Goal: Task Accomplishment & Management: Manage account settings

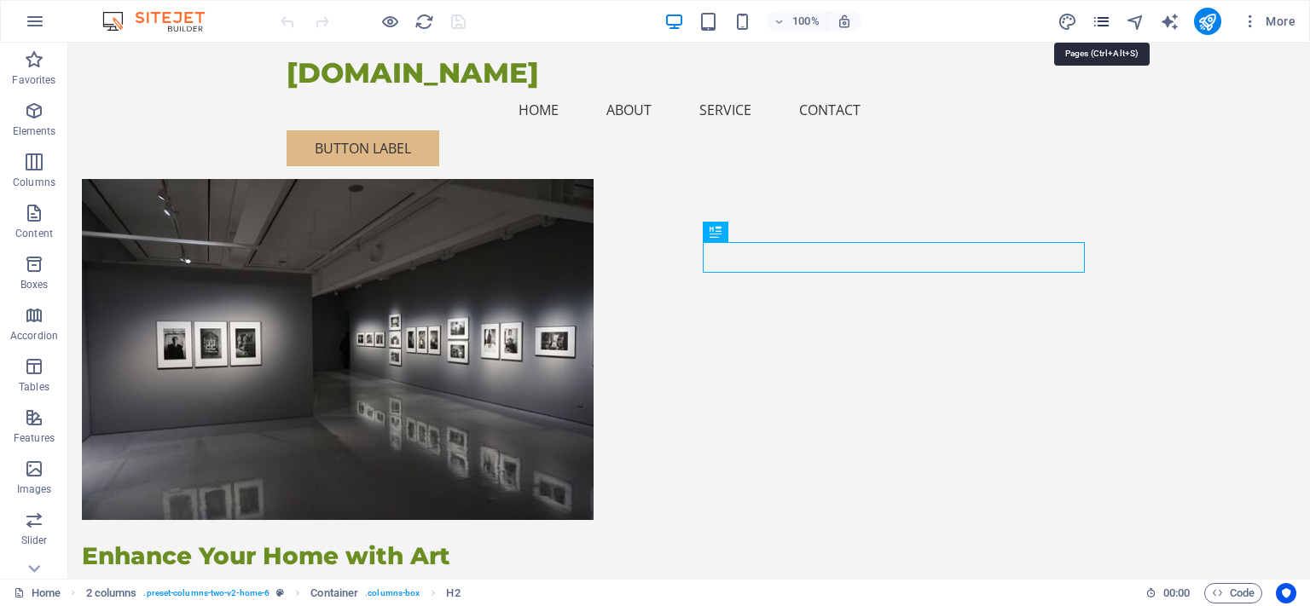
click at [1103, 22] on icon "pages" at bounding box center [1102, 22] width 20 height 20
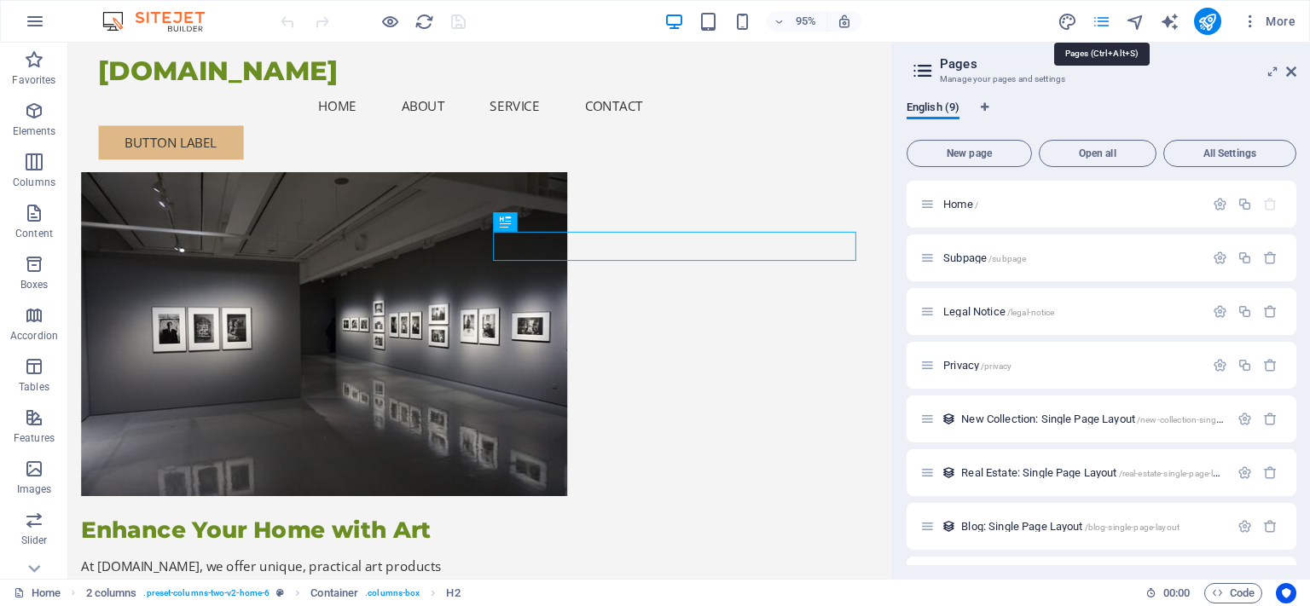
click at [1103, 22] on icon "pages" at bounding box center [1102, 22] width 20 height 20
click at [1063, 12] on icon "design" at bounding box center [1067, 22] width 20 height 20
select select "px"
select select "200"
select select "px"
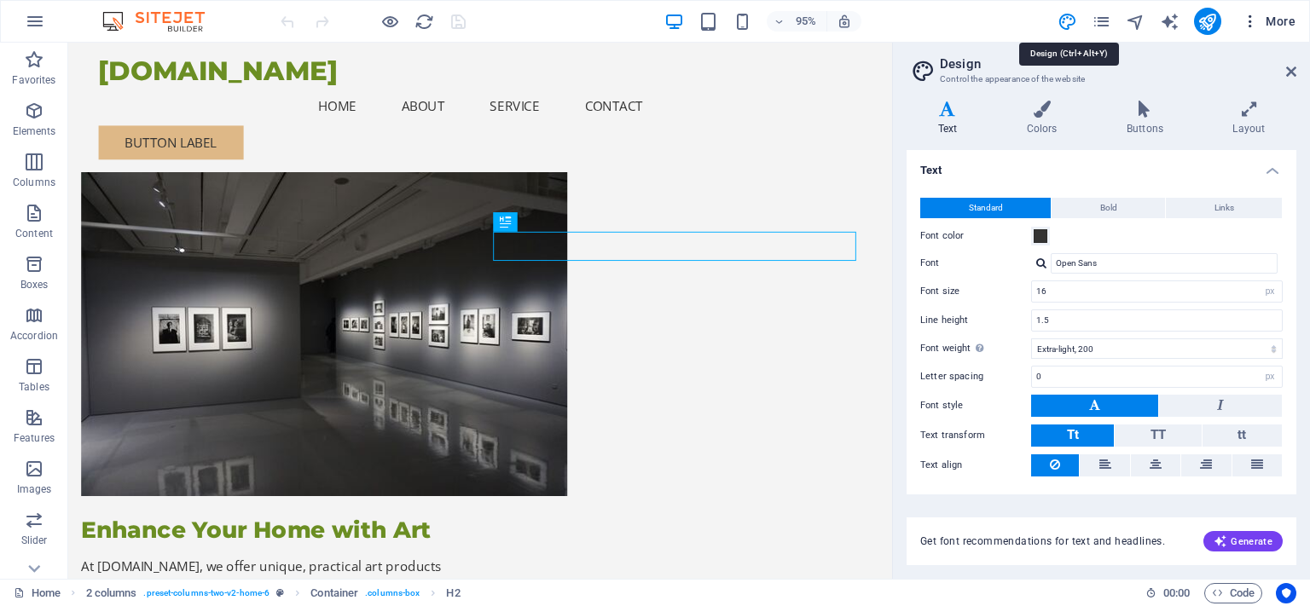
click at [1250, 15] on icon "button" at bounding box center [1250, 21] width 17 height 17
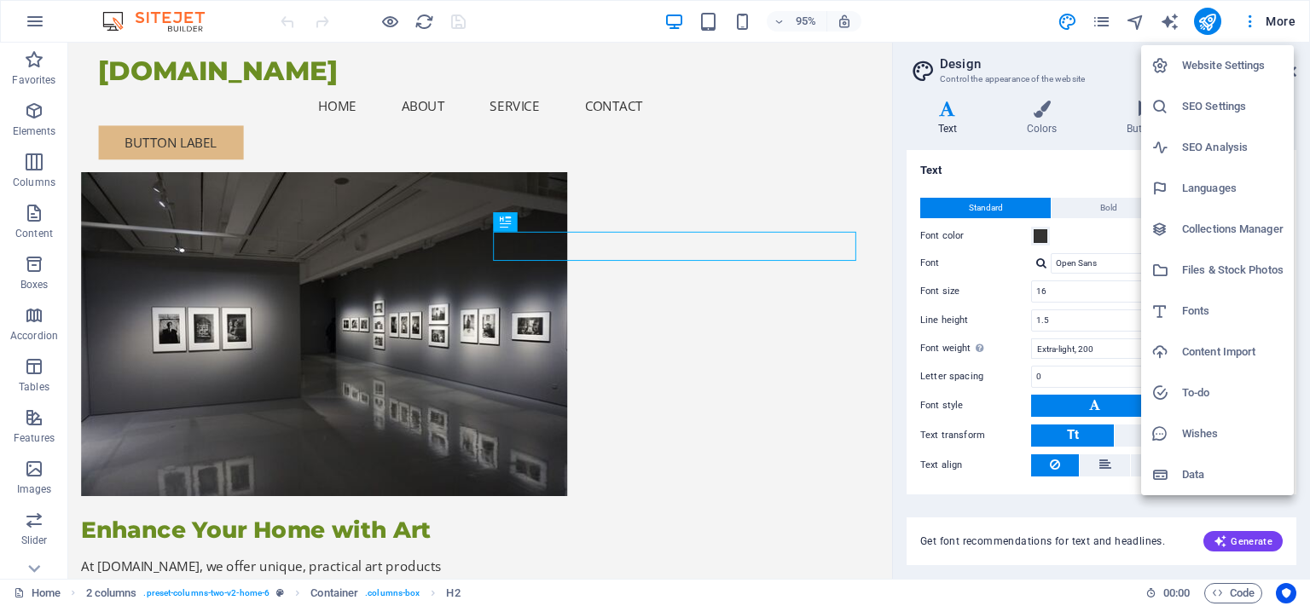
click at [1196, 475] on h6 "Data" at bounding box center [1232, 475] width 101 height 20
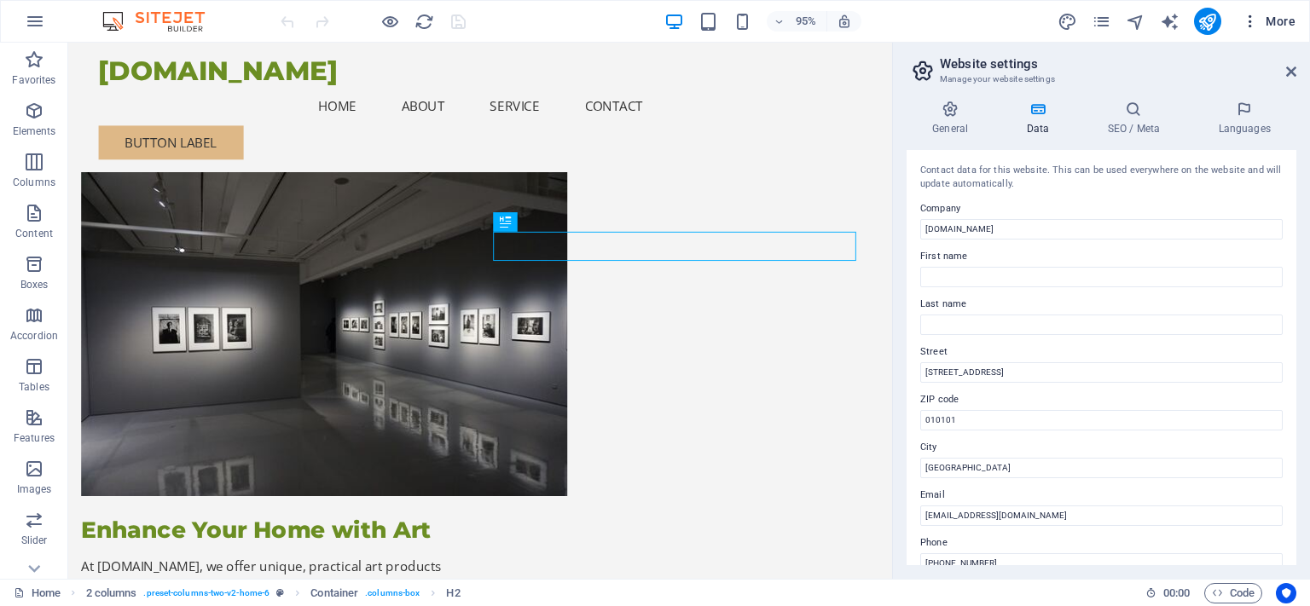
click at [1254, 21] on icon "button" at bounding box center [1250, 21] width 17 height 17
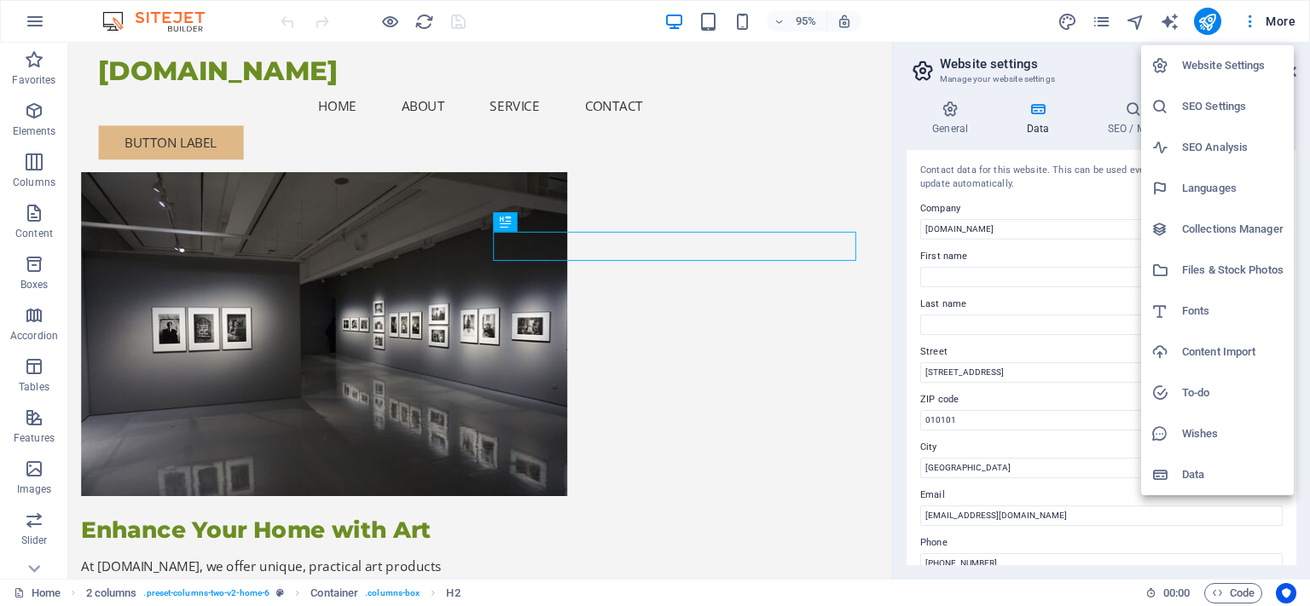
click at [627, 153] on div at bounding box center [655, 303] width 1310 height 606
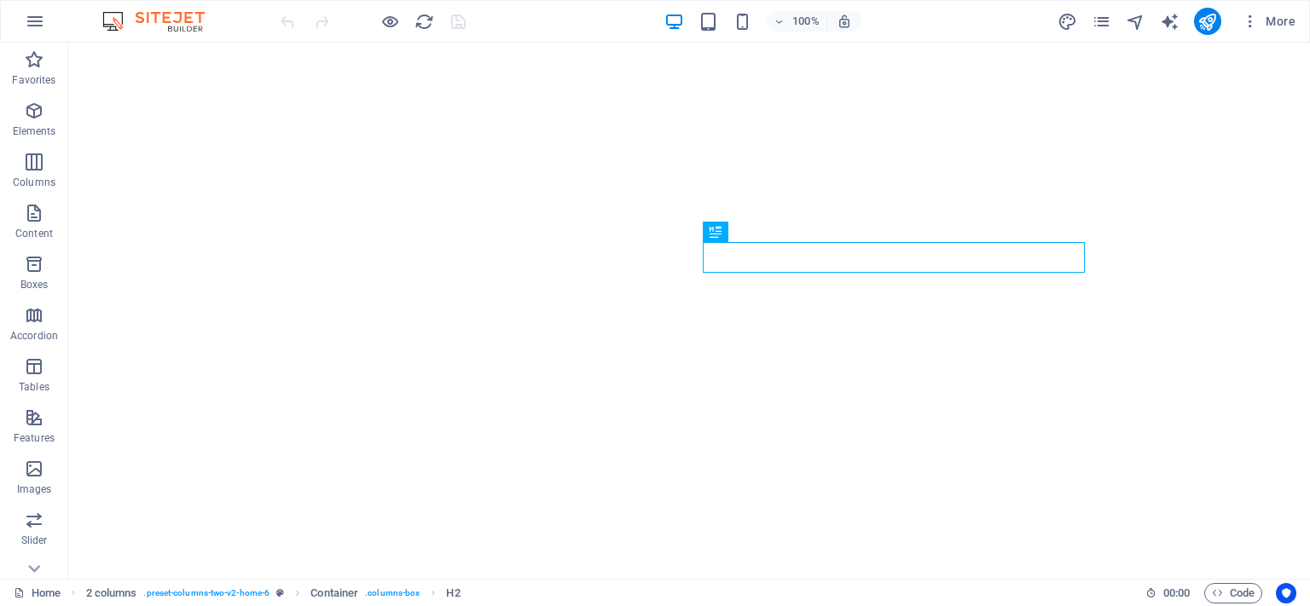
click at [179, 23] on img at bounding box center [162, 21] width 128 height 20
click at [36, 22] on icon "button" at bounding box center [35, 21] width 20 height 20
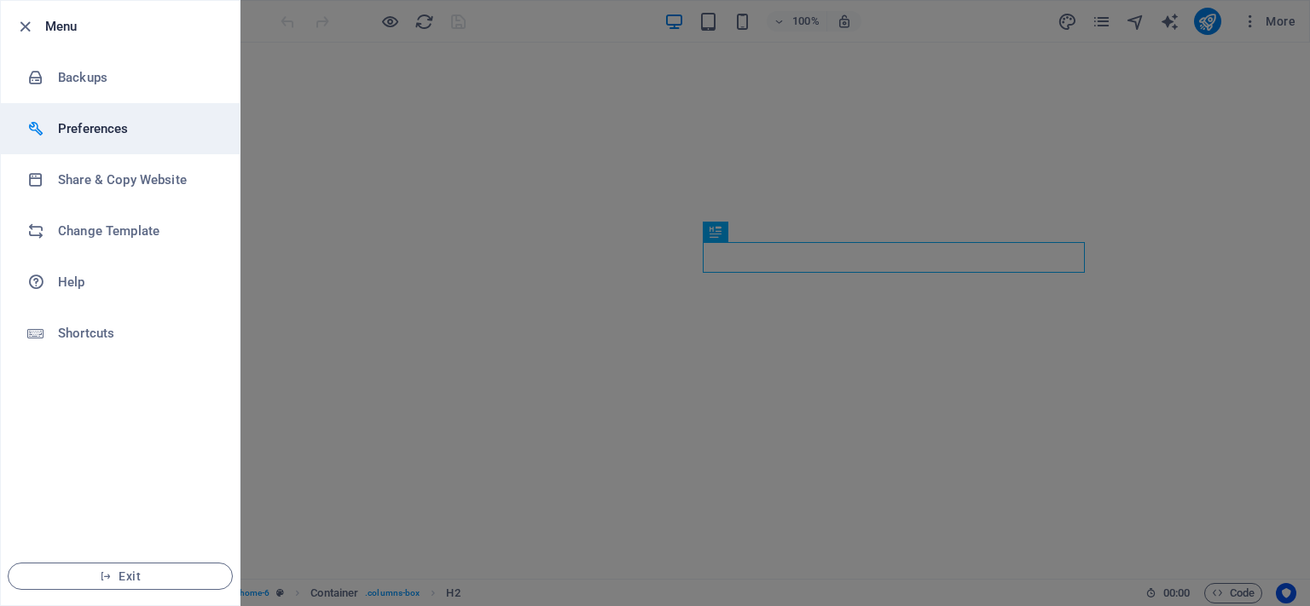
click at [87, 128] on h6 "Preferences" at bounding box center [137, 129] width 158 height 20
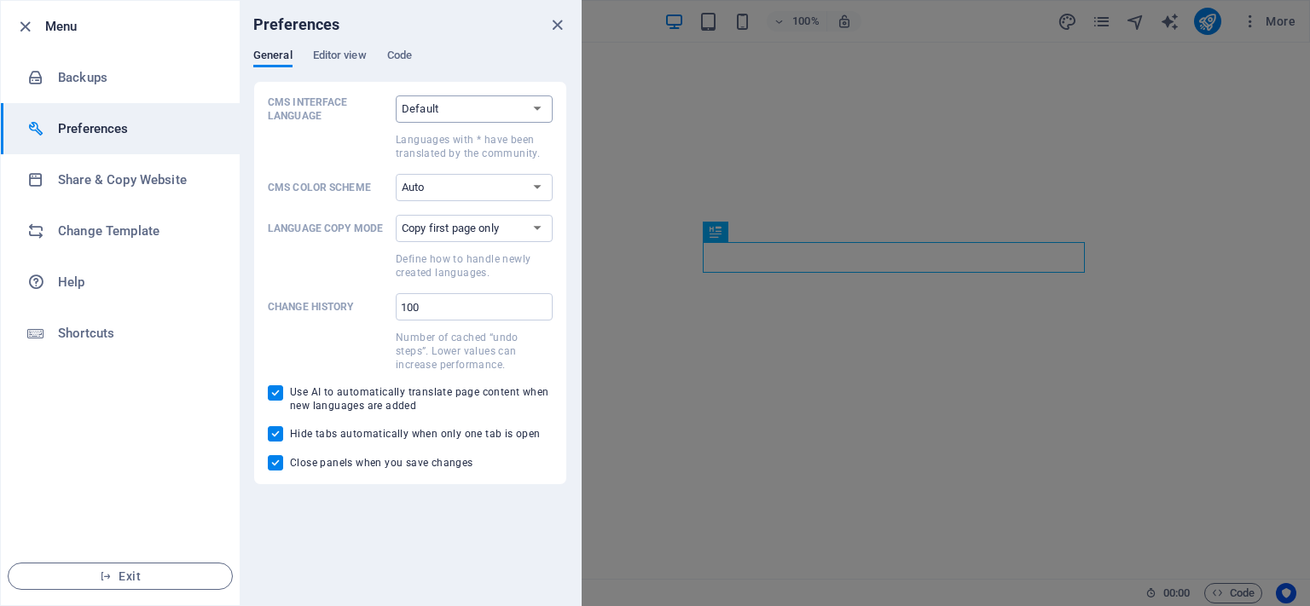
click at [396, 96] on select "Default Deutsch English Español Suomi* Français Magyar Italiano Nederlands Pols…" at bounding box center [474, 109] width 157 height 27
click at [536, 109] on select "Default Deutsch English Español Suomi* Français Magyar Italiano Nederlands Pols…" at bounding box center [474, 109] width 157 height 27
click at [396, 174] on select "Auto Dark Light" at bounding box center [474, 187] width 157 height 27
click at [539, 179] on select "Auto Dark Light" at bounding box center [474, 187] width 157 height 27
click at [396, 215] on select "Copy first page only Copy all pages" at bounding box center [474, 228] width 157 height 27
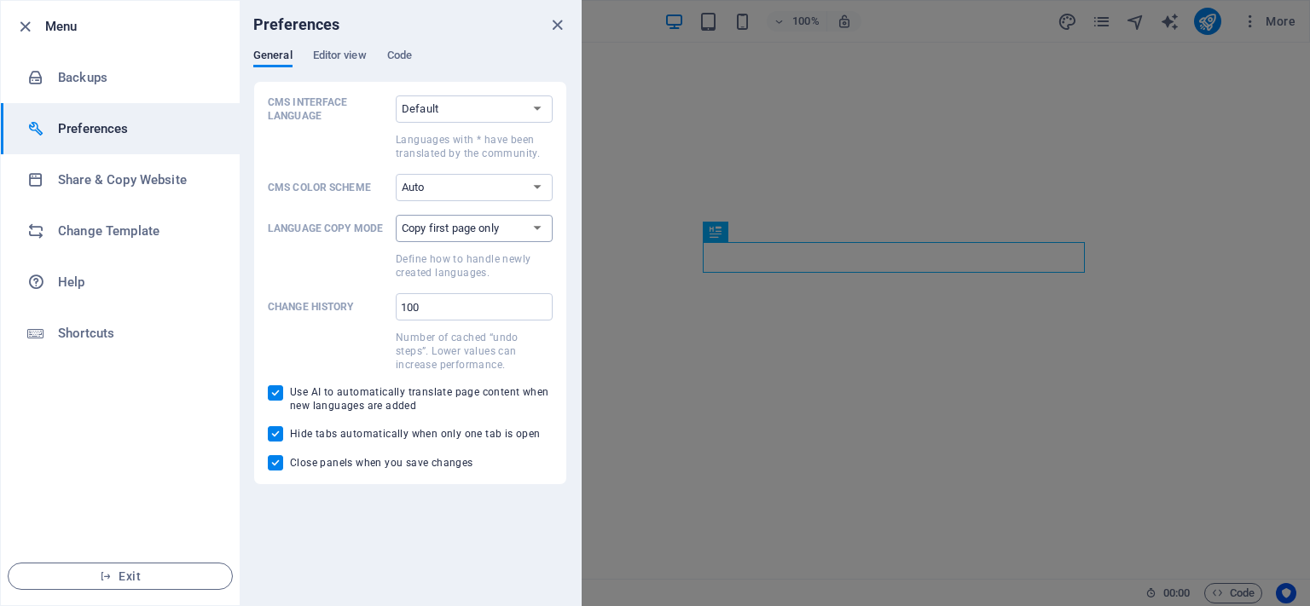
click at [536, 223] on select "Copy first page only Copy all pages" at bounding box center [474, 228] width 157 height 27
click at [361, 60] on span "Editor view" at bounding box center [340, 57] width 54 height 24
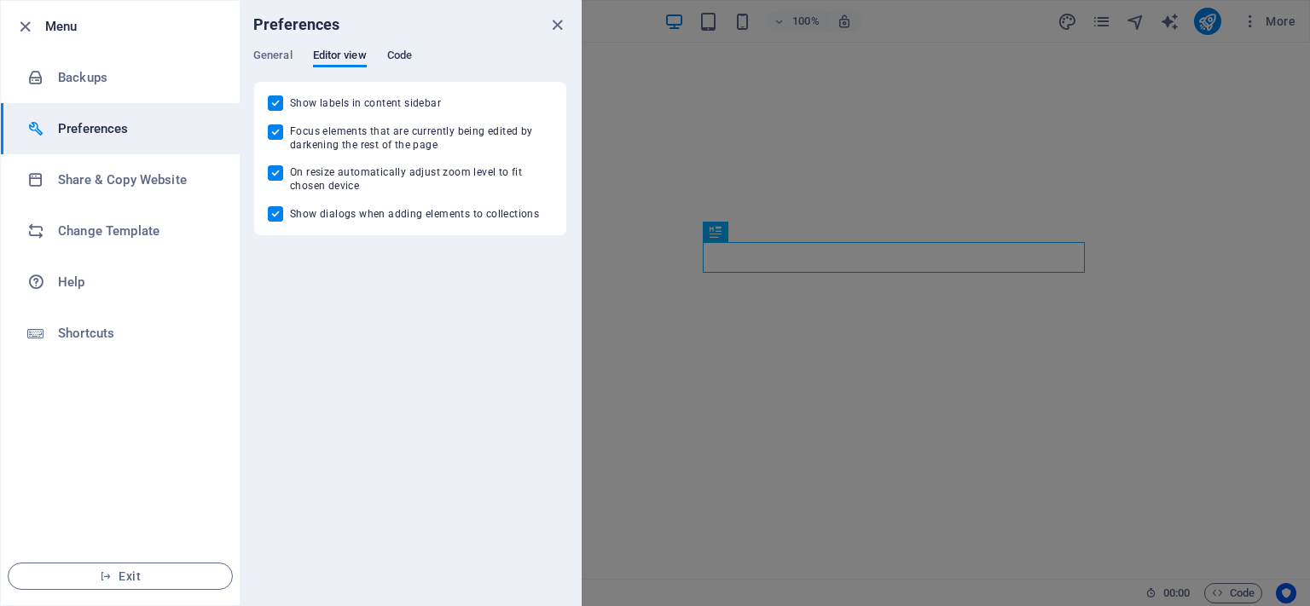
click at [397, 53] on span "Code" at bounding box center [399, 57] width 25 height 24
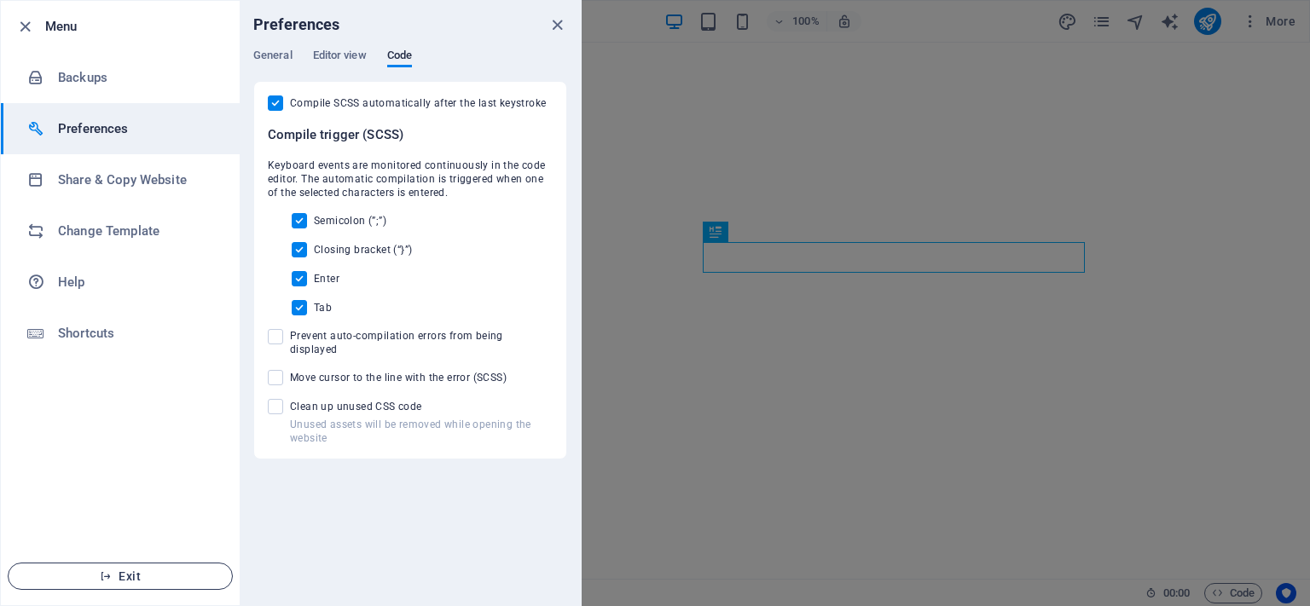
click at [109, 581] on icon "button" at bounding box center [106, 576] width 12 height 12
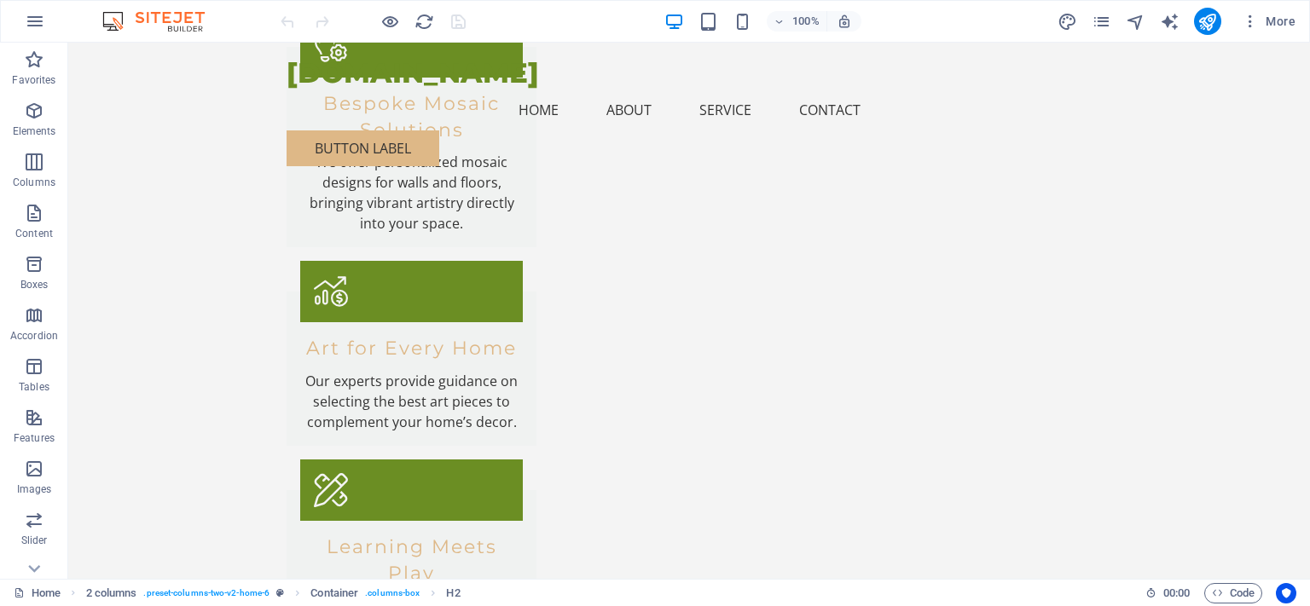
scroll to position [2205, 0]
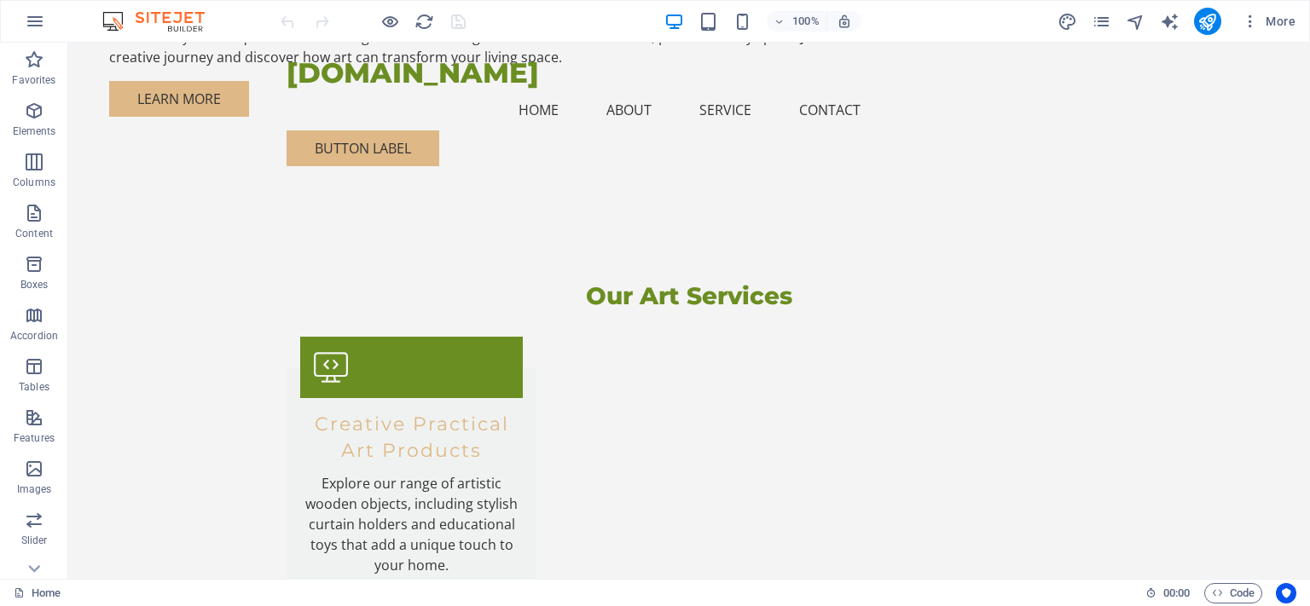
scroll to position [1497, 0]
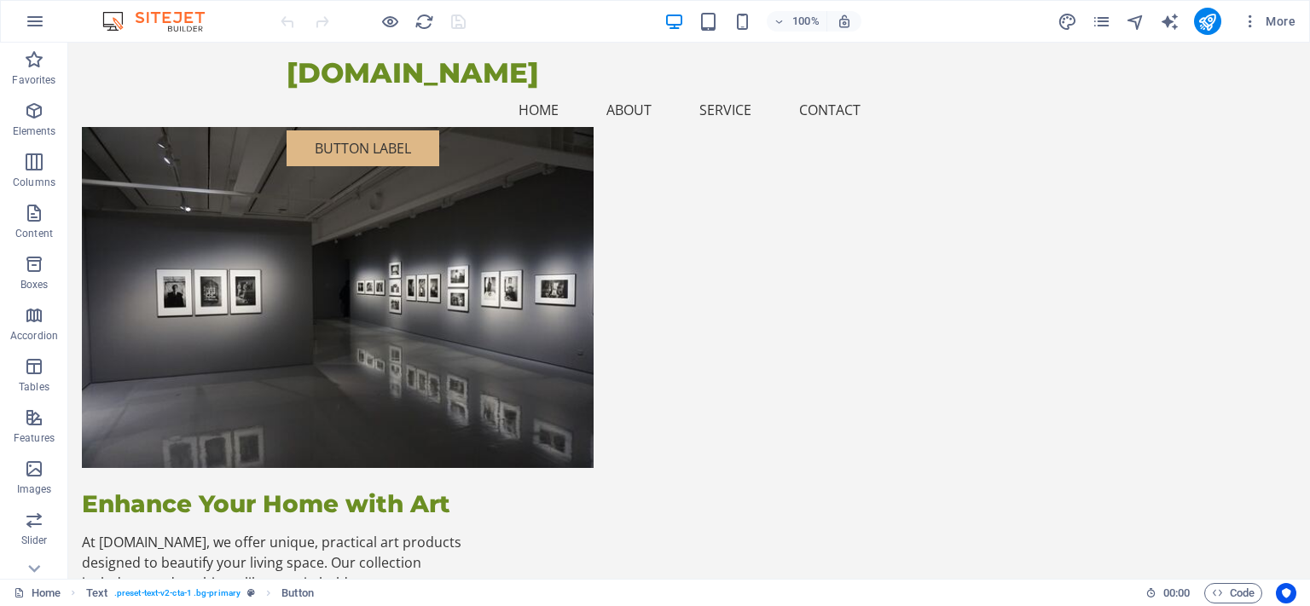
scroll to position [0, 0]
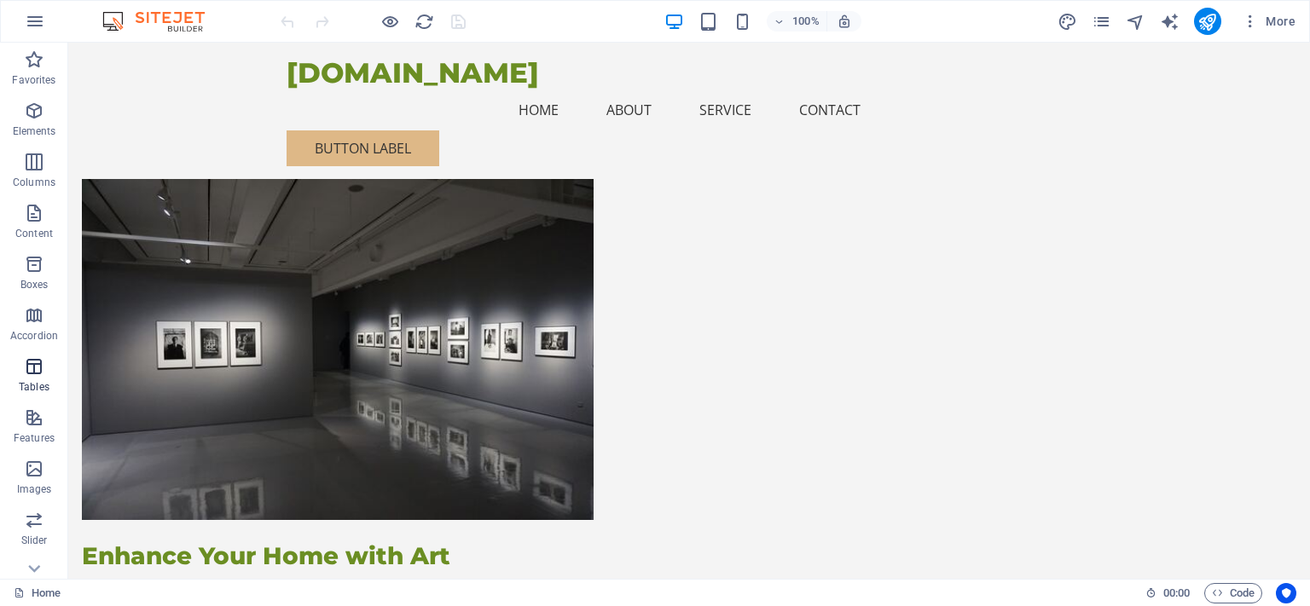
click at [39, 373] on icon "button" at bounding box center [34, 366] width 20 height 20
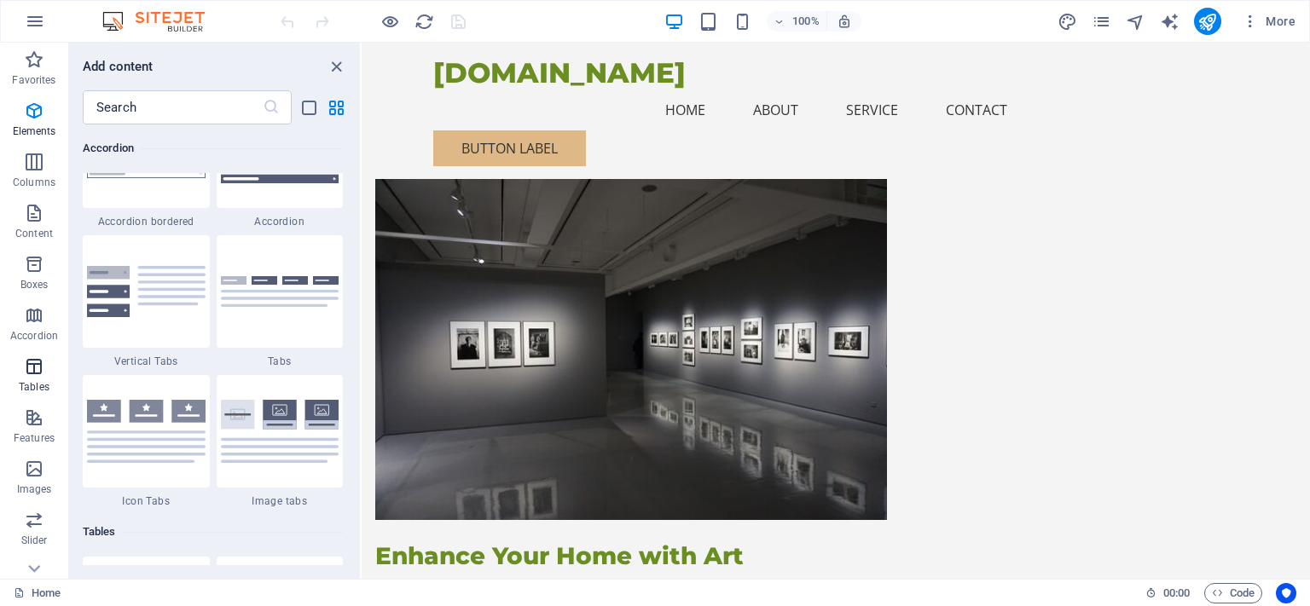
scroll to position [5906, 0]
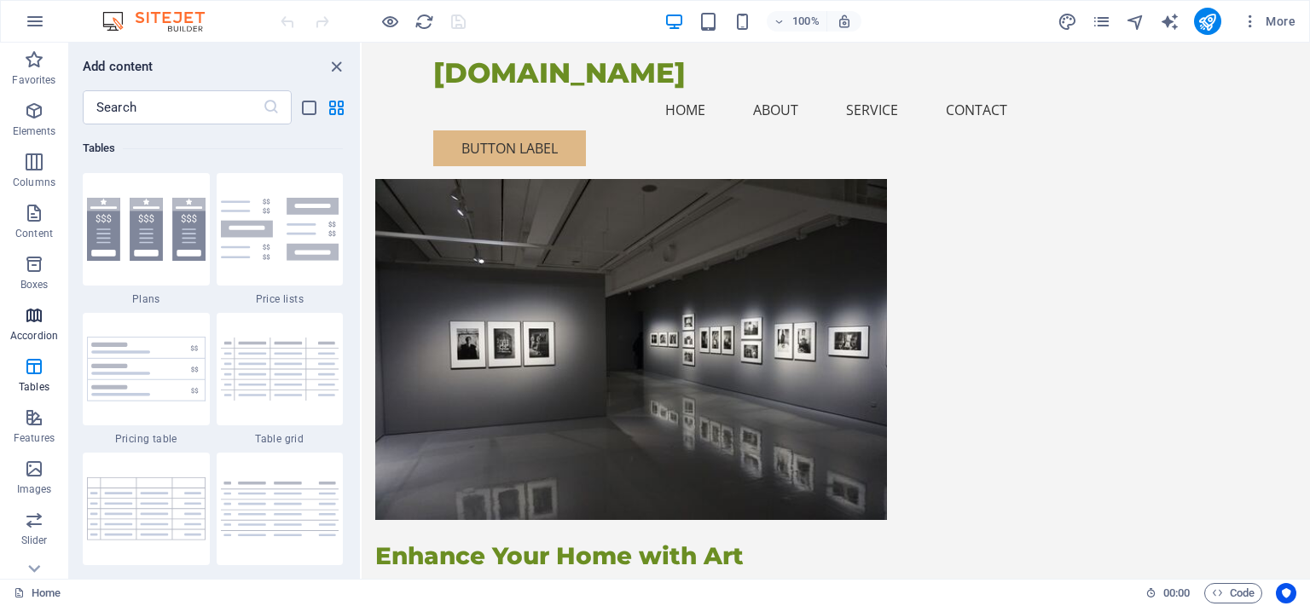
click at [33, 305] on icon "button" at bounding box center [34, 315] width 20 height 20
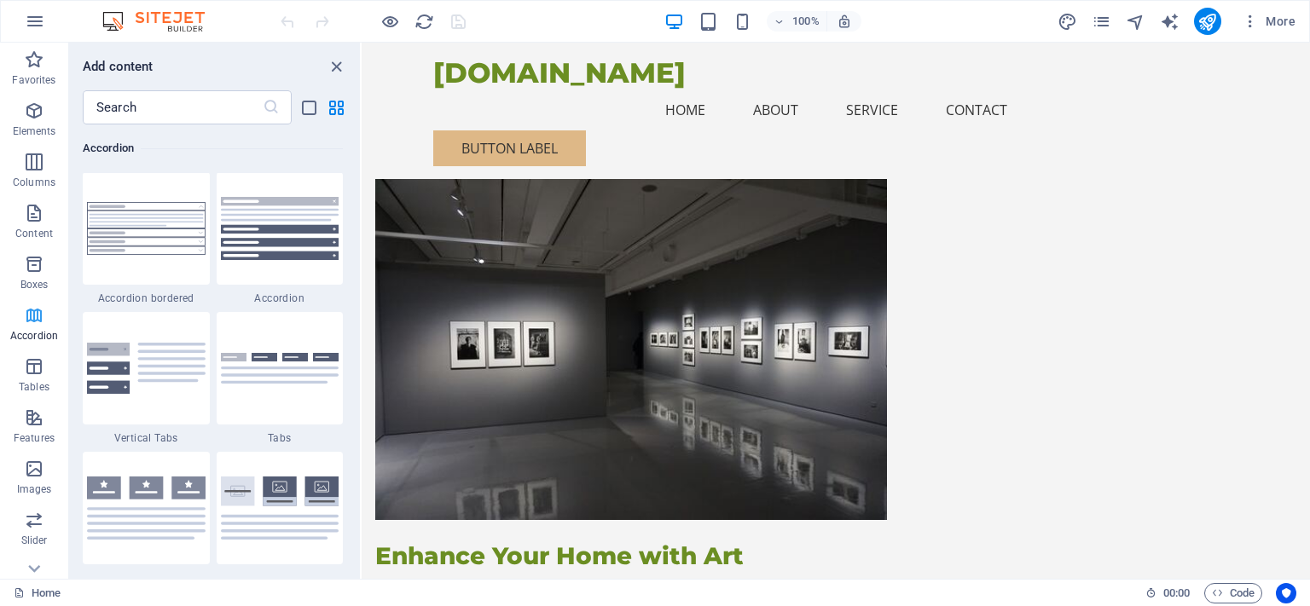
scroll to position [5445, 0]
click at [31, 260] on icon "button" at bounding box center [34, 264] width 20 height 20
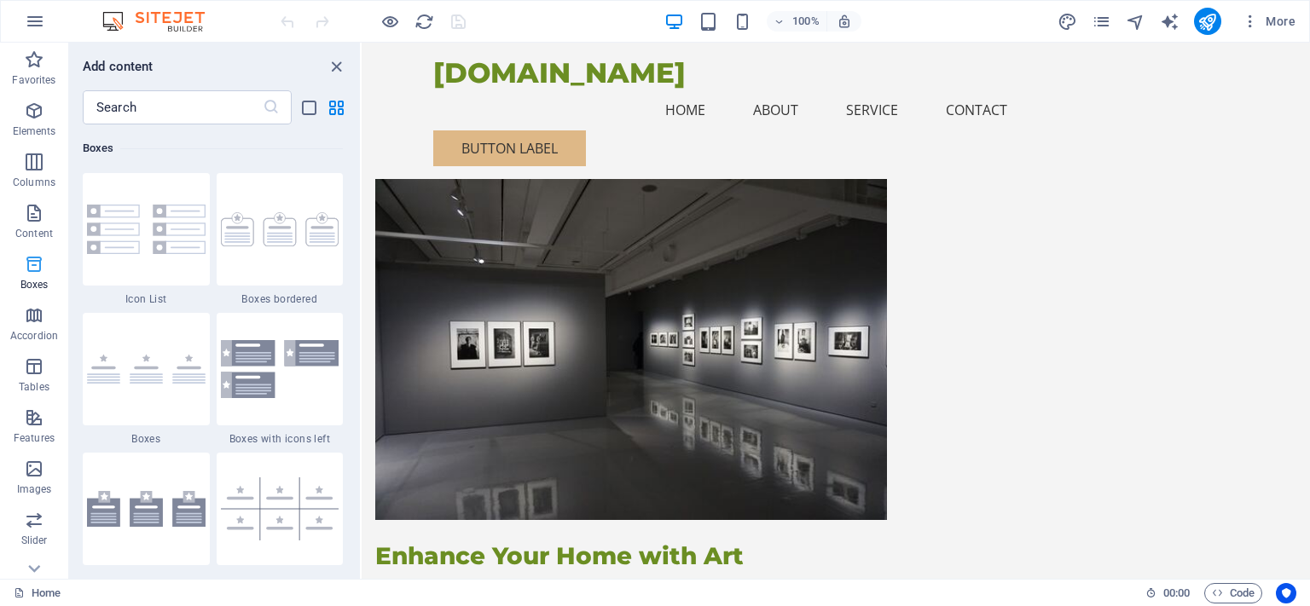
scroll to position [4704, 0]
click at [335, 68] on icon "close panel" at bounding box center [337, 67] width 20 height 20
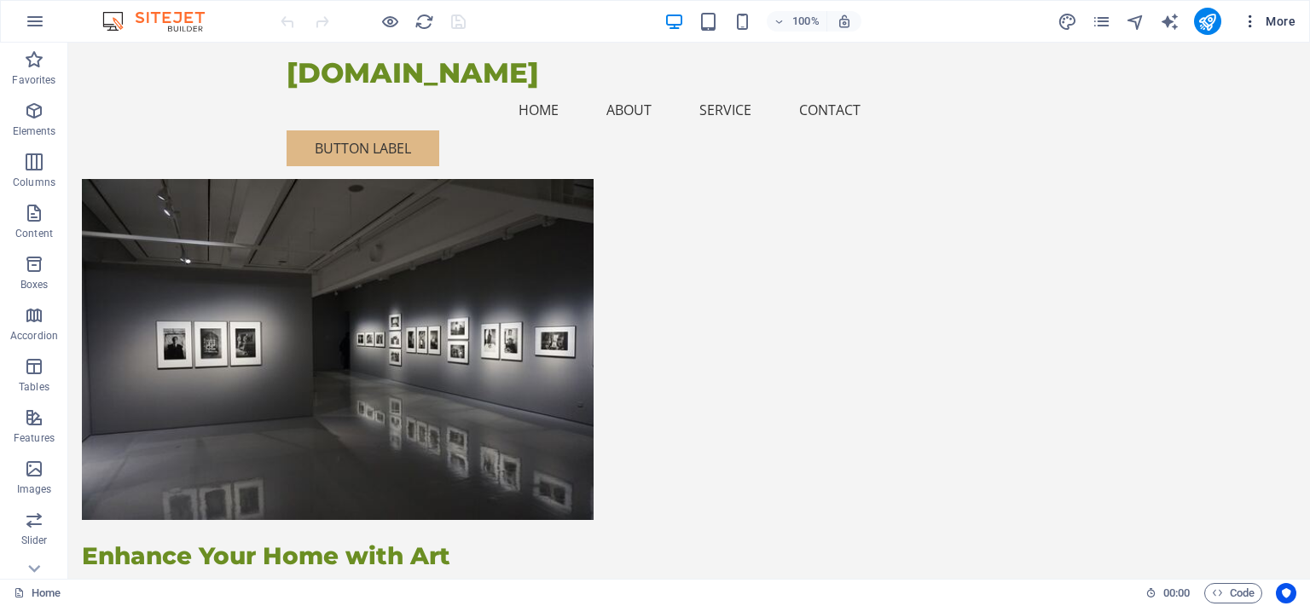
click at [1254, 14] on icon "button" at bounding box center [1250, 21] width 17 height 17
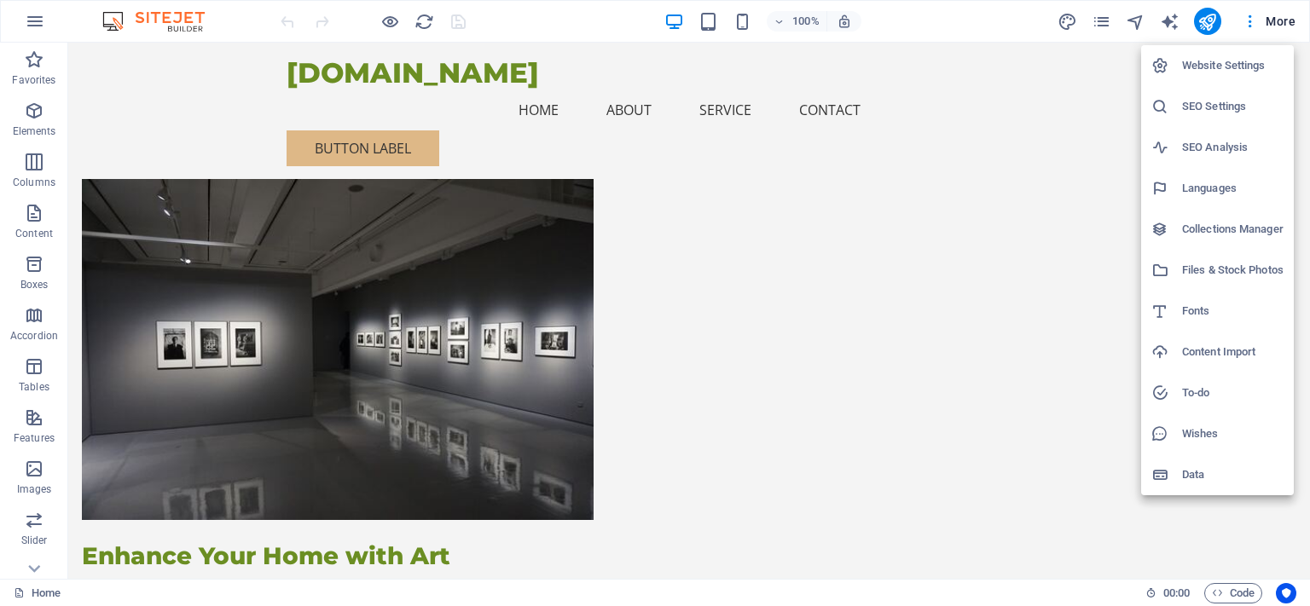
click at [786, 453] on div at bounding box center [655, 303] width 1310 height 606
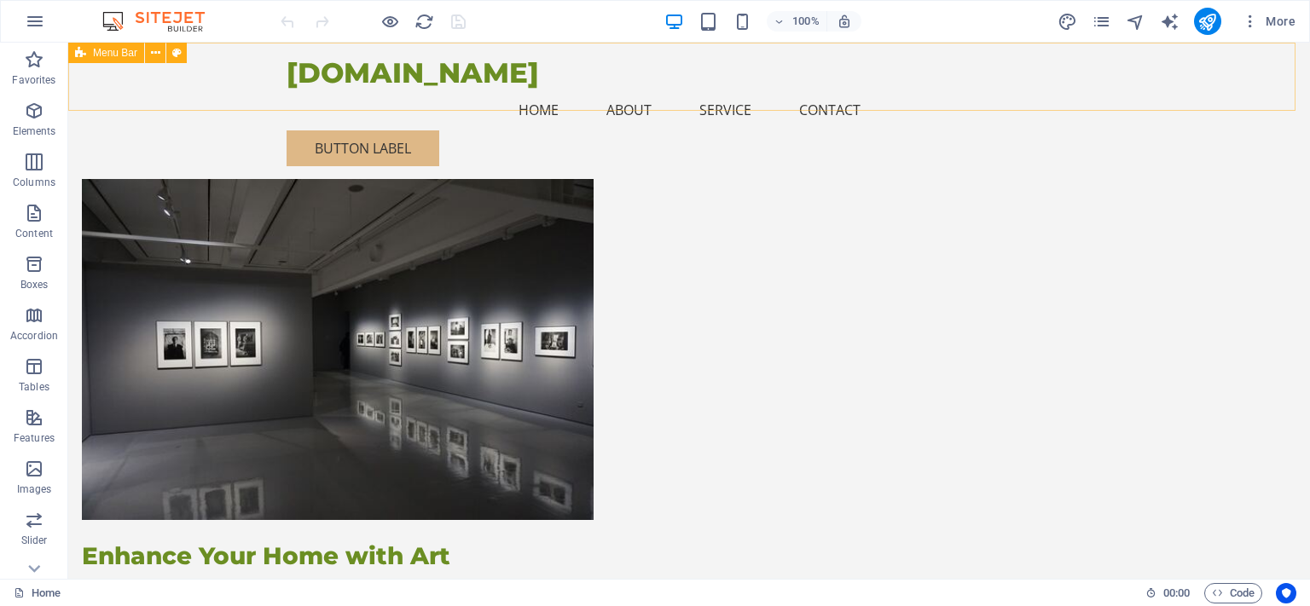
click at [113, 56] on span "Menu Bar" at bounding box center [115, 53] width 44 height 10
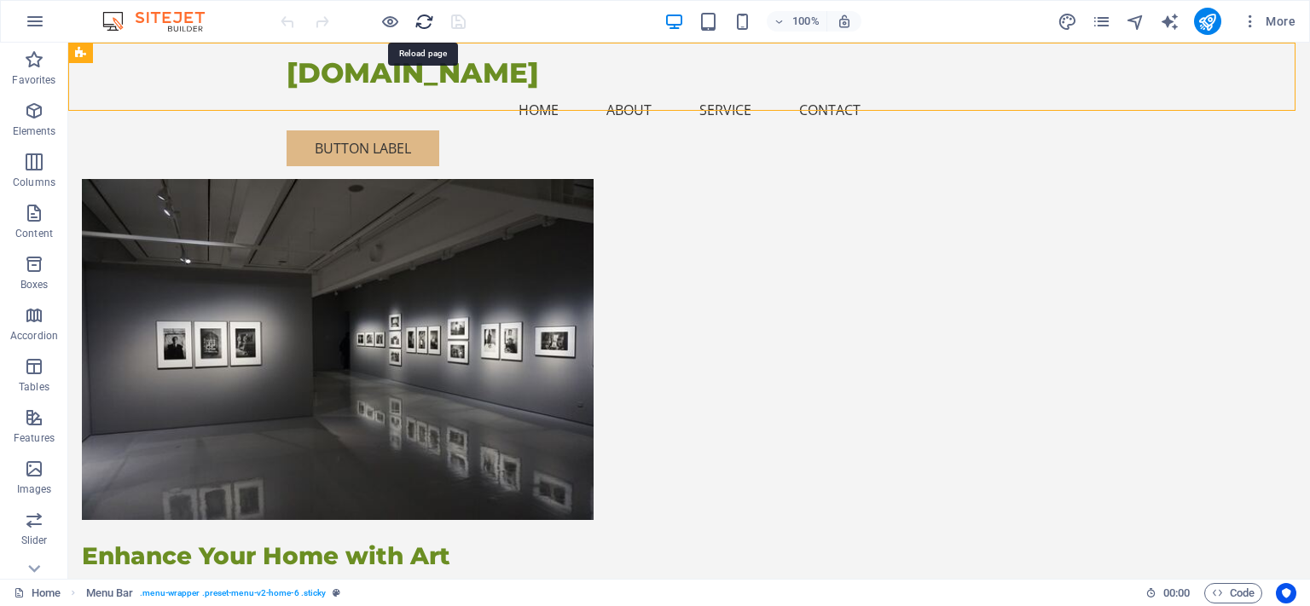
click at [423, 19] on icon "reload" at bounding box center [424, 22] width 20 height 20
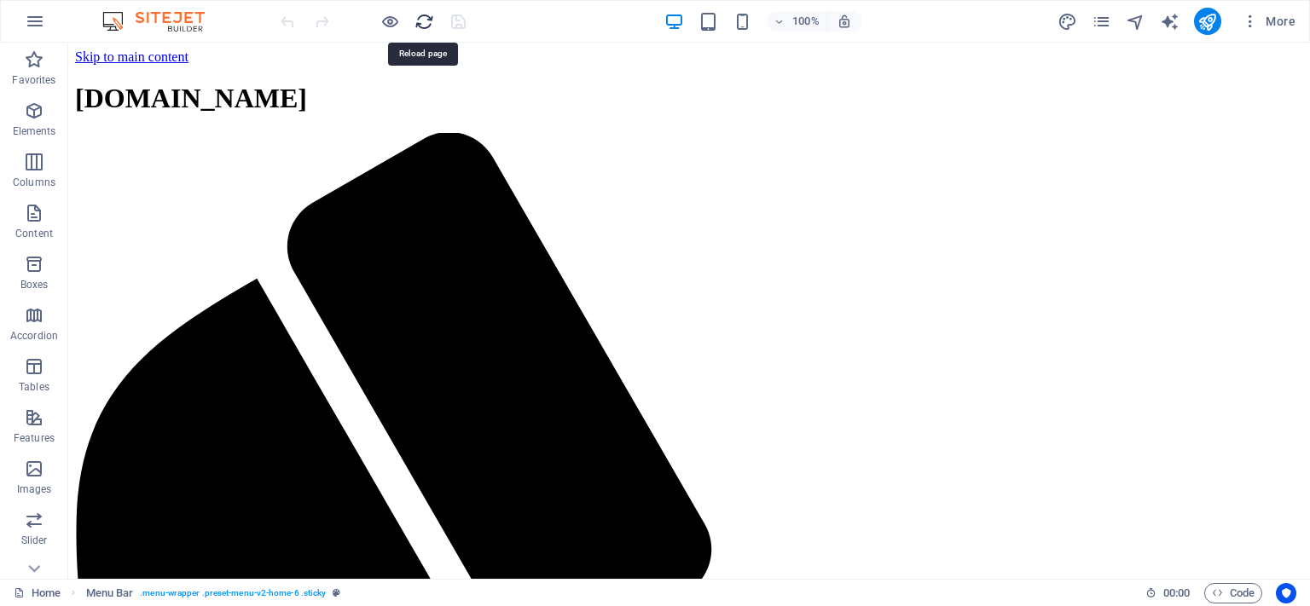
scroll to position [0, 0]
click at [1073, 18] on icon "design" at bounding box center [1067, 22] width 20 height 20
select select "px"
select select "200"
select select "px"
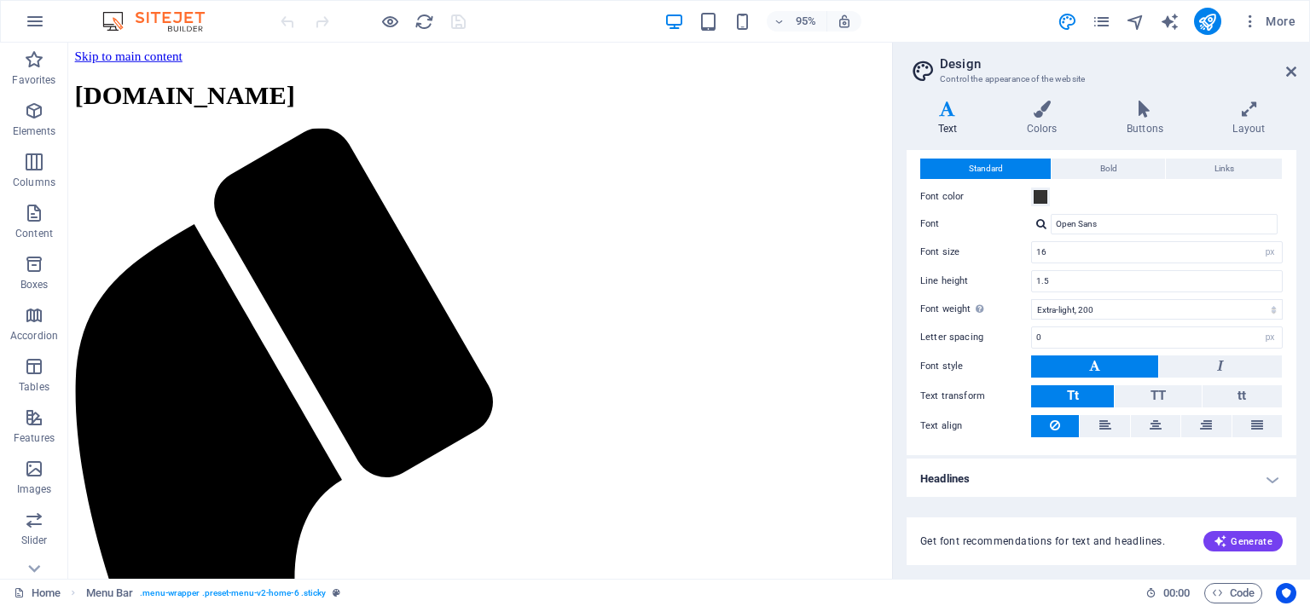
scroll to position [29, 0]
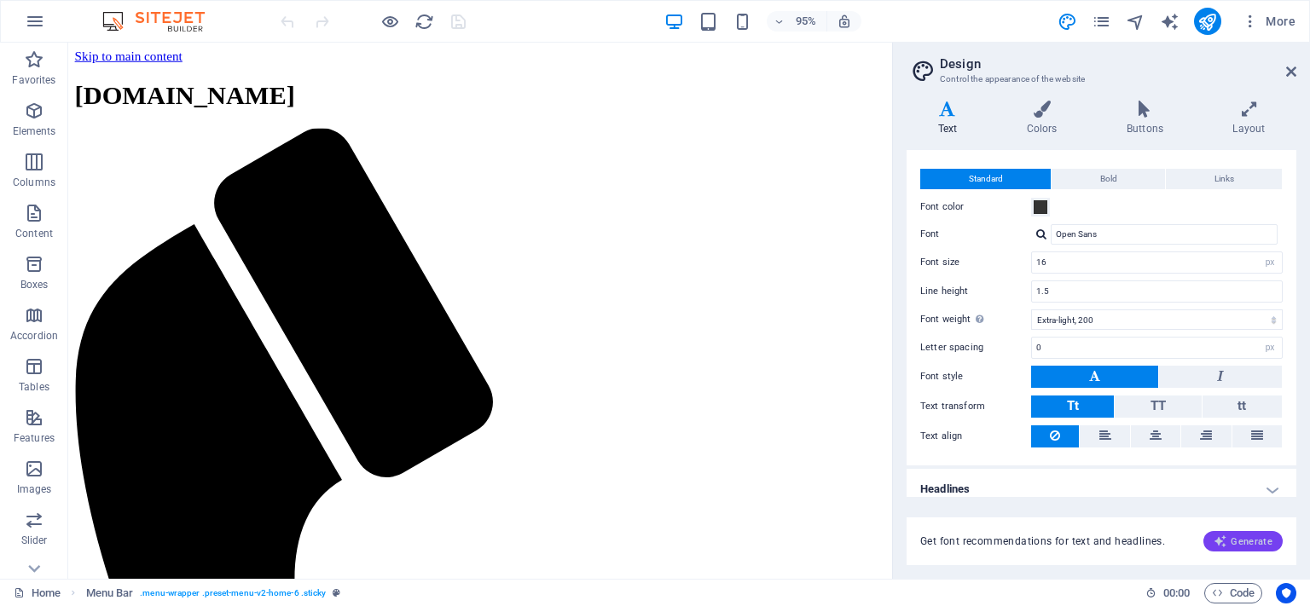
click at [1247, 535] on span "Generate" at bounding box center [1242, 542] width 59 height 14
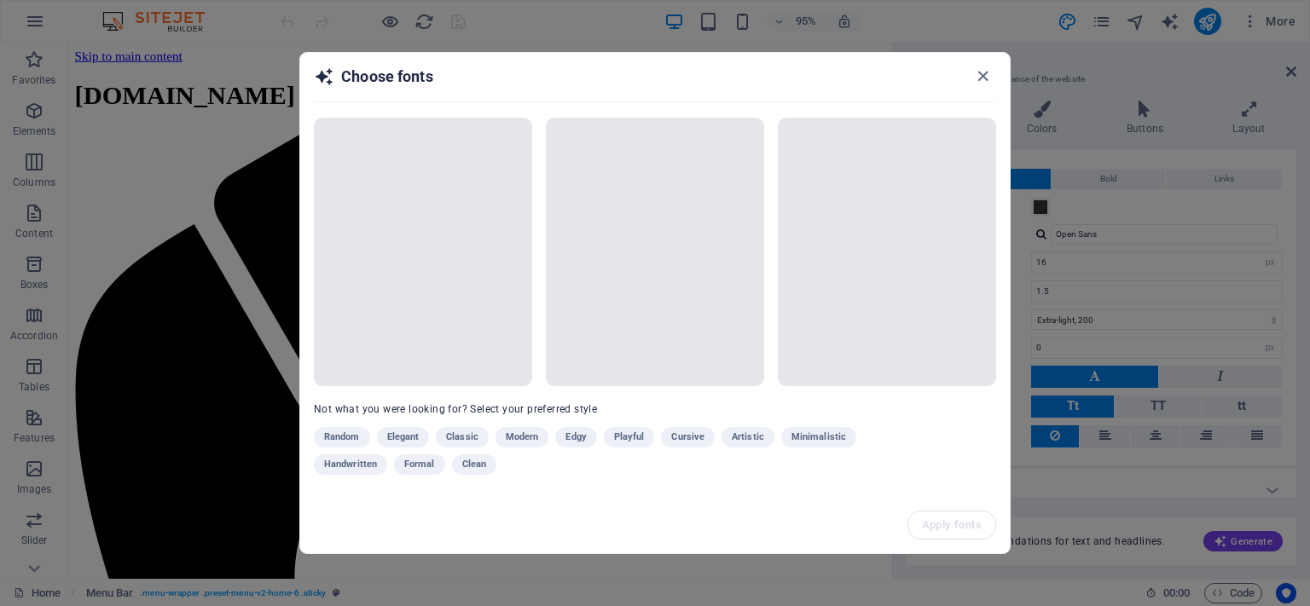
click at [802, 440] on div "Random Elegant Classic Modern Edgy Playful Cursive Artistic Minimalistic Handwr…" at bounding box center [612, 454] width 597 height 55
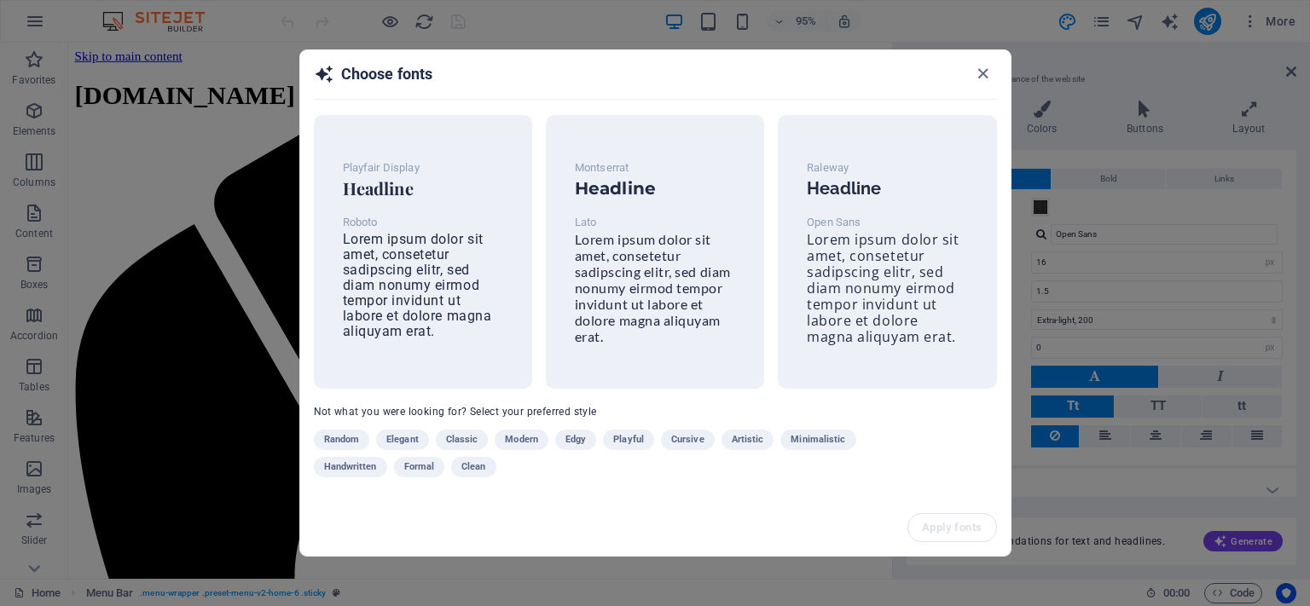
click at [824, 438] on span "Minimalistic" at bounding box center [817, 440] width 55 height 20
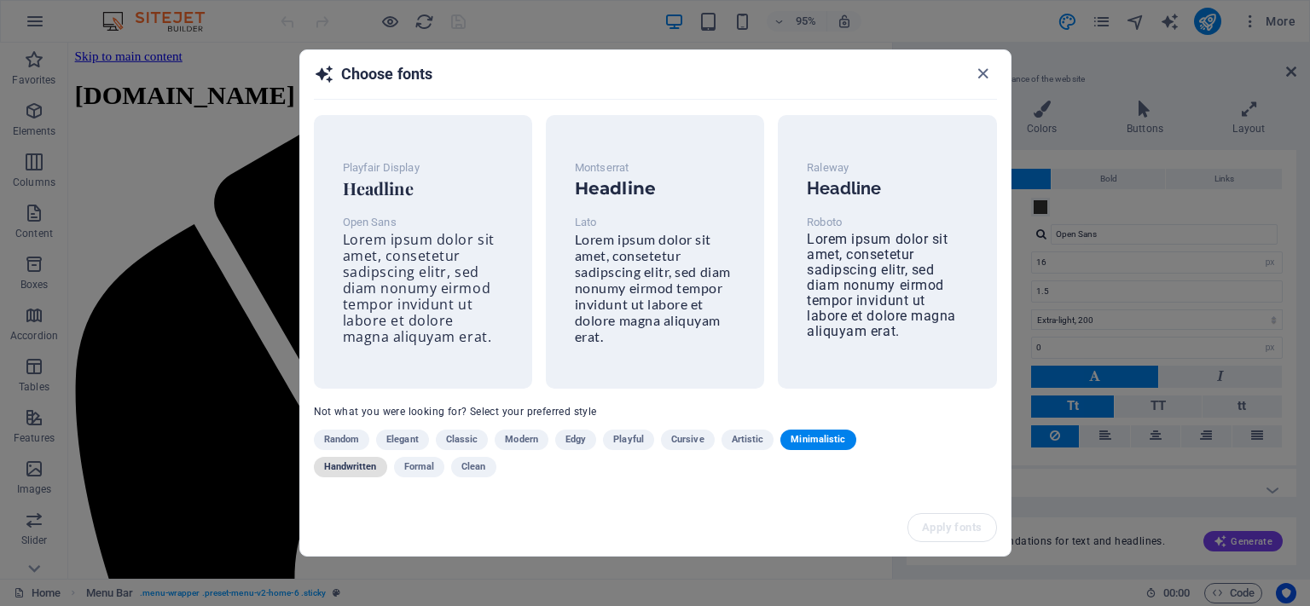
click at [356, 466] on span "Handwritten" at bounding box center [350, 467] width 53 height 20
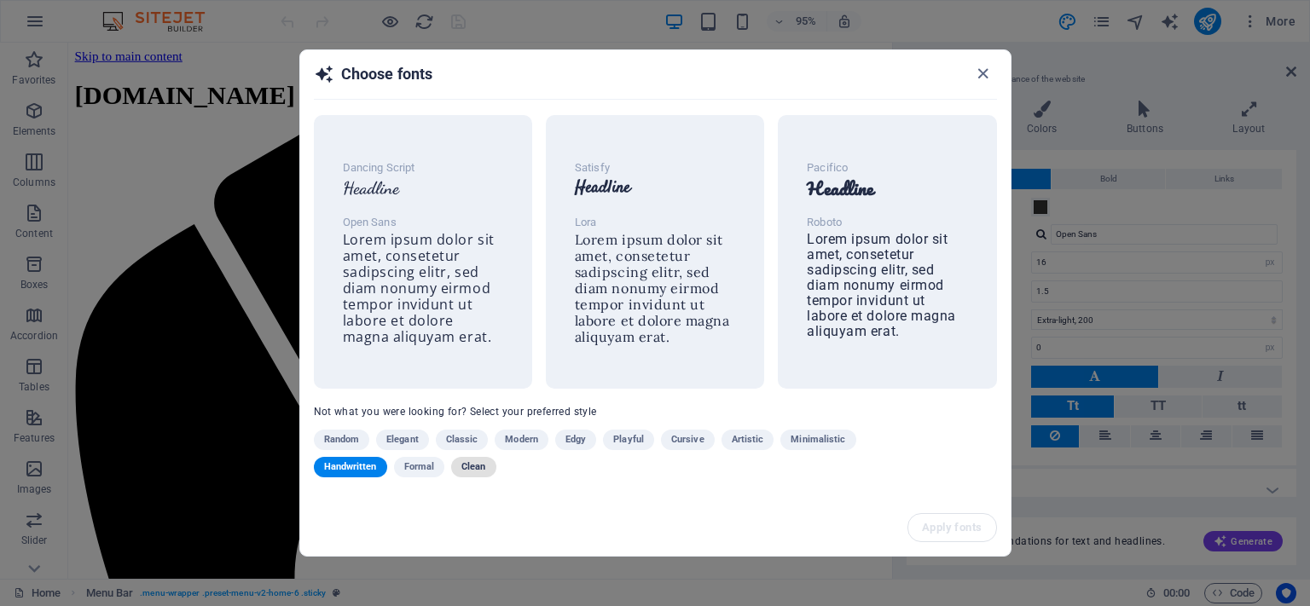
click at [469, 463] on span "Clean" at bounding box center [473, 467] width 24 height 20
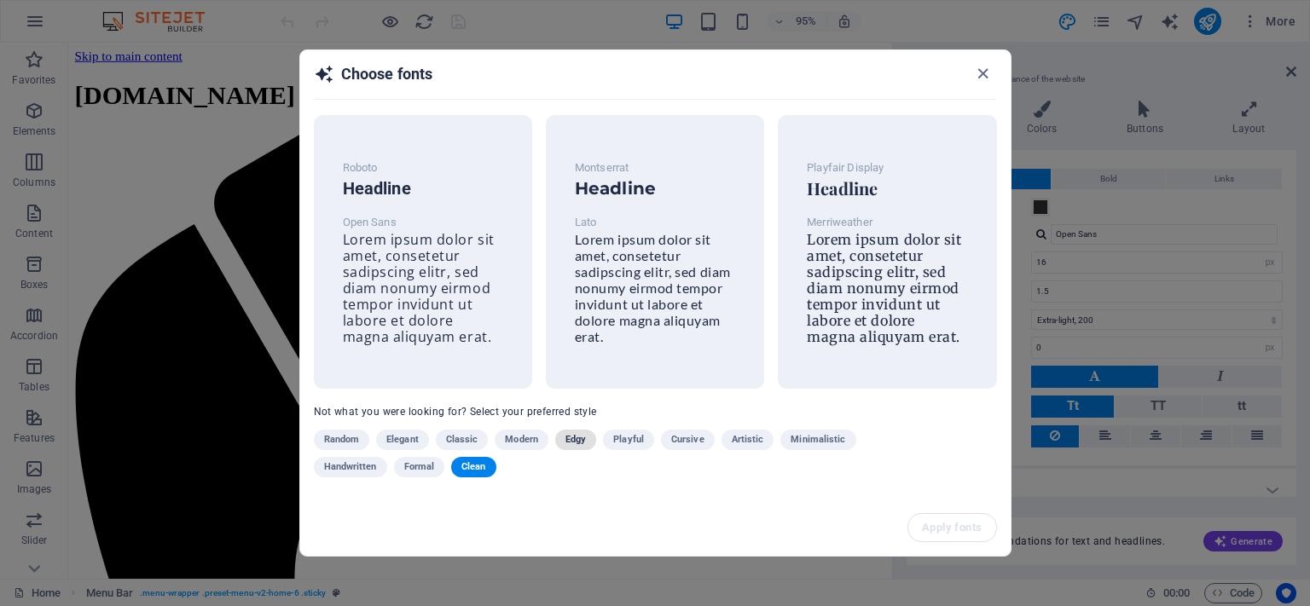
click at [574, 443] on span "Edgy" at bounding box center [575, 440] width 20 height 20
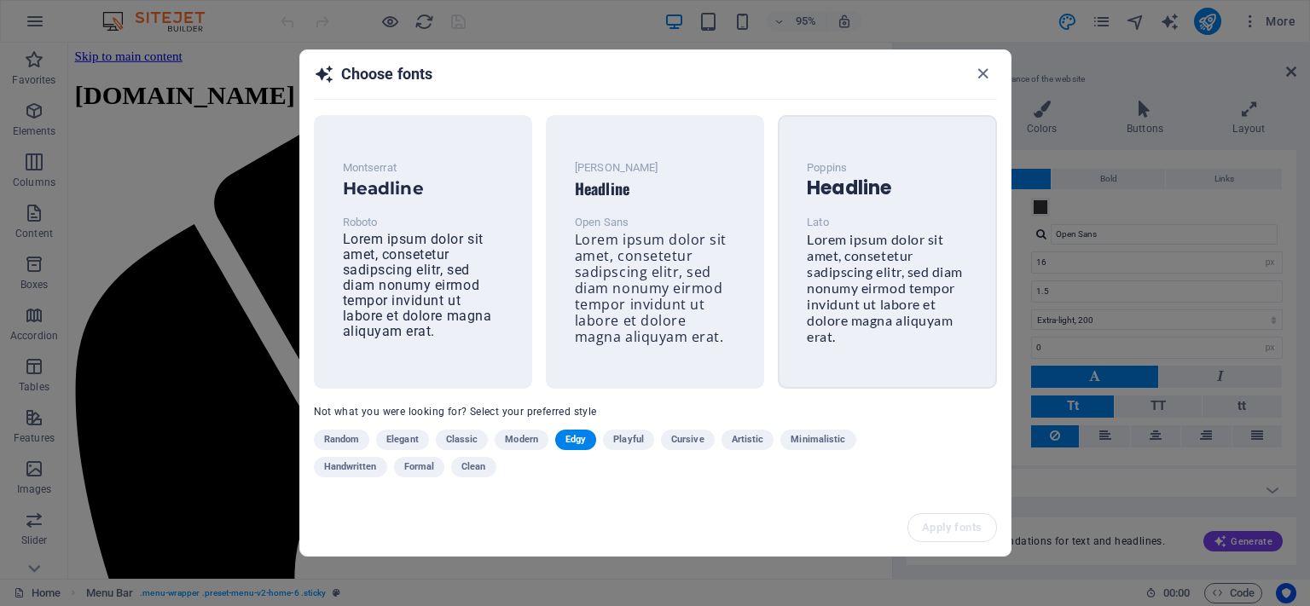
click at [843, 254] on span "Lorem ipsum dolor sit amet, consetetur sadipscing elitr, sed diam nonumy eirmod…" at bounding box center [885, 287] width 156 height 113
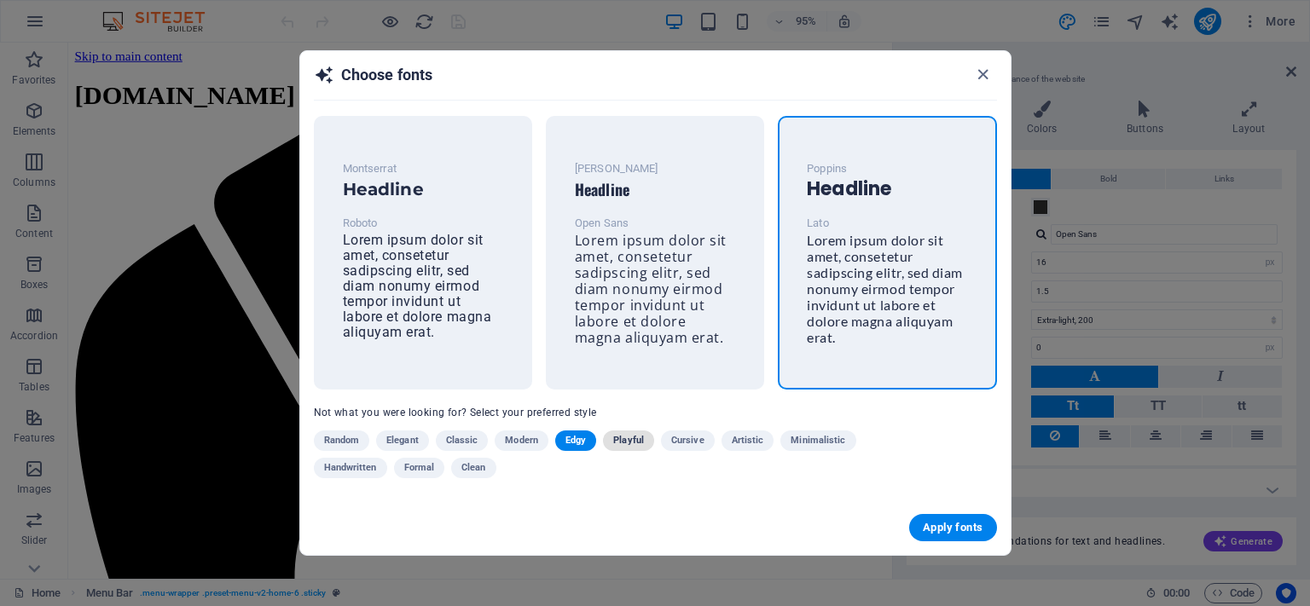
click at [626, 438] on span "Playful" at bounding box center [628, 441] width 31 height 20
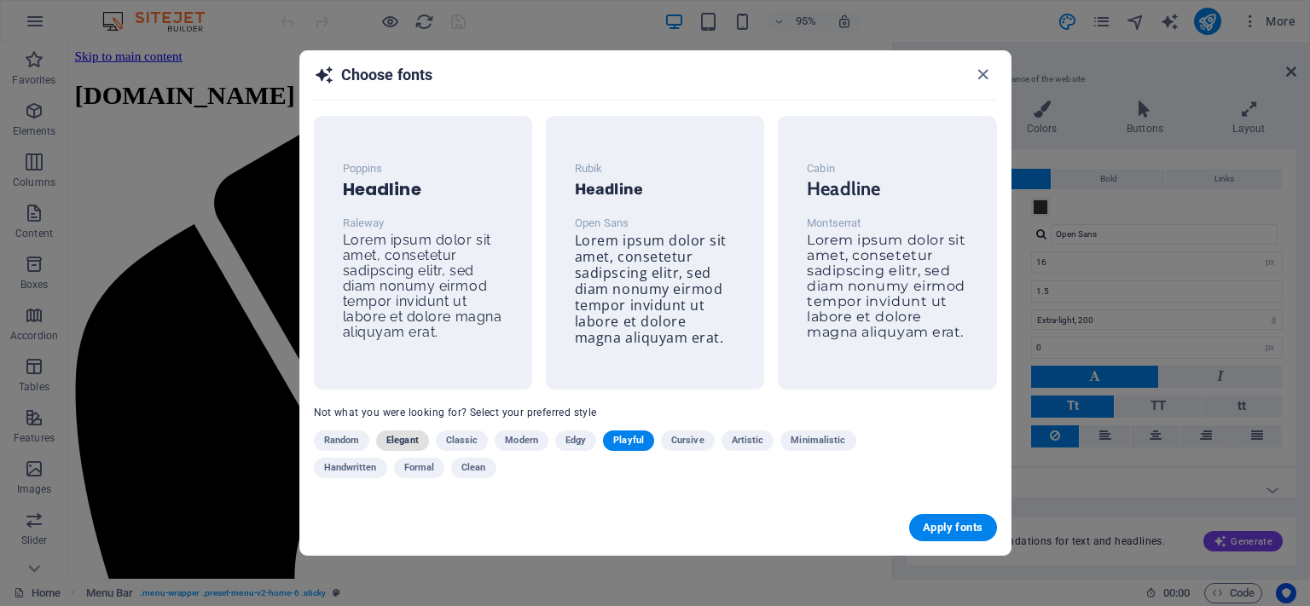
click at [408, 444] on span "Elegant" at bounding box center [402, 441] width 32 height 20
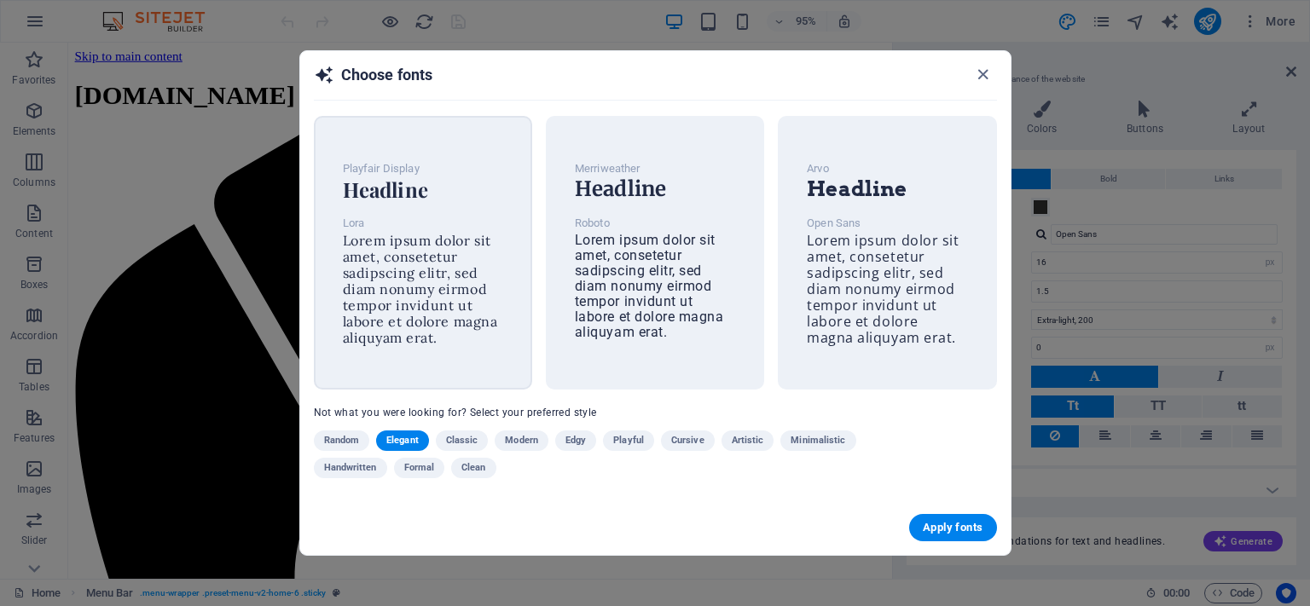
click at [411, 275] on span "Lorem ipsum dolor sit amet, consetetur sadipscing elitr, sed diam nonumy eirmod…" at bounding box center [420, 289] width 155 height 114
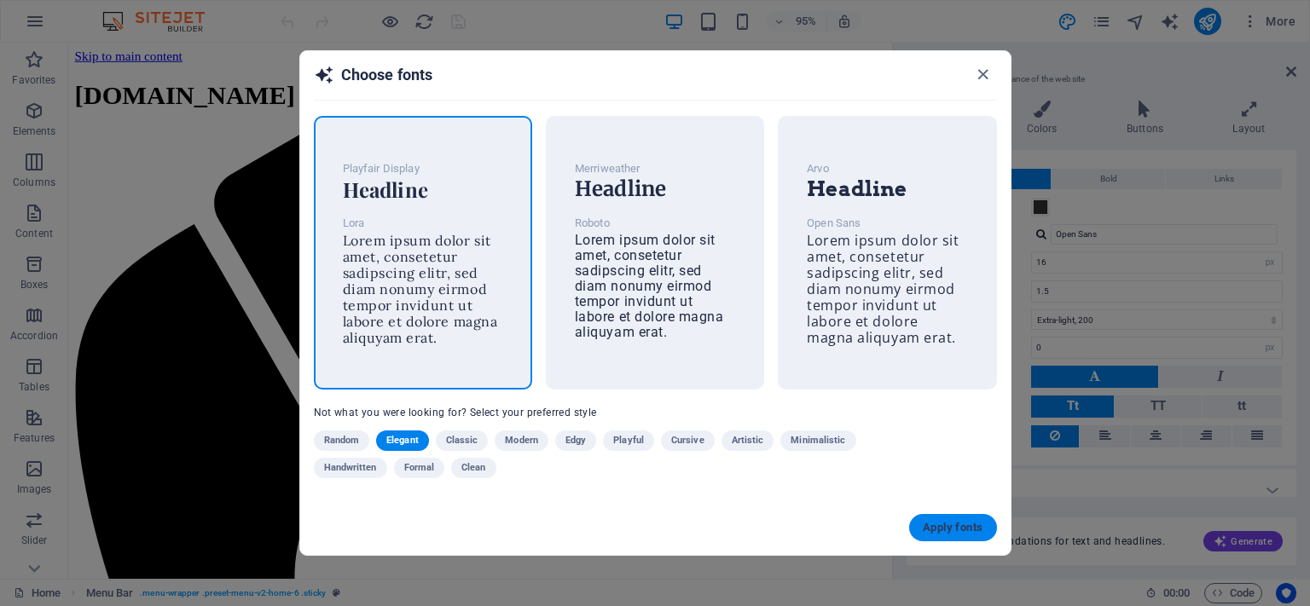
click at [945, 530] on span "Apply fonts" at bounding box center [953, 528] width 60 height 14
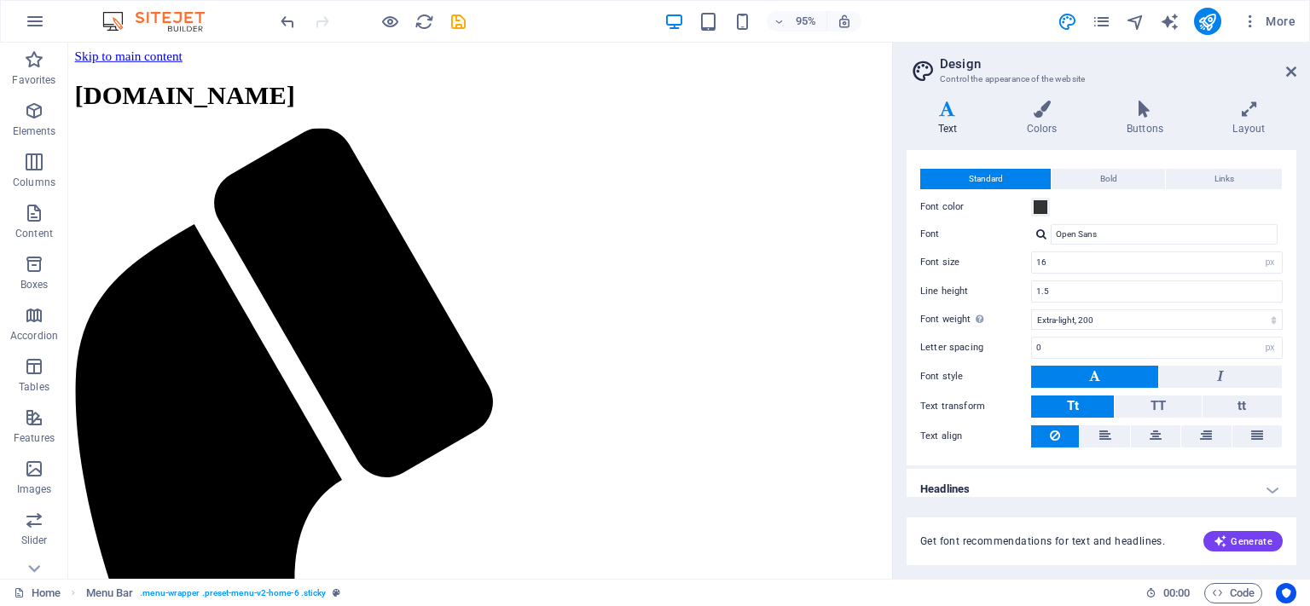
type input "Lora"
select select "400"
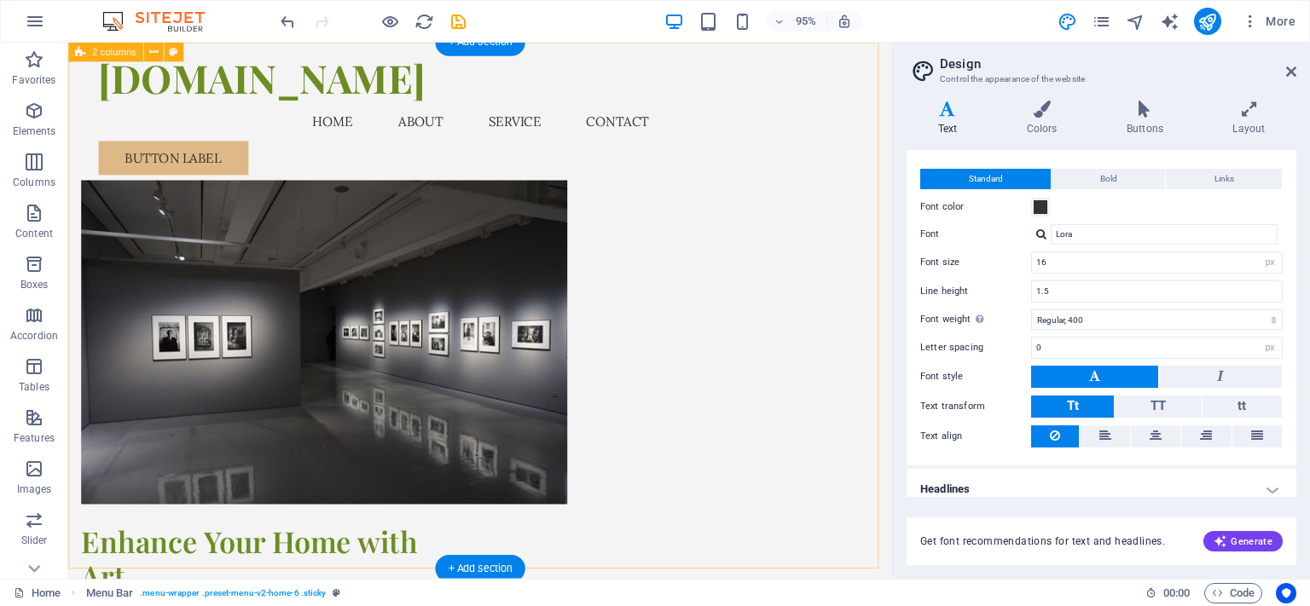
click at [362, 136] on div "Enhance Your Home with Art At practicart.ro, we offer unique, practical art pro…" at bounding box center [501, 459] width 867 height 832
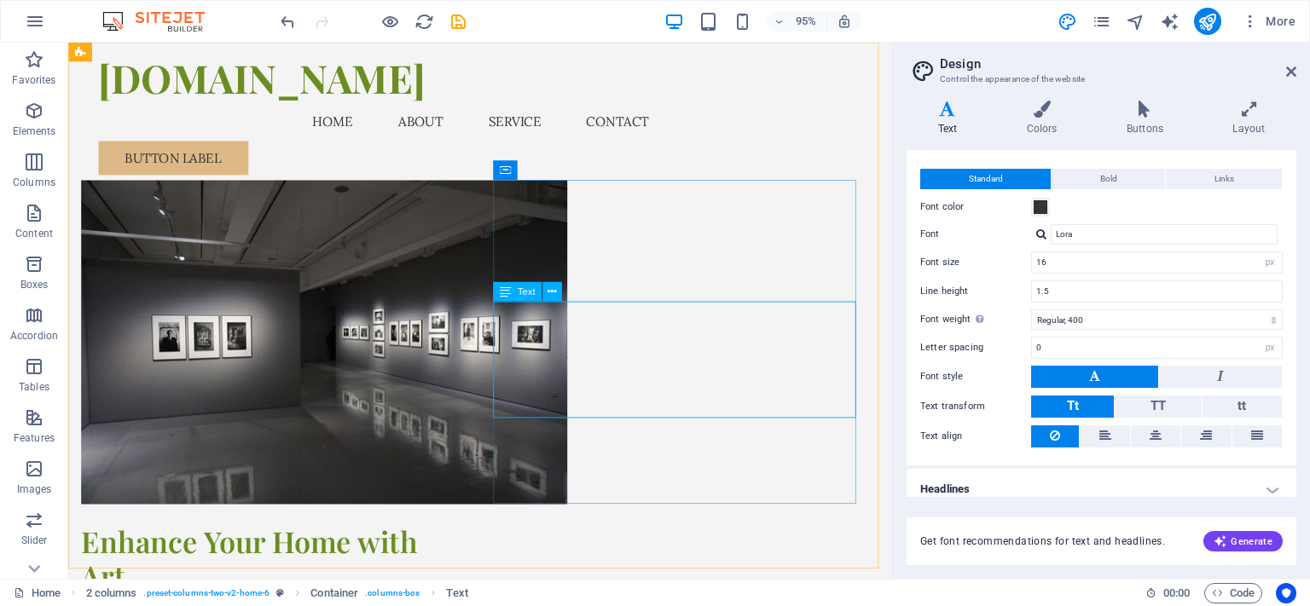
click at [518, 287] on span "Text" at bounding box center [526, 291] width 18 height 9
click at [554, 295] on icon at bounding box center [551, 292] width 9 height 17
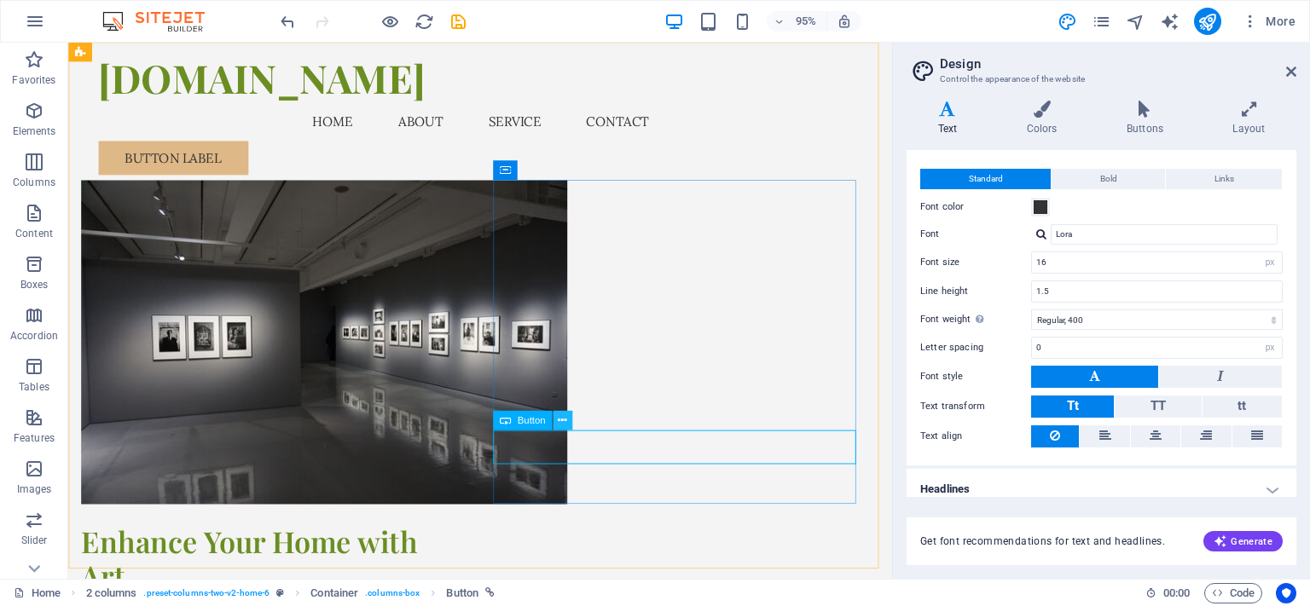
click at [565, 421] on icon at bounding box center [562, 421] width 9 height 17
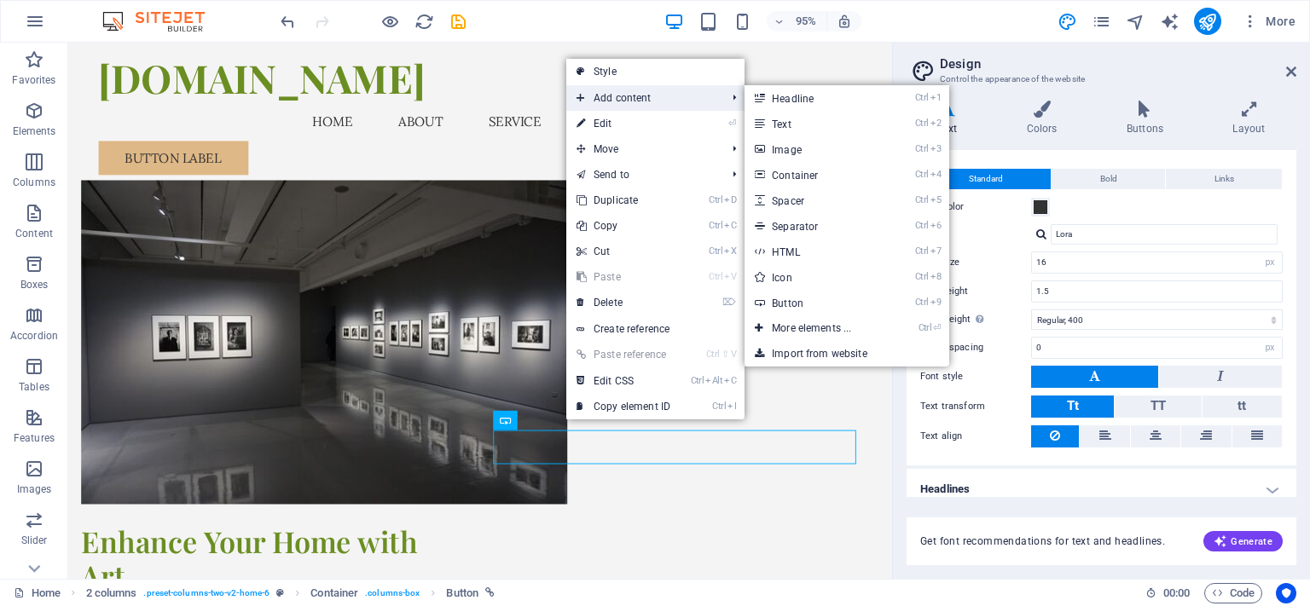
click at [638, 100] on span "Add content" at bounding box center [642, 98] width 153 height 26
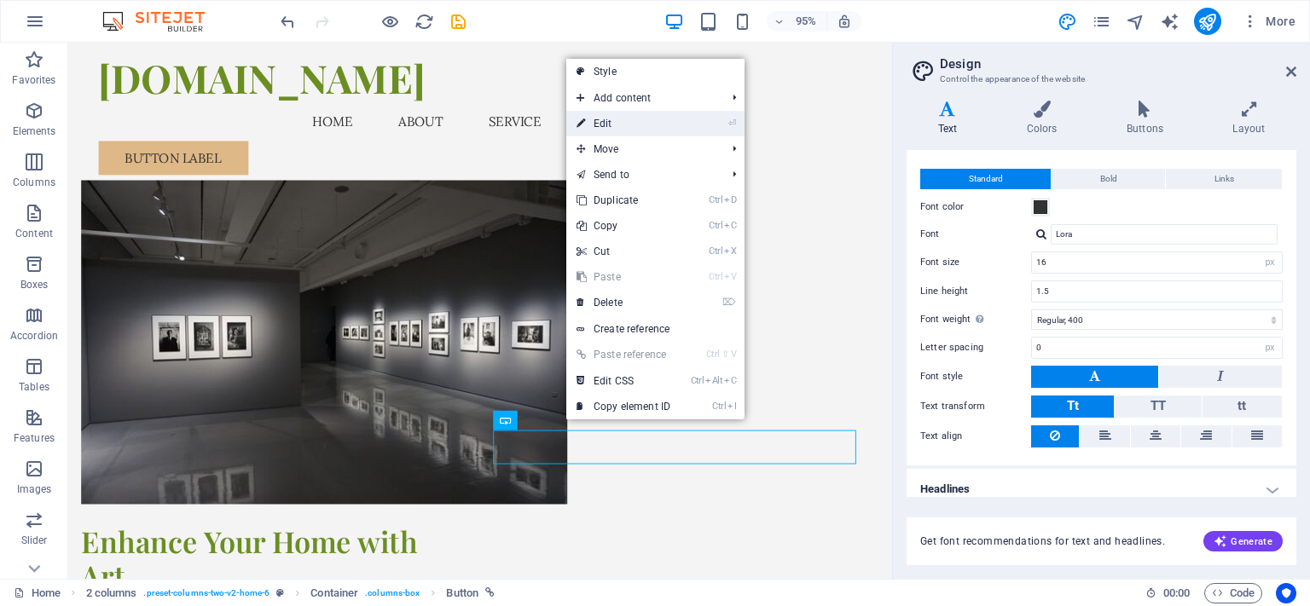
click at [612, 123] on link "⏎ Edit" at bounding box center [623, 124] width 114 height 26
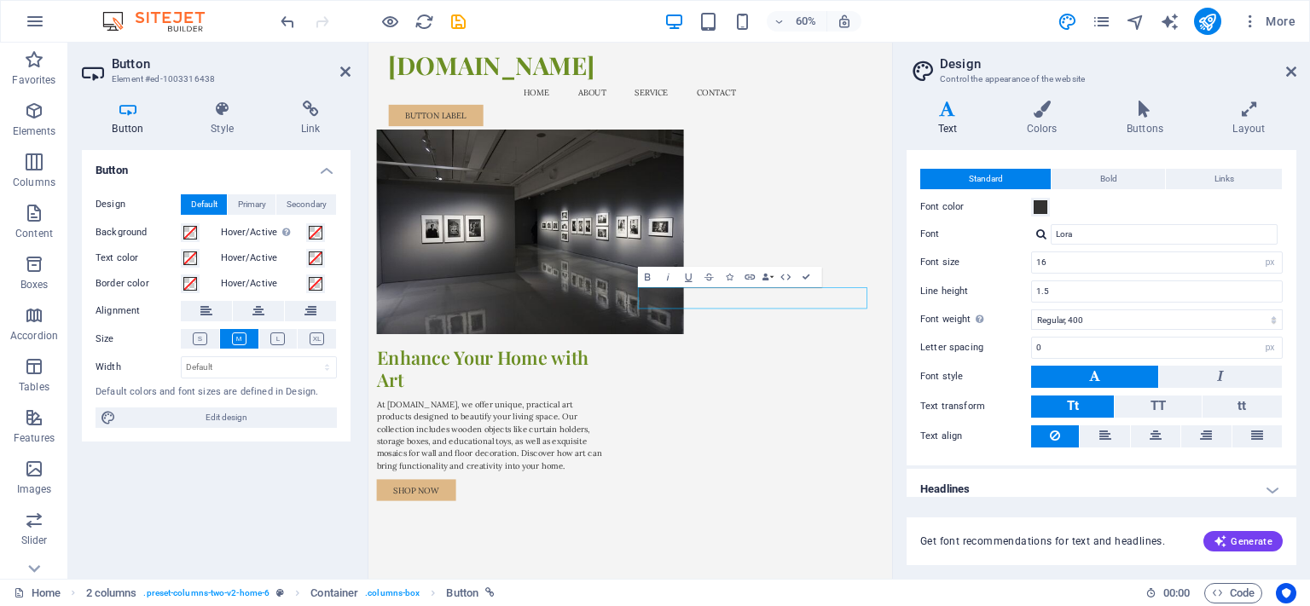
click at [350, 73] on aside "Button Element #ed-1003316438 Button Style Link Button Design Default Primary S…" at bounding box center [218, 311] width 300 height 536
click at [343, 73] on icon at bounding box center [345, 72] width 10 height 14
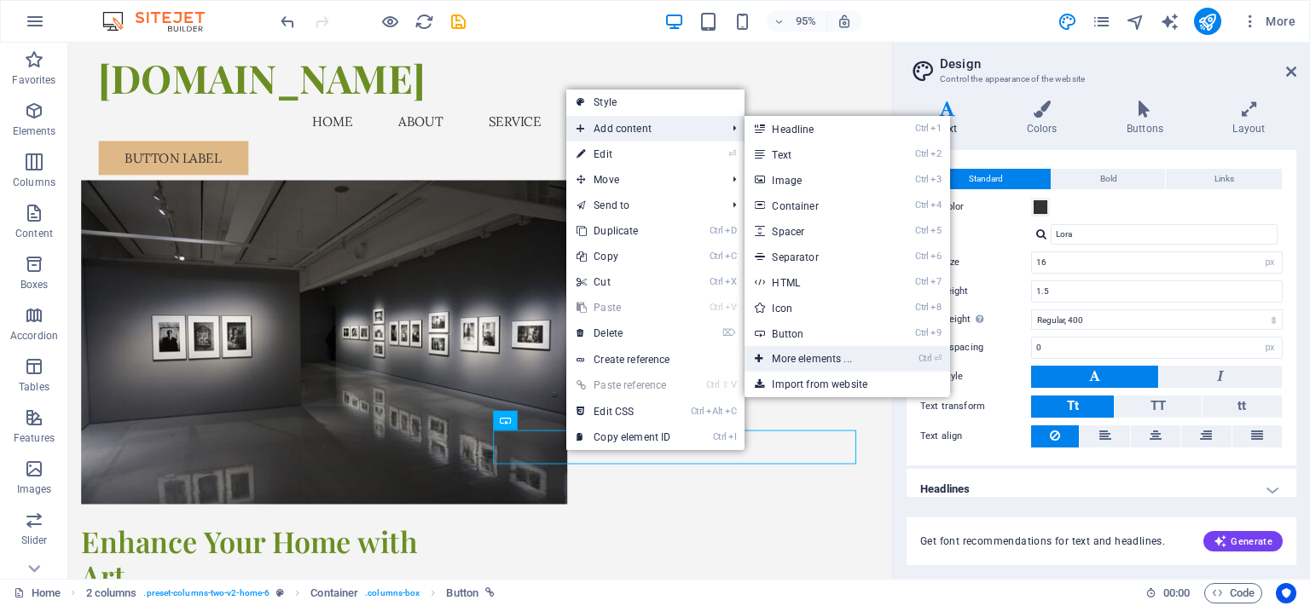
click at [836, 355] on link "Ctrl ⏎ More elements ..." at bounding box center [814, 359] width 141 height 26
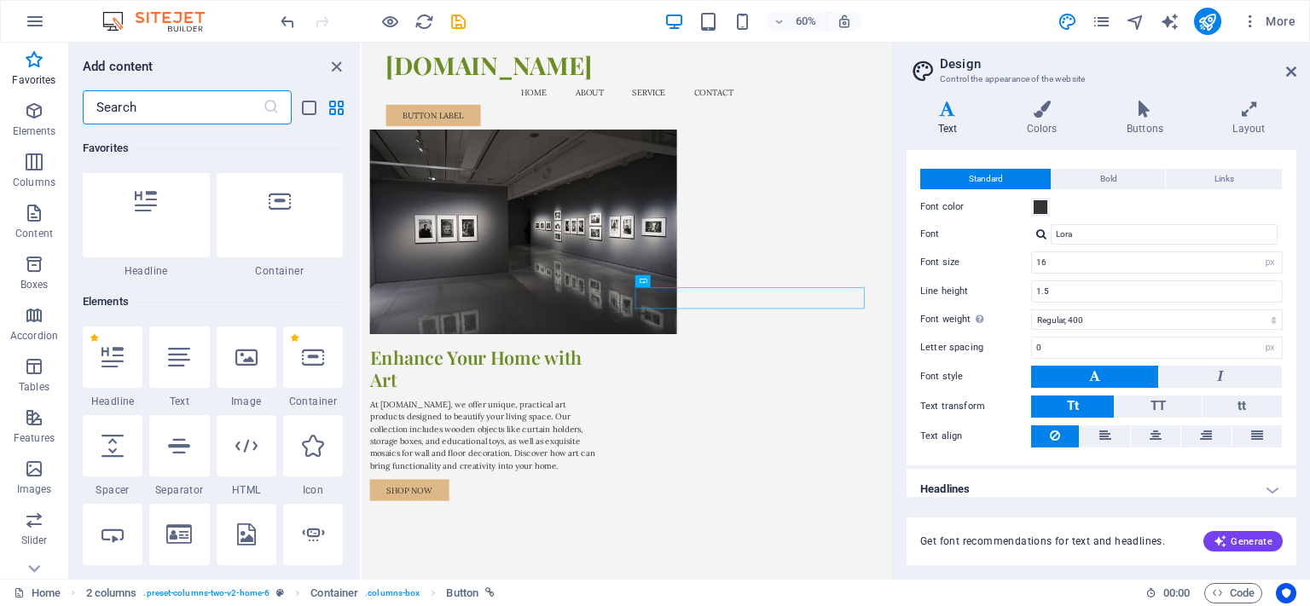
scroll to position [0, 0]
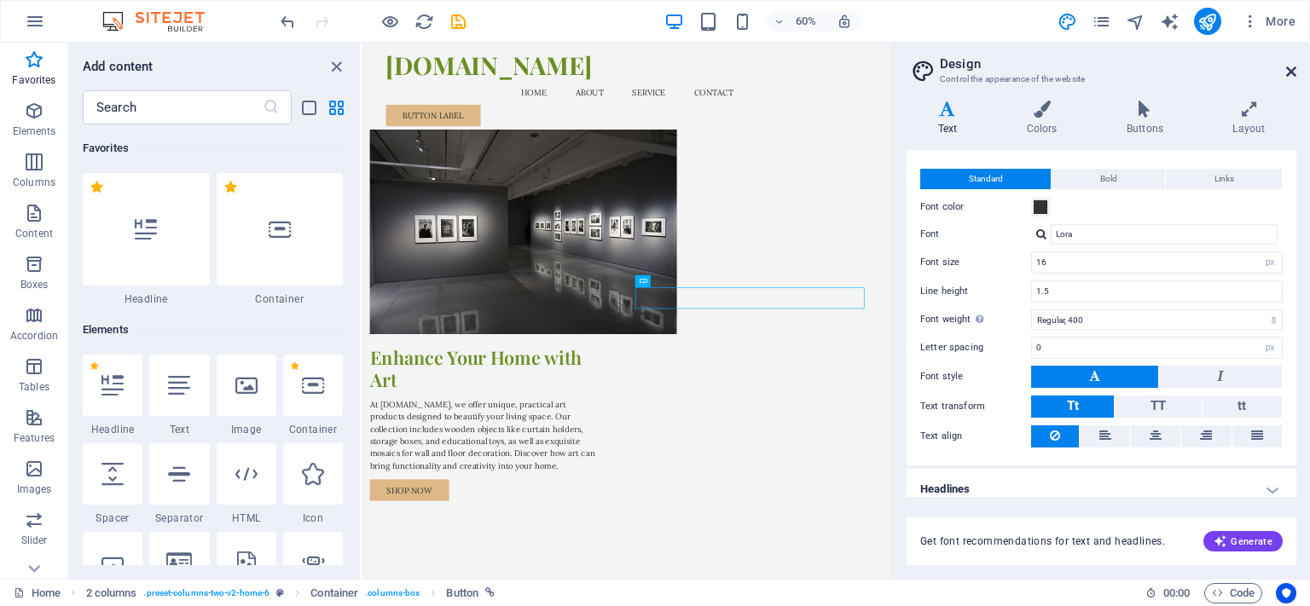
click at [1291, 71] on icon at bounding box center [1291, 72] width 10 height 14
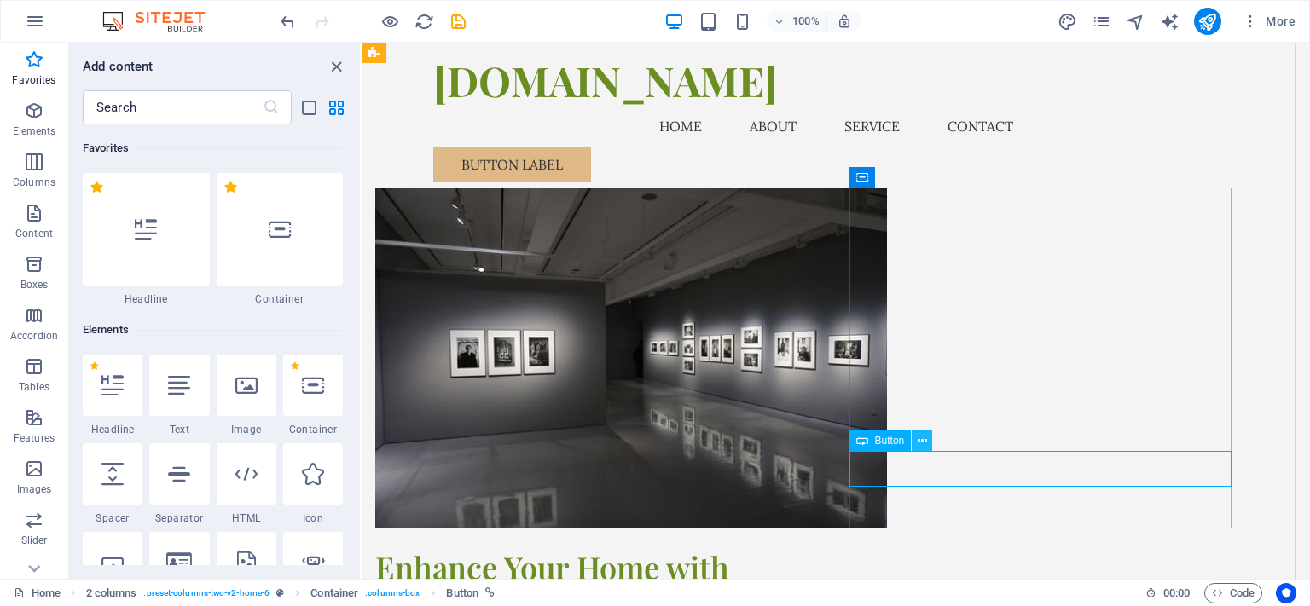
click at [926, 442] on icon at bounding box center [922, 441] width 9 height 18
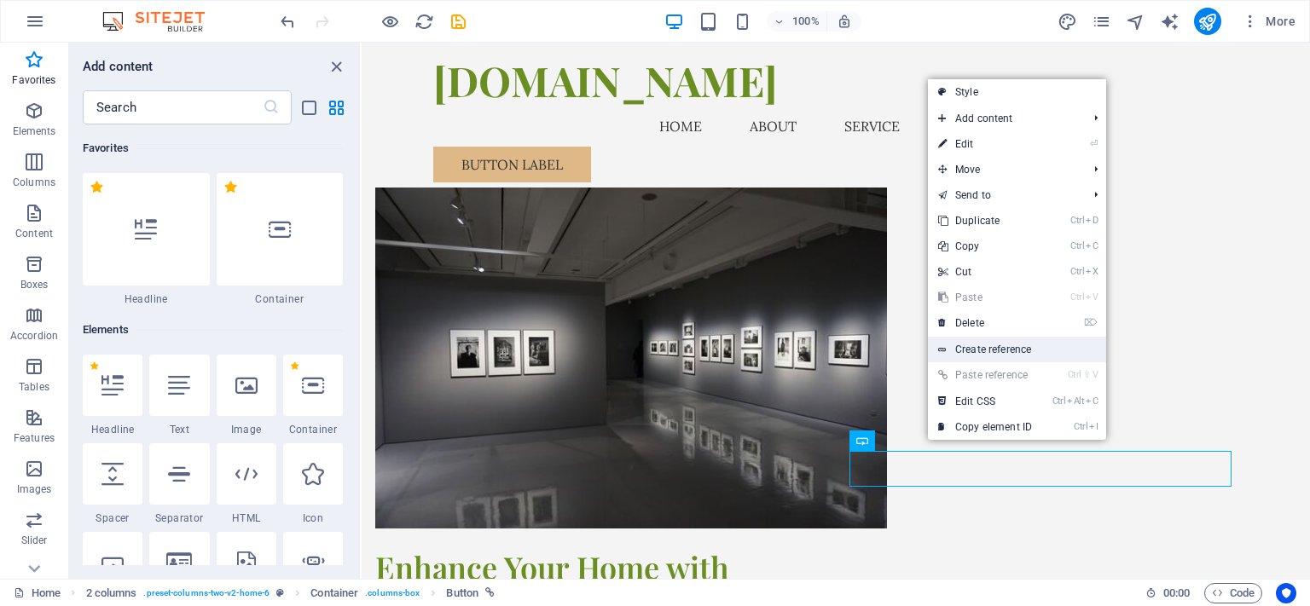
click at [1004, 346] on link "Create reference" at bounding box center [1017, 350] width 178 height 26
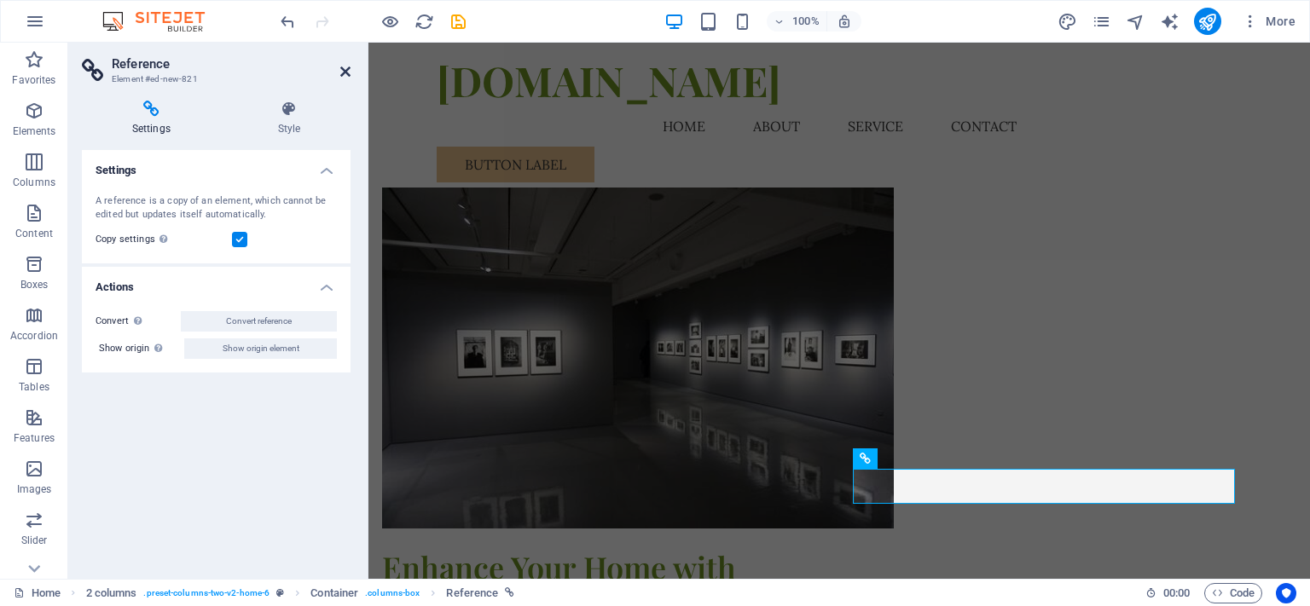
click at [346, 72] on icon at bounding box center [345, 72] width 10 height 14
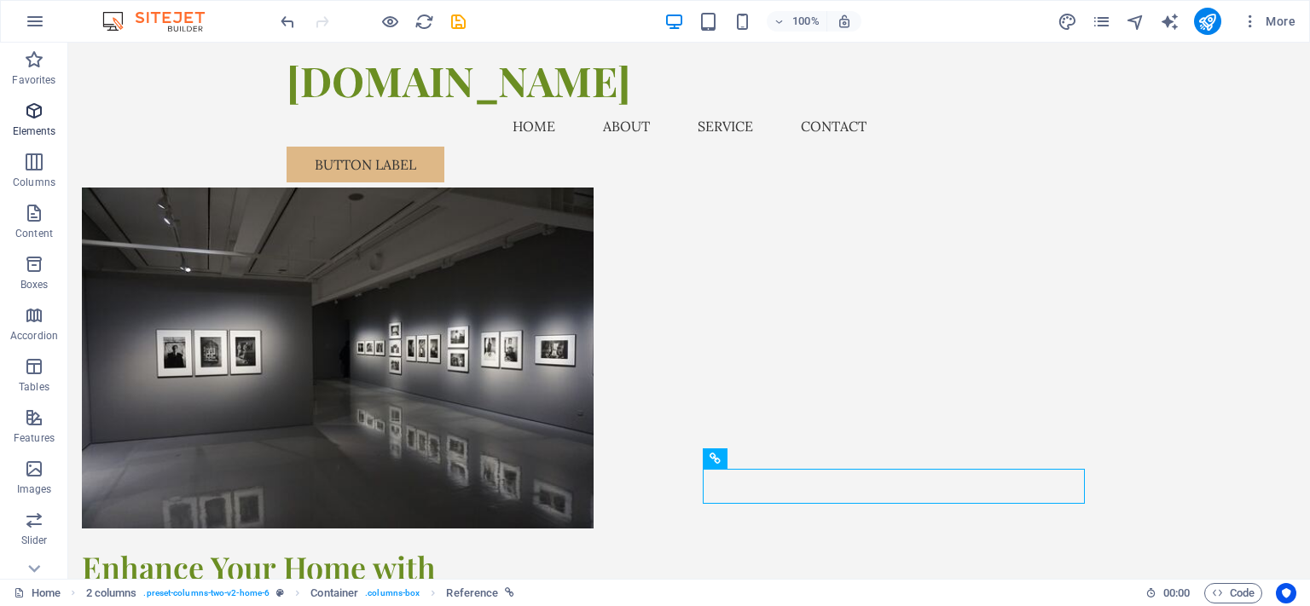
click at [32, 119] on icon "button" at bounding box center [34, 111] width 20 height 20
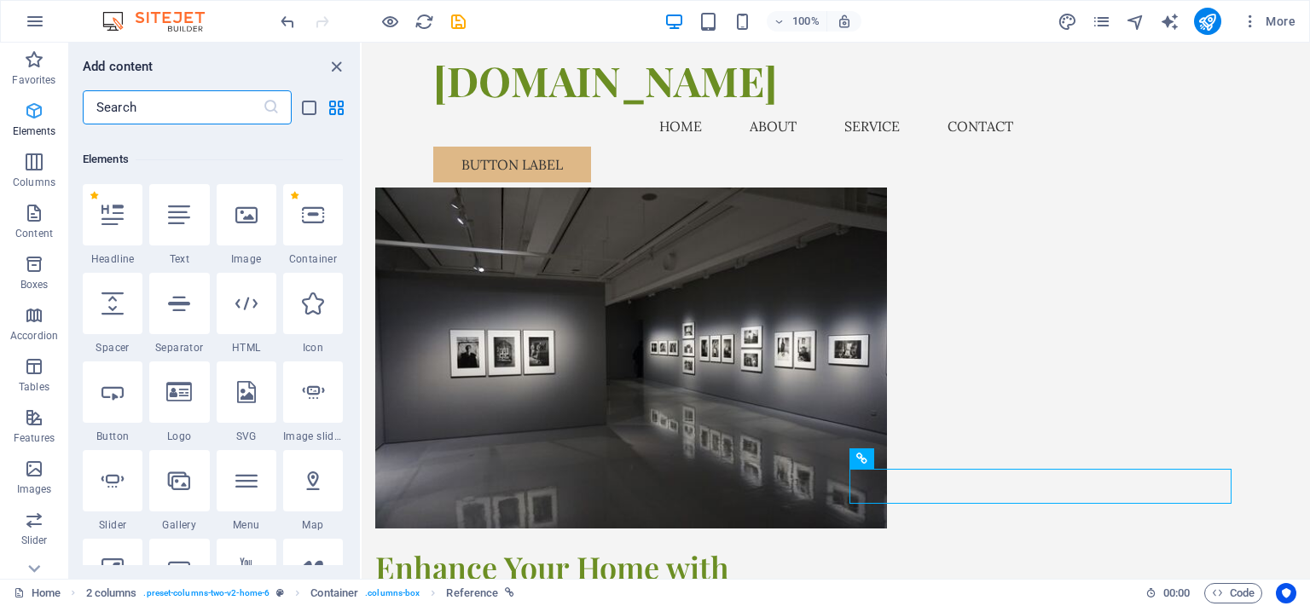
scroll to position [182, 0]
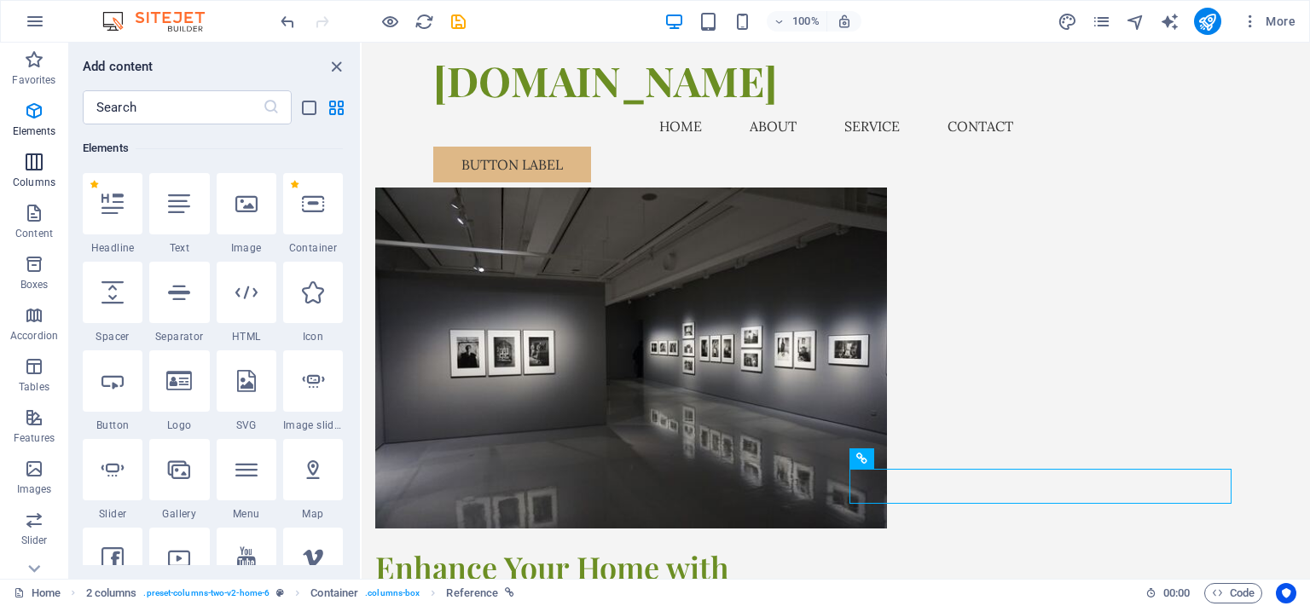
click at [32, 155] on icon "button" at bounding box center [34, 162] width 20 height 20
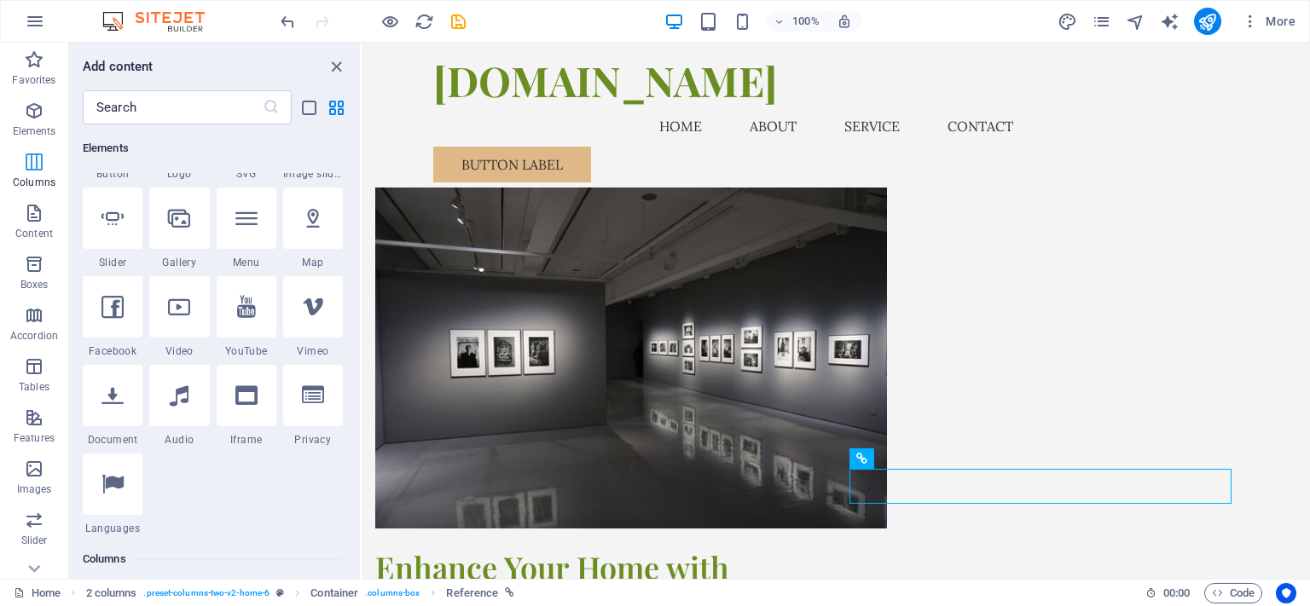
scroll to position [844, 0]
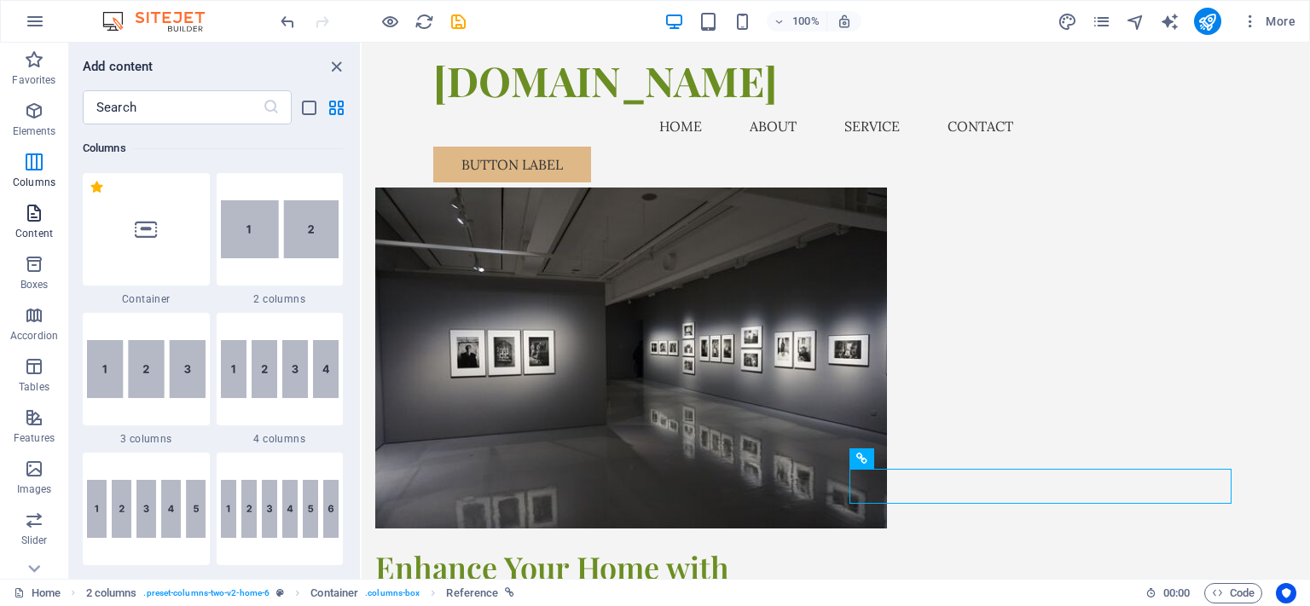
click at [29, 211] on icon "button" at bounding box center [34, 213] width 20 height 20
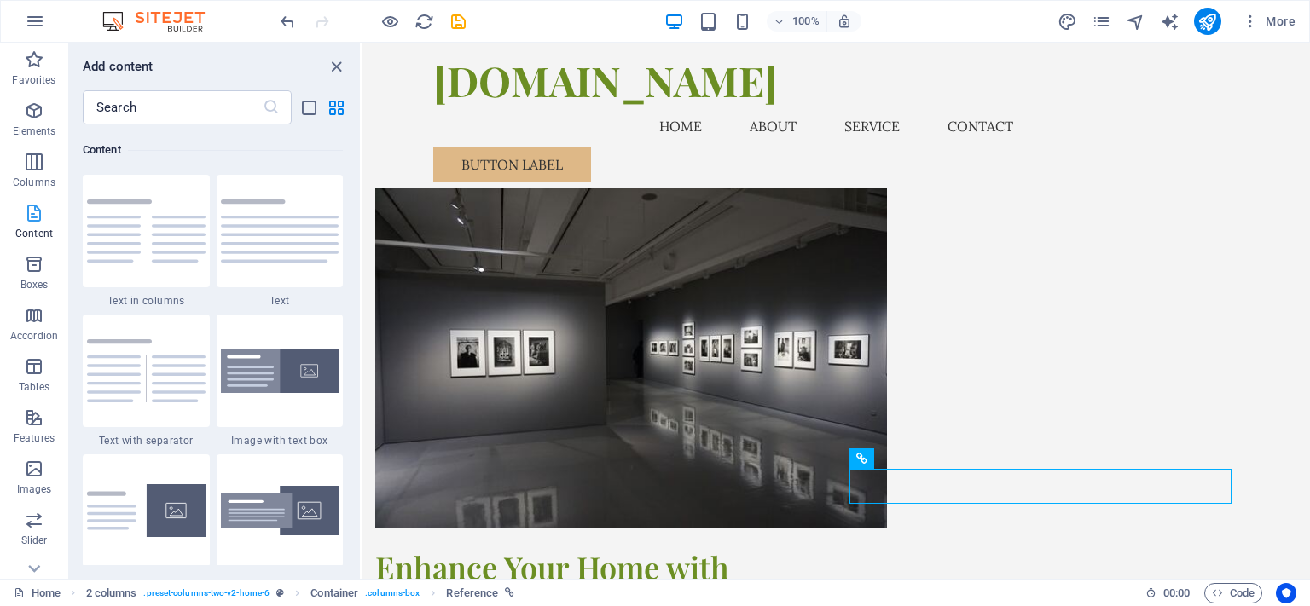
scroll to position [2984, 0]
click at [29, 271] on icon "button" at bounding box center [34, 264] width 20 height 20
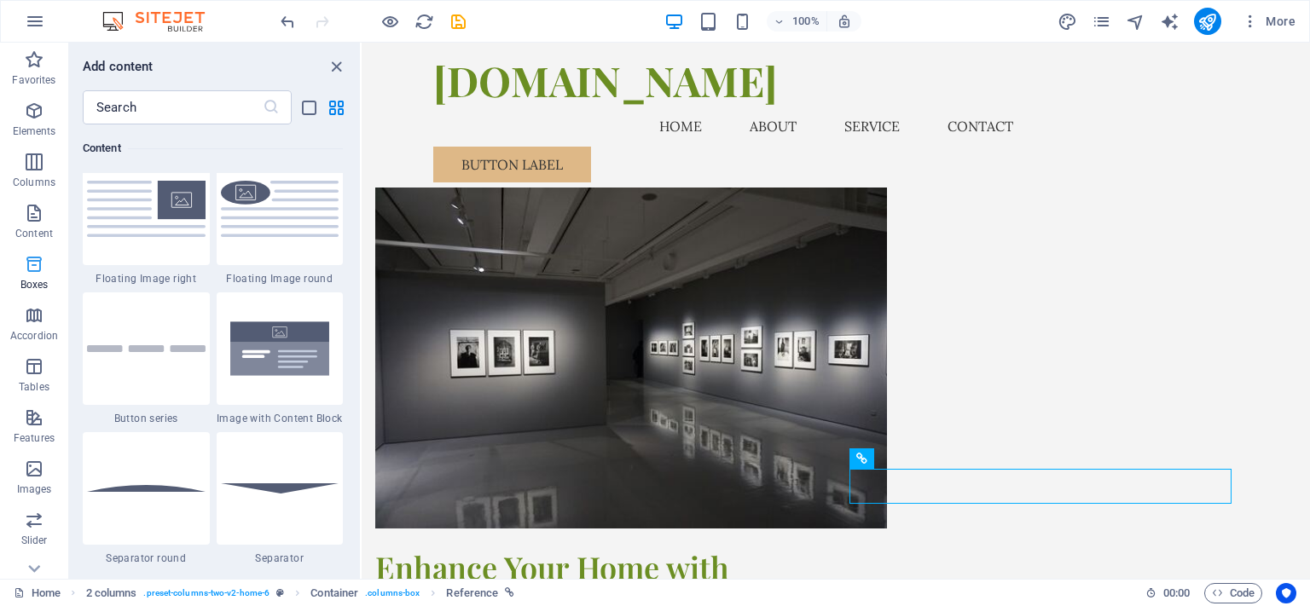
scroll to position [4704, 0]
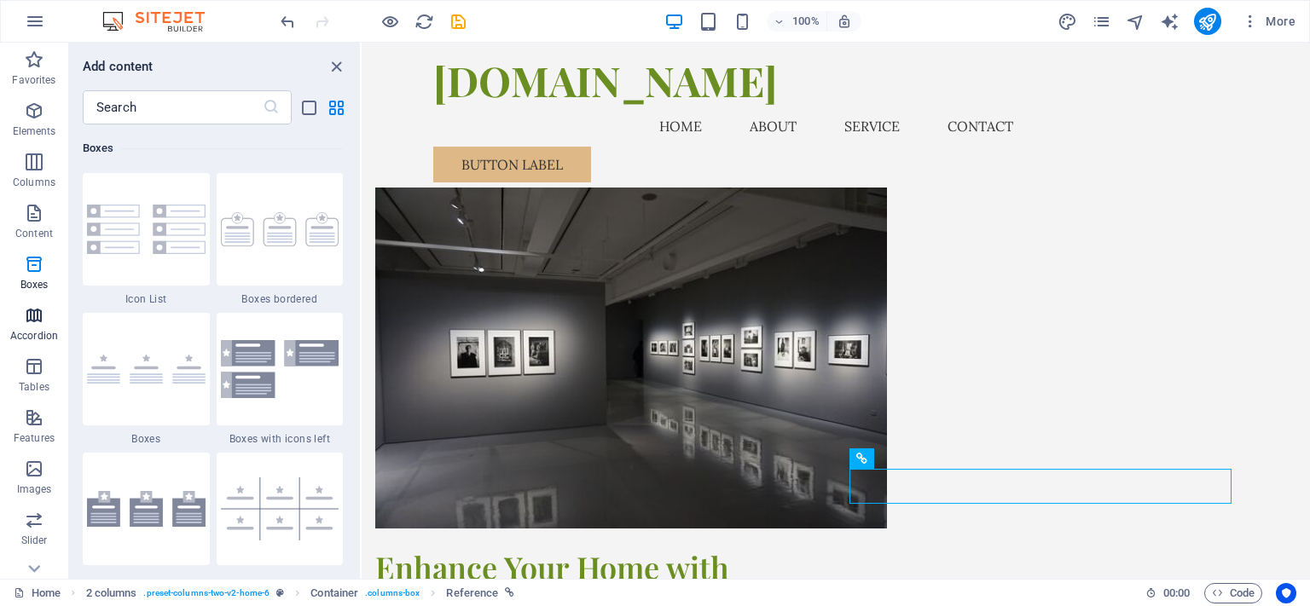
click at [32, 321] on icon "button" at bounding box center [34, 315] width 20 height 20
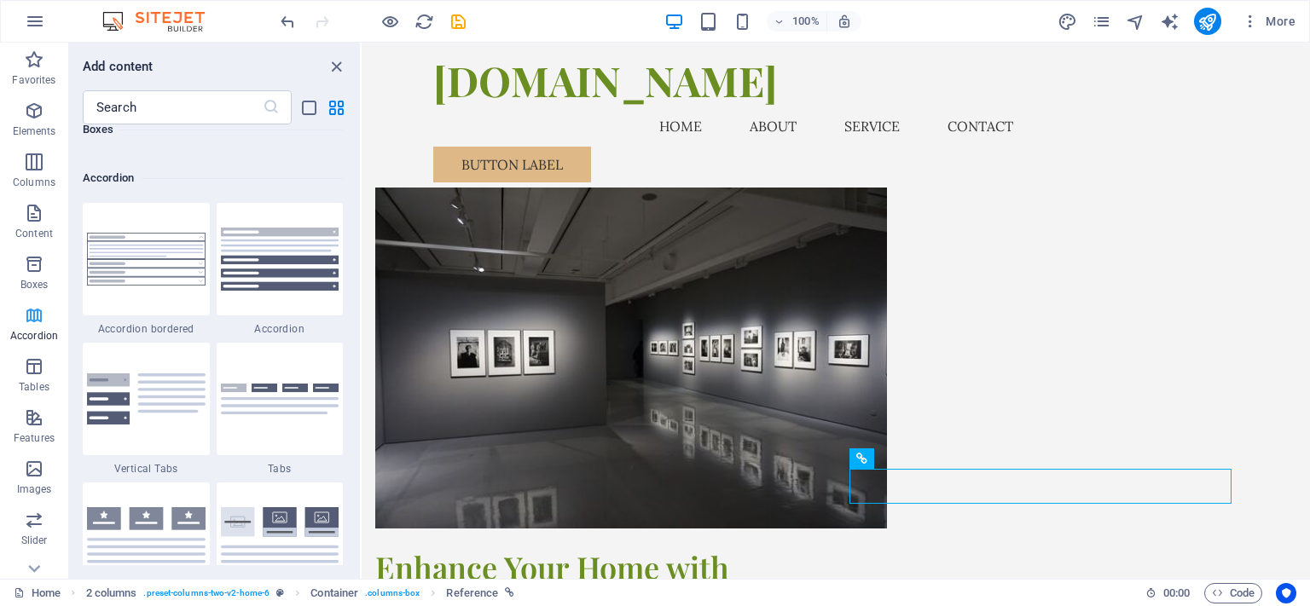
scroll to position [5445, 0]
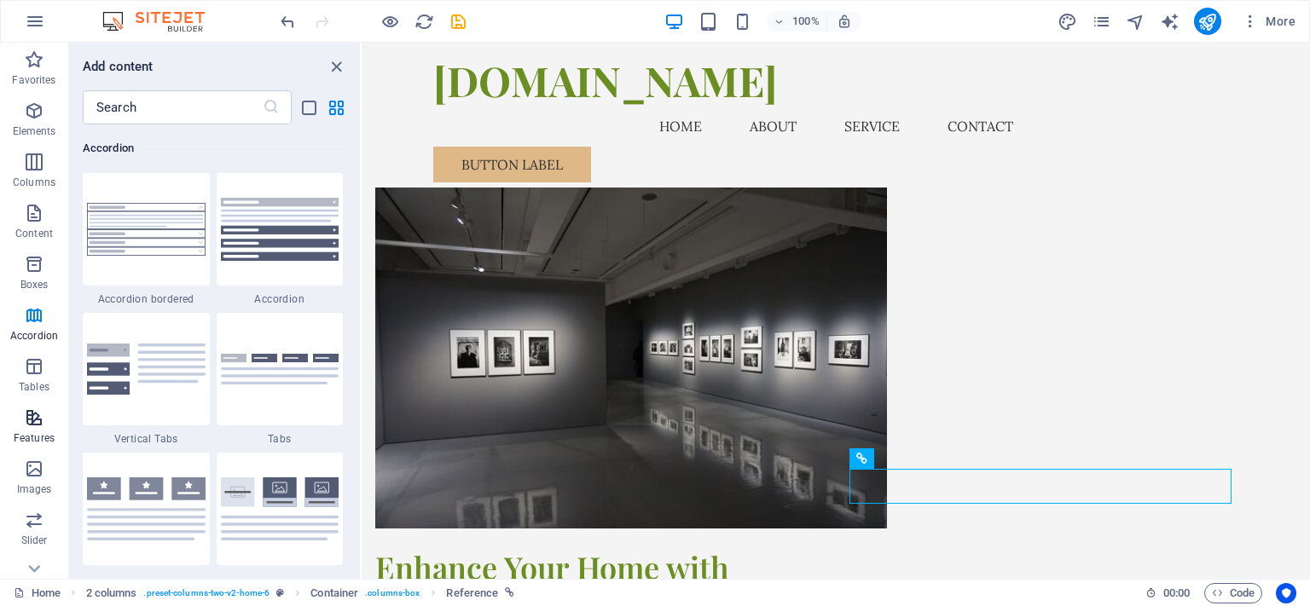
click at [36, 421] on icon "button" at bounding box center [34, 418] width 20 height 20
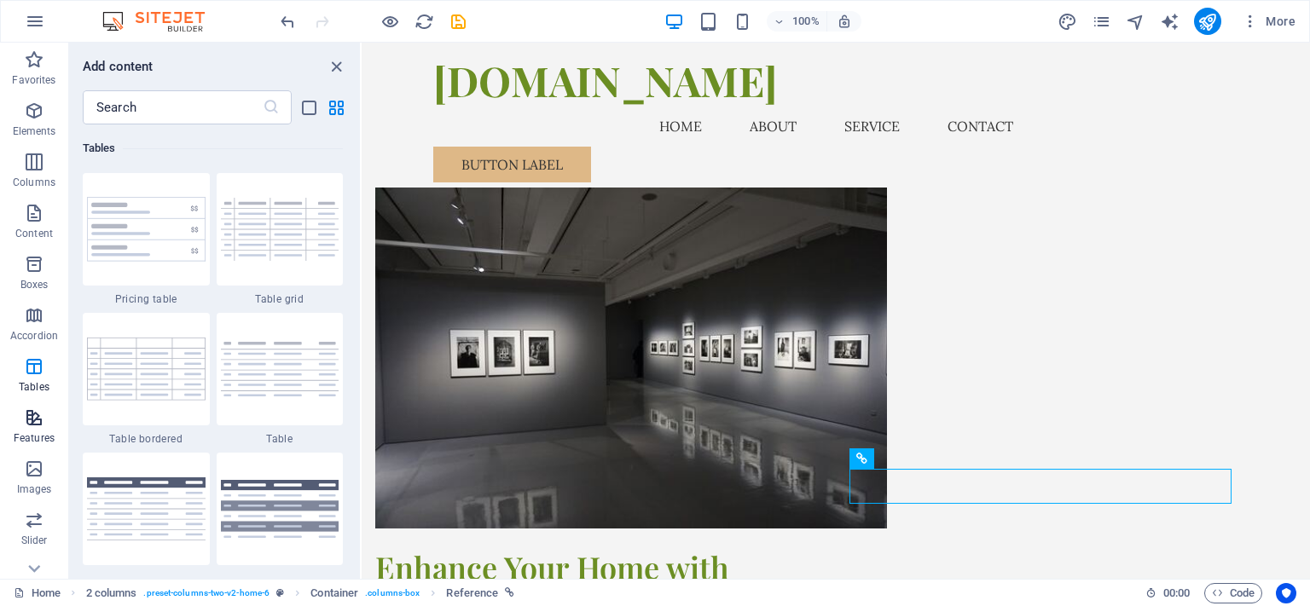
scroll to position [6647, 0]
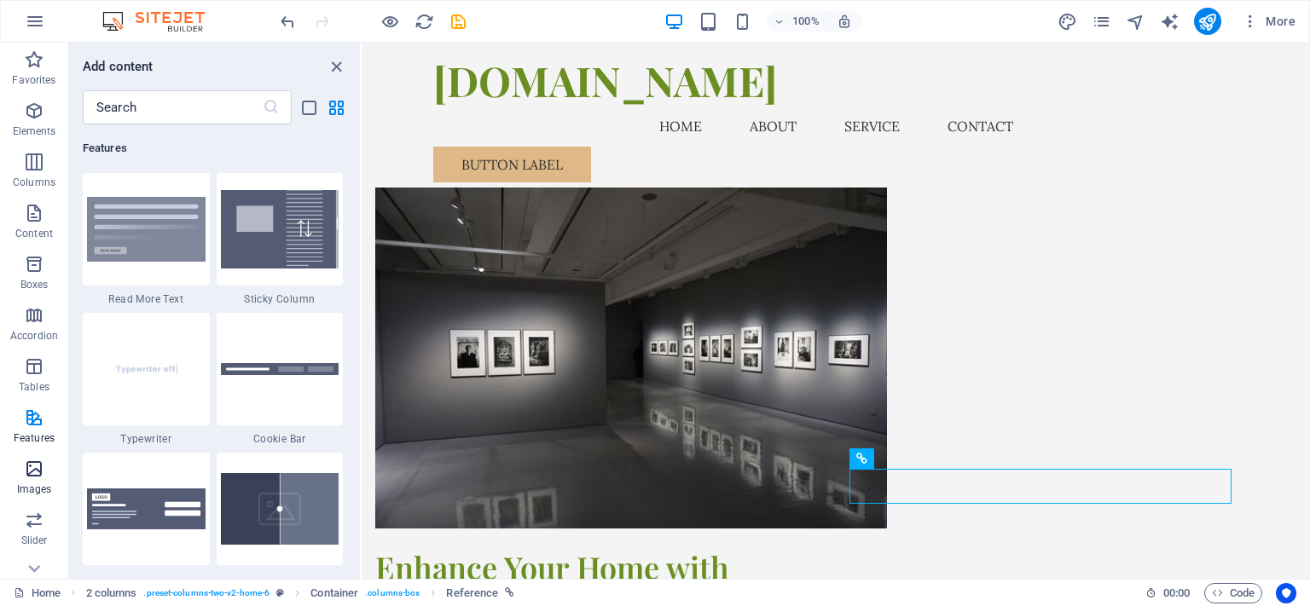
click at [28, 474] on icon "button" at bounding box center [34, 469] width 20 height 20
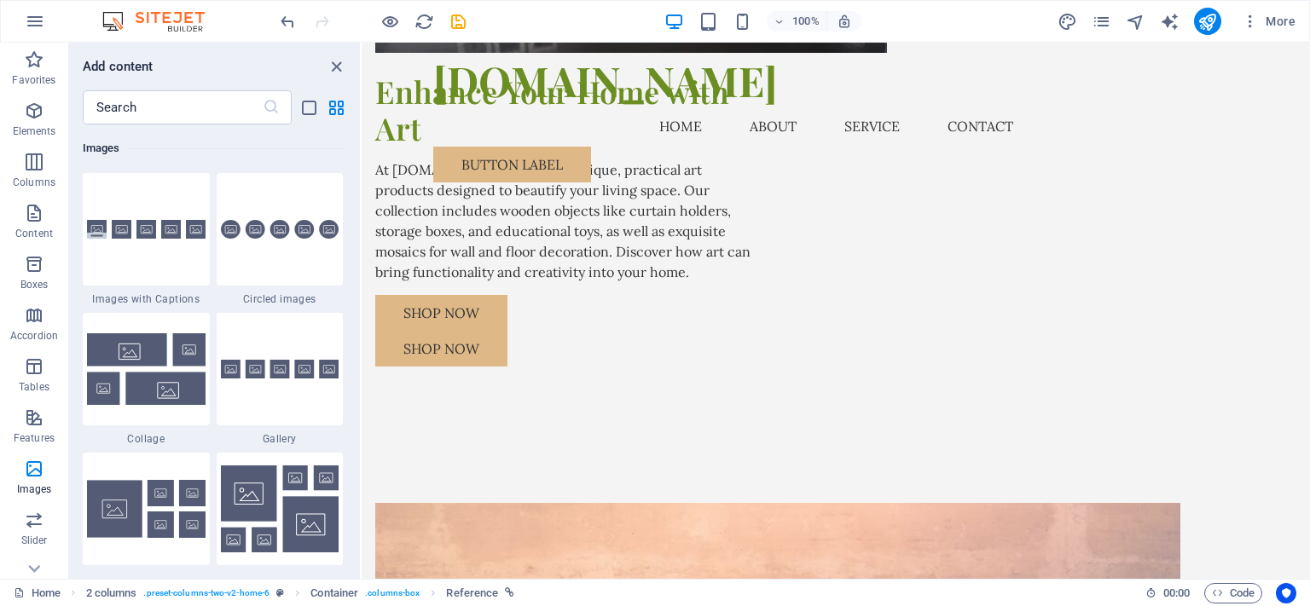
scroll to position [510, 0]
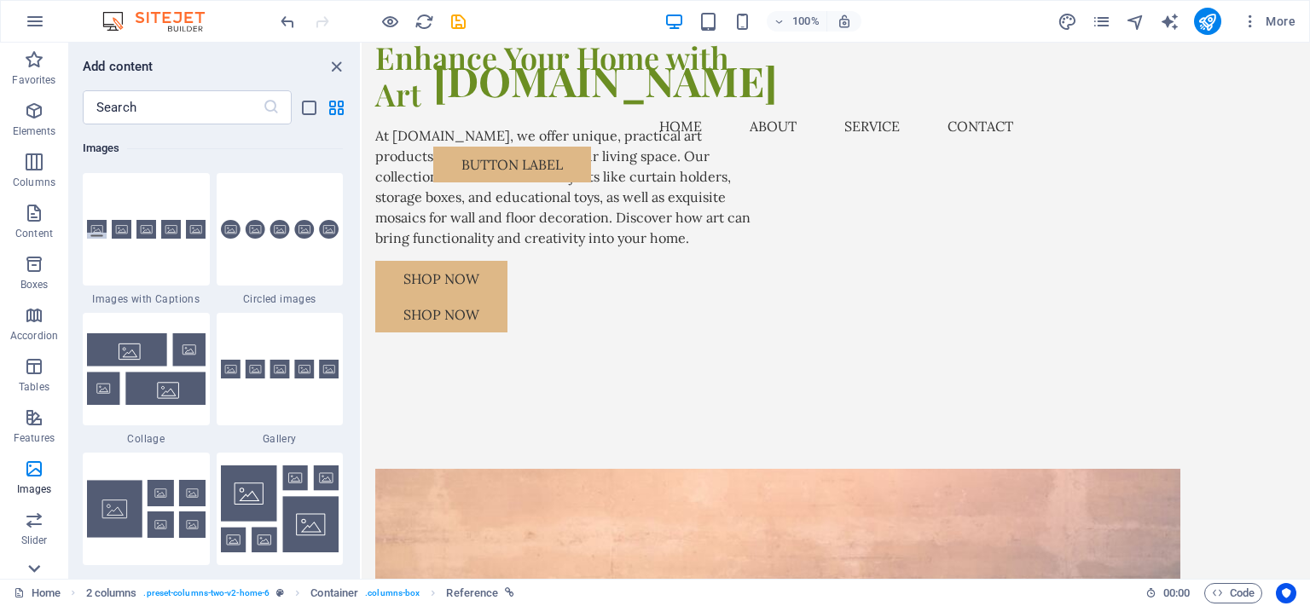
click at [36, 571] on icon at bounding box center [34, 569] width 12 height 8
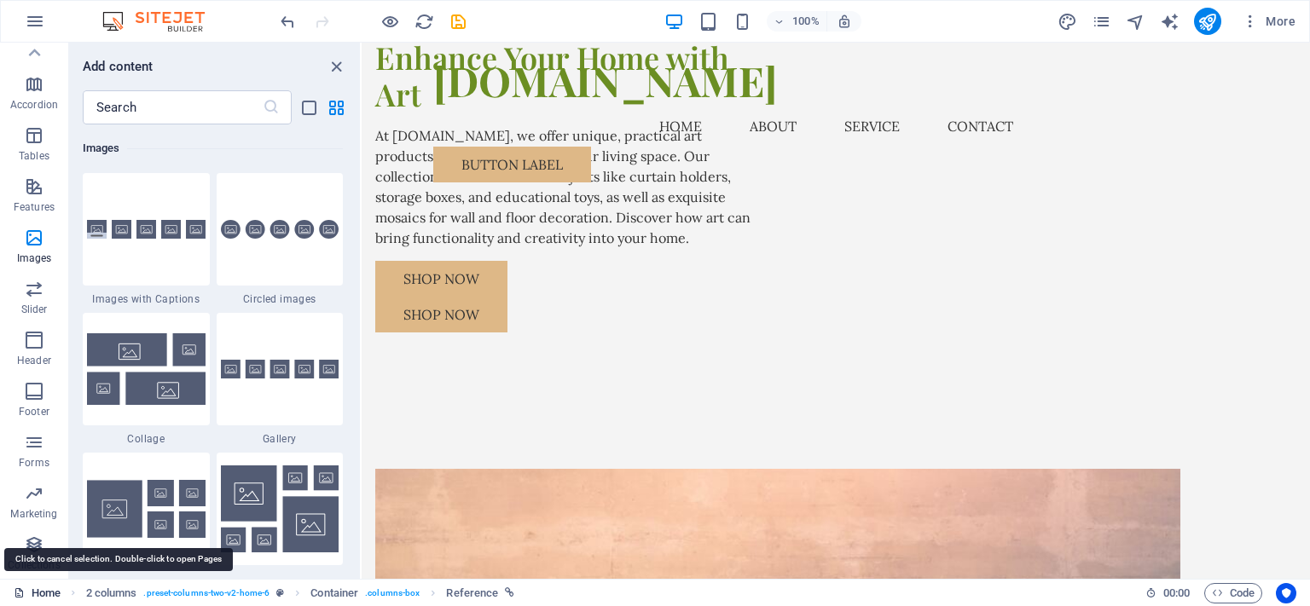
click at [32, 599] on link "Home" at bounding box center [37, 593] width 47 height 20
click at [43, 593] on link "Home" at bounding box center [37, 593] width 47 height 20
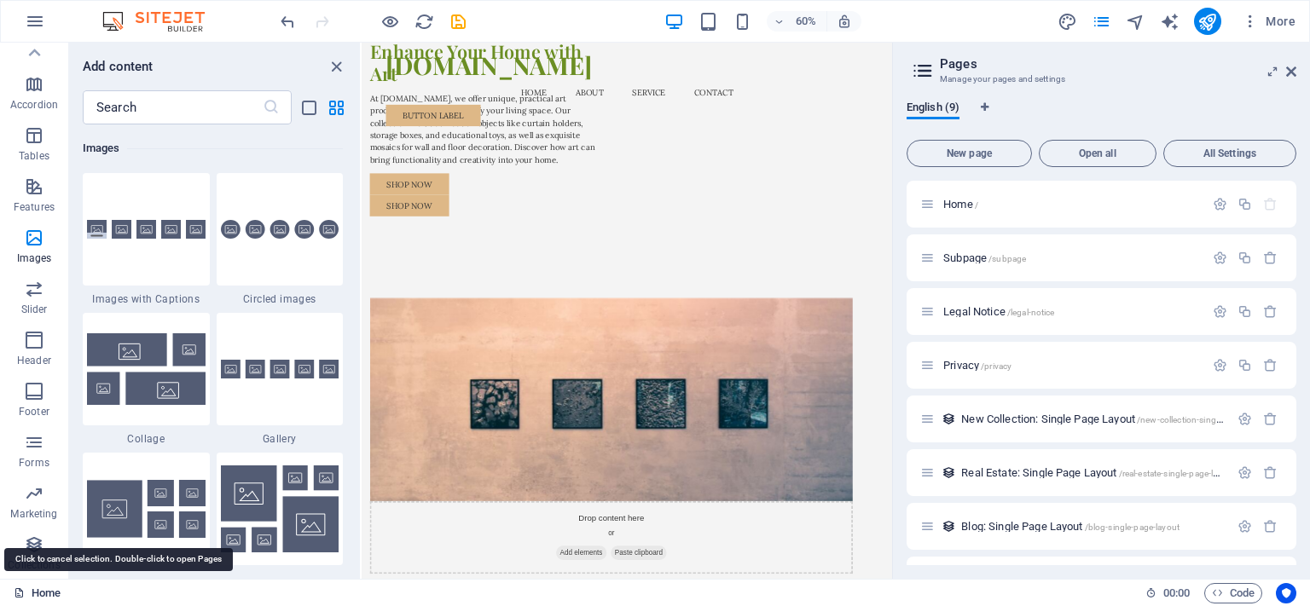
click at [43, 593] on link "Home" at bounding box center [37, 593] width 47 height 20
click at [43, 455] on span "Forms" at bounding box center [34, 452] width 68 height 41
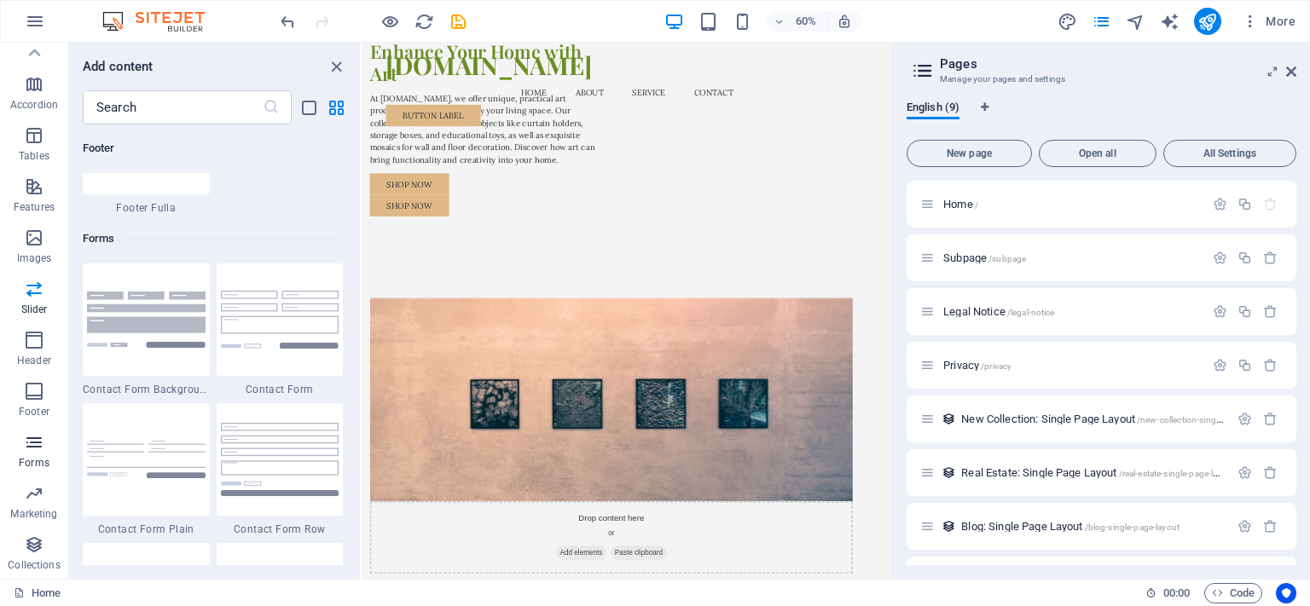
scroll to position [12450, 0]
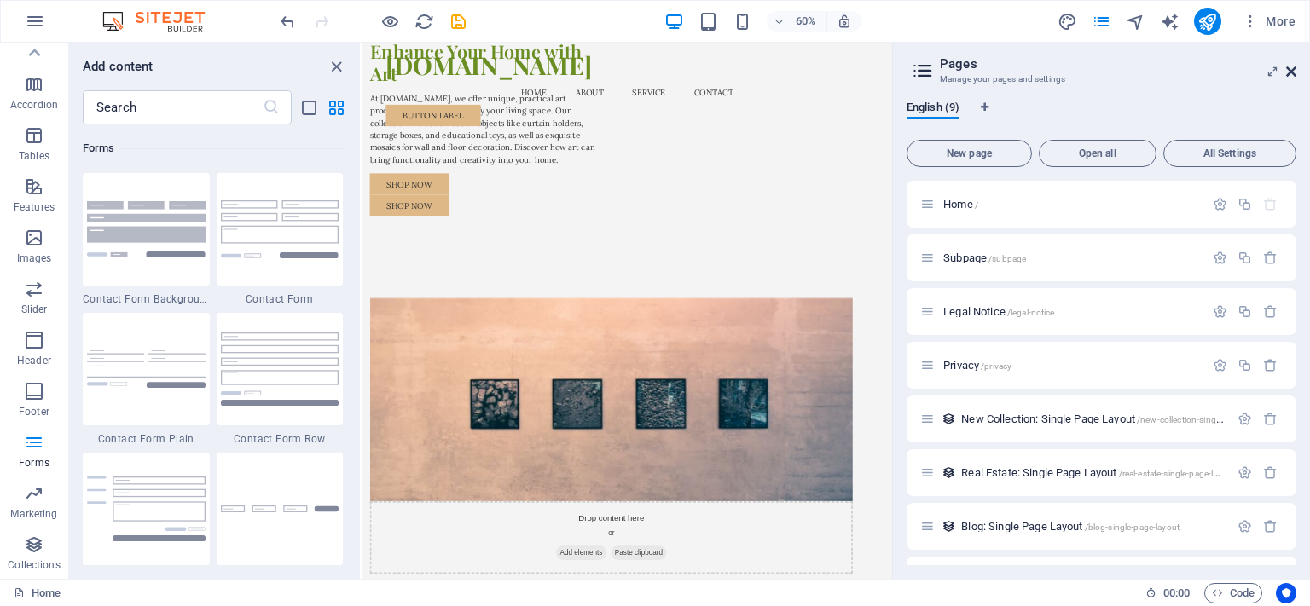
click at [1288, 72] on icon at bounding box center [1291, 72] width 10 height 14
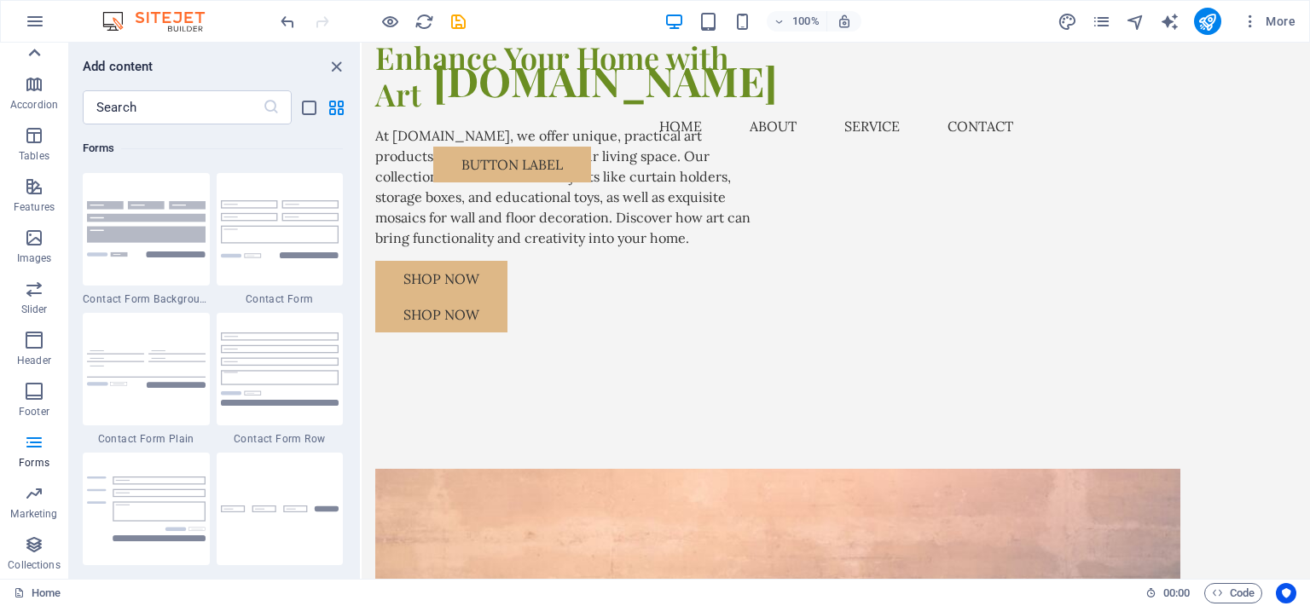
click at [36, 50] on icon at bounding box center [35, 53] width 12 height 8
click at [36, 50] on icon "button" at bounding box center [34, 59] width 20 height 20
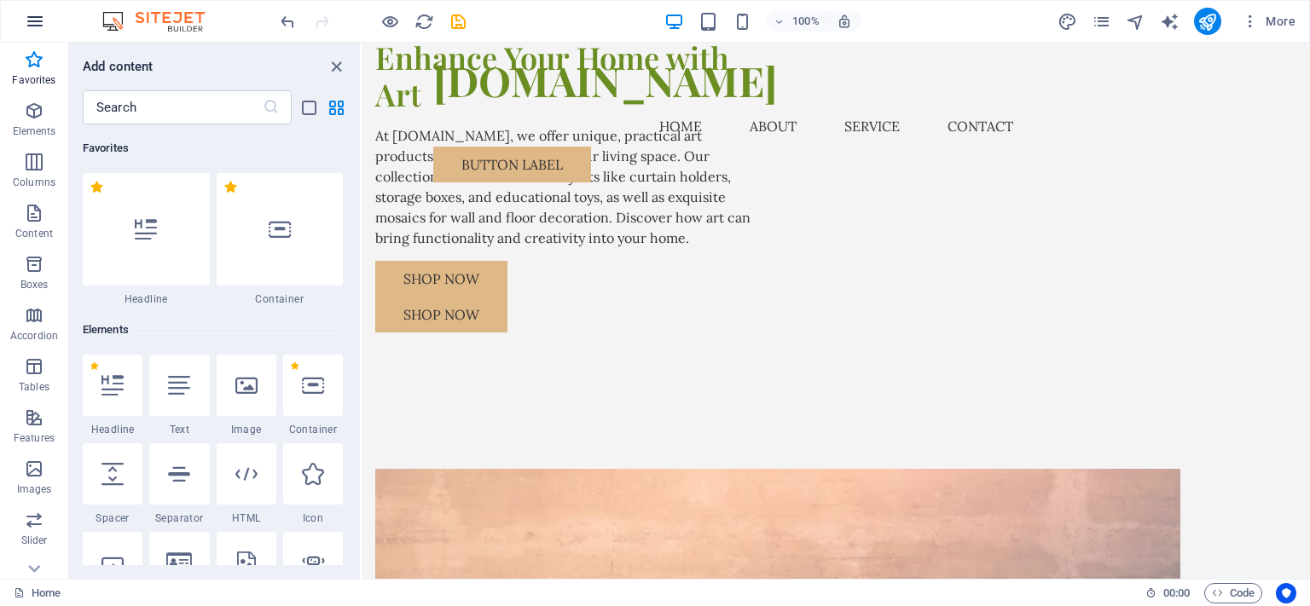
click at [34, 28] on icon "button" at bounding box center [35, 21] width 20 height 20
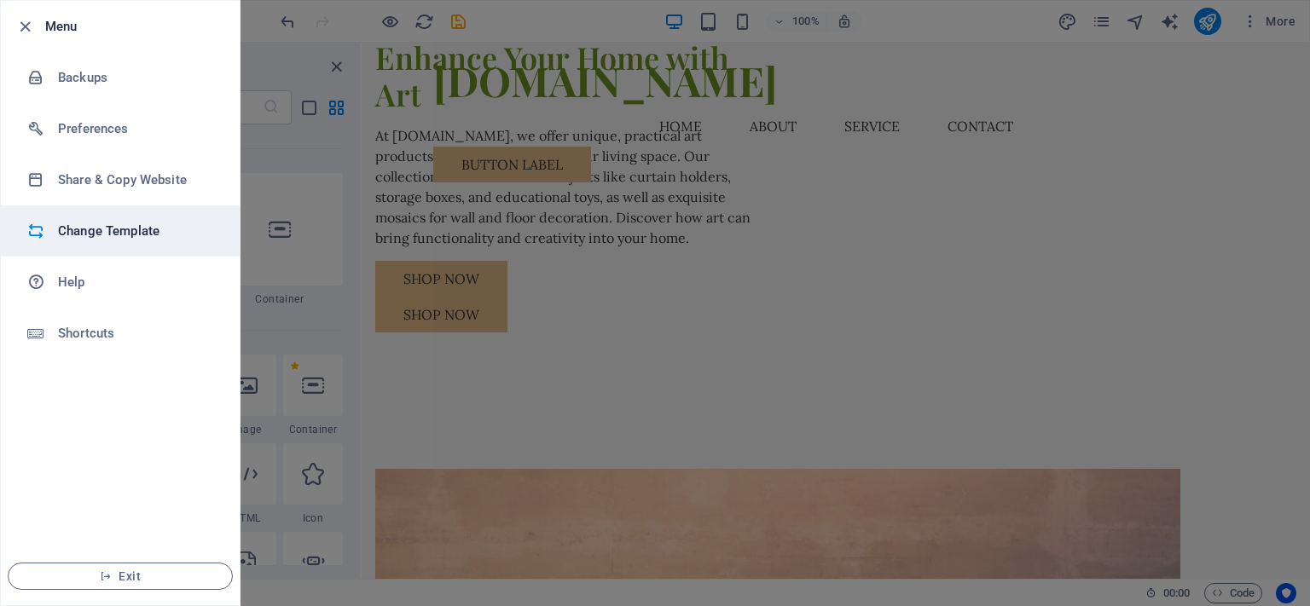
click at [96, 223] on h6 "Change Template" at bounding box center [137, 231] width 158 height 20
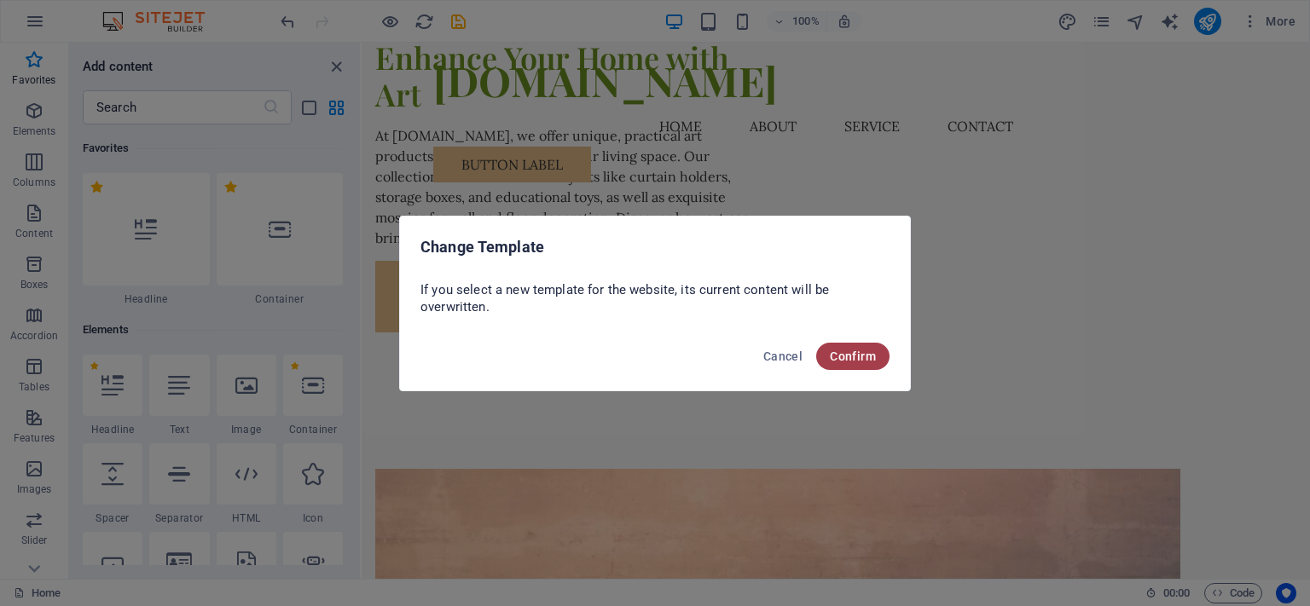
click at [860, 353] on span "Confirm" at bounding box center [853, 357] width 46 height 14
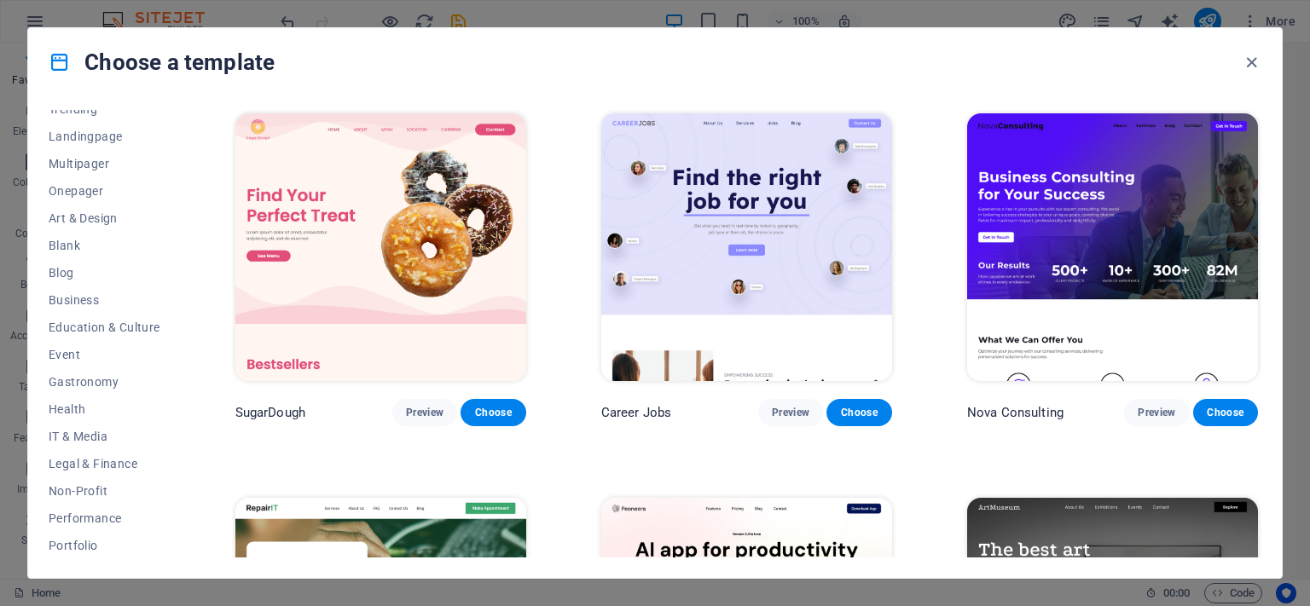
scroll to position [41, 0]
click at [107, 280] on span "Art & Design" at bounding box center [105, 274] width 112 height 14
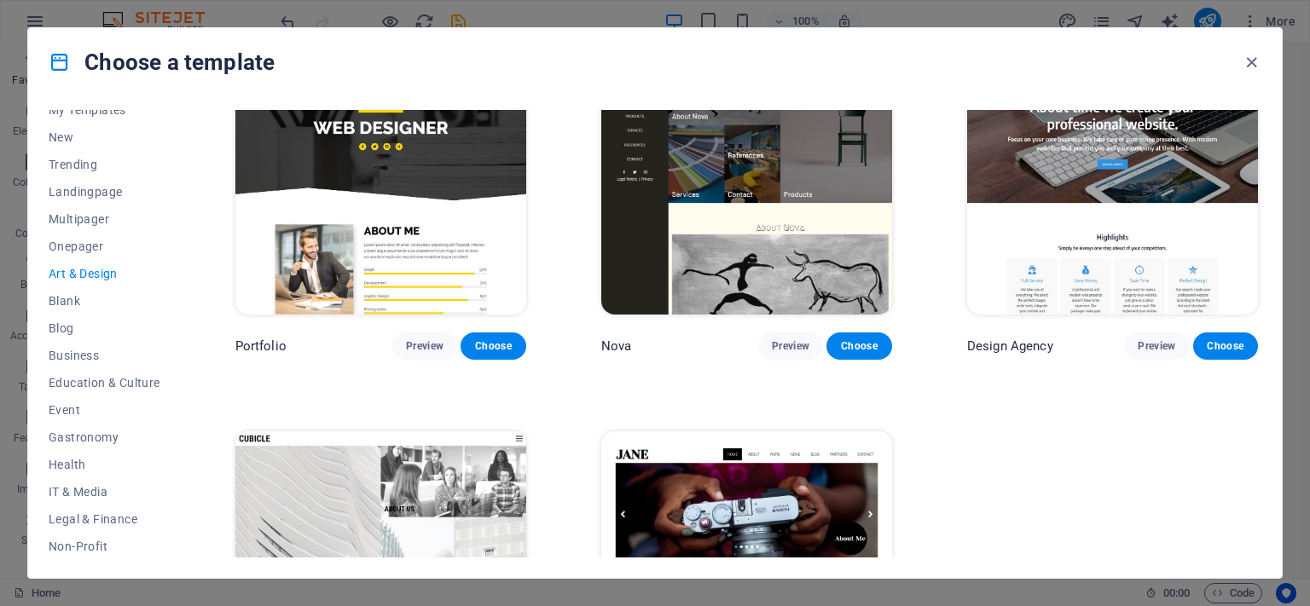
scroll to position [1366, 0]
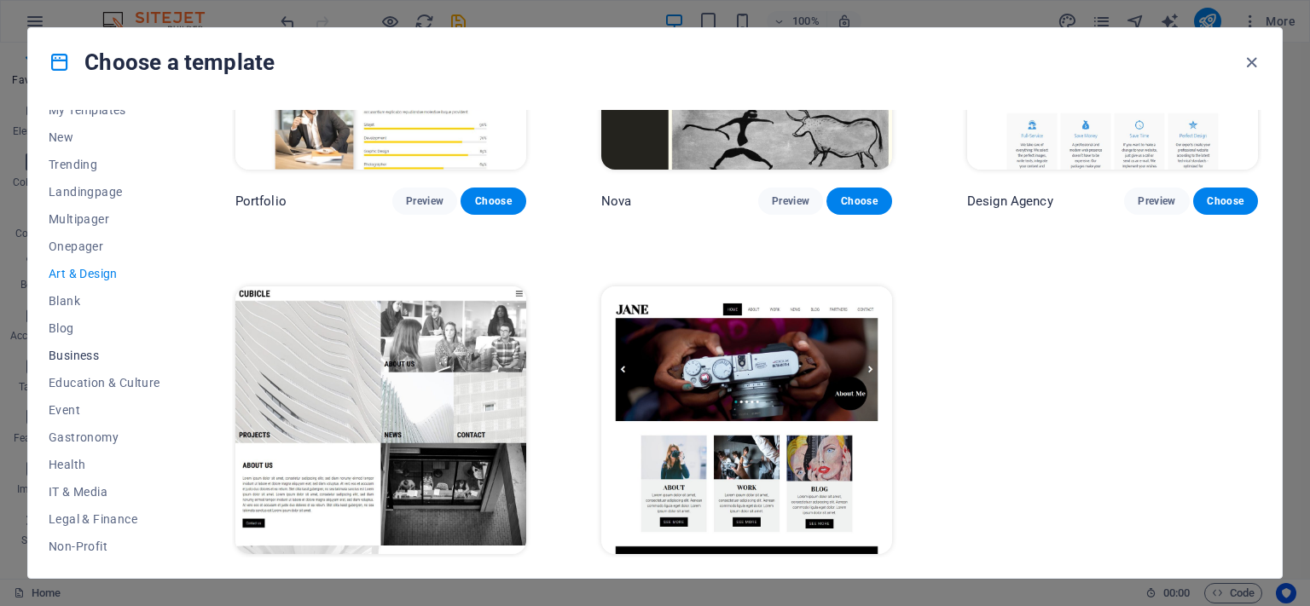
click at [87, 354] on span "Business" at bounding box center [105, 356] width 112 height 14
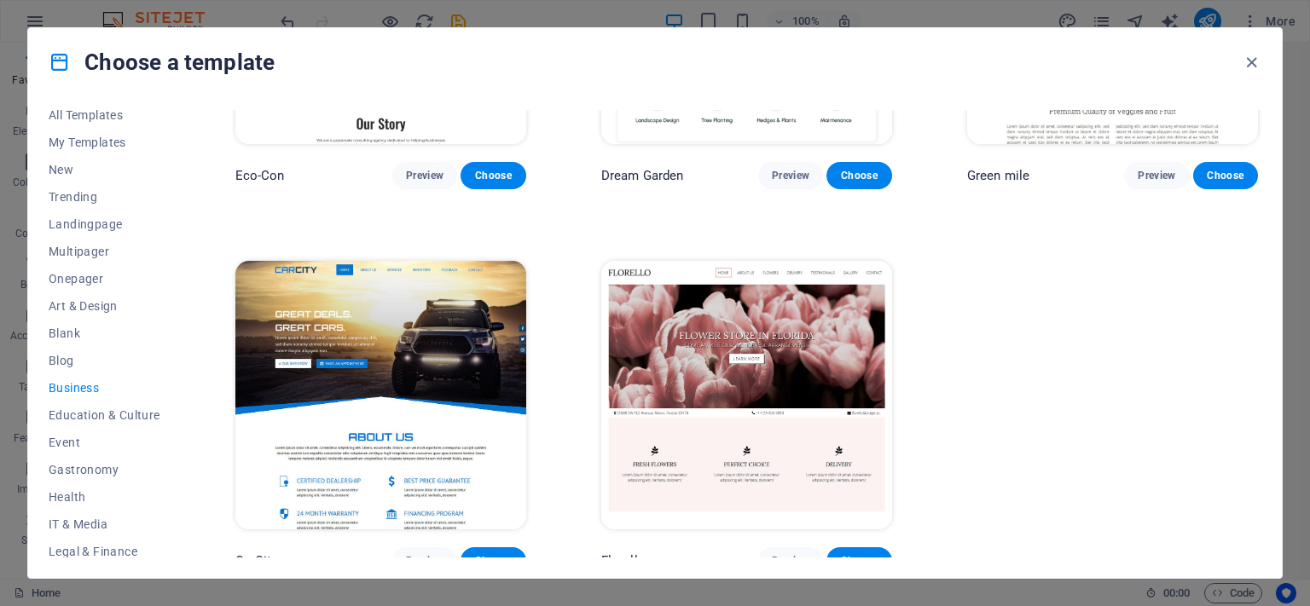
scroll to position [0, 0]
click at [107, 315] on span "Art & Design" at bounding box center [105, 315] width 112 height 14
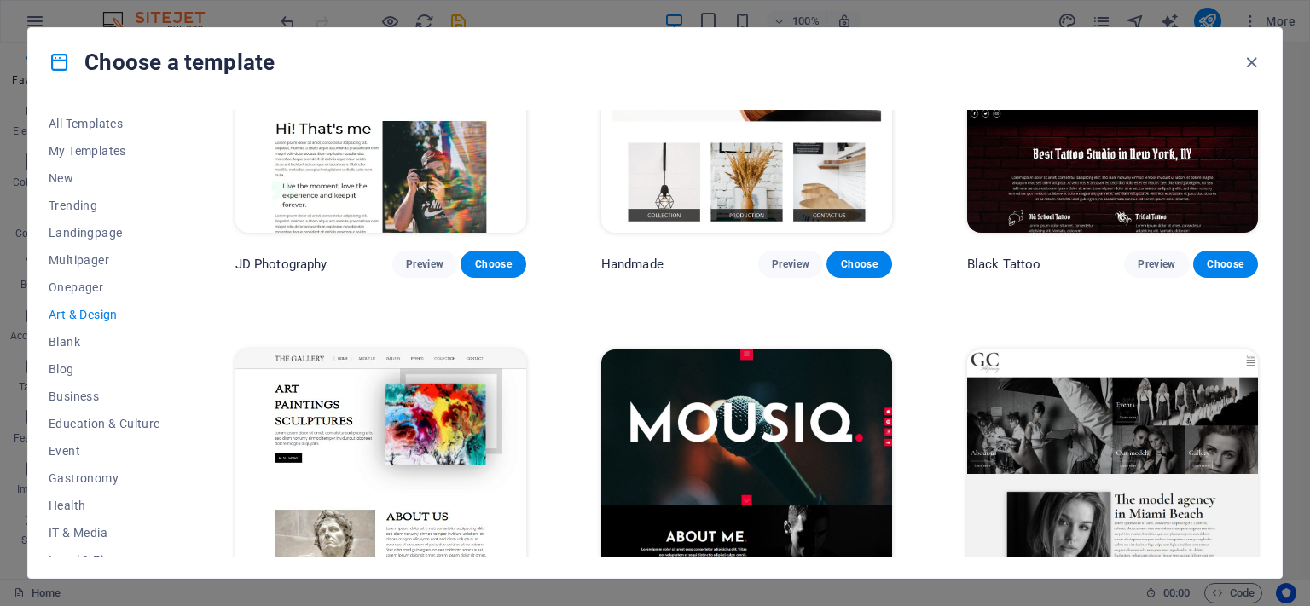
scroll to position [496, 0]
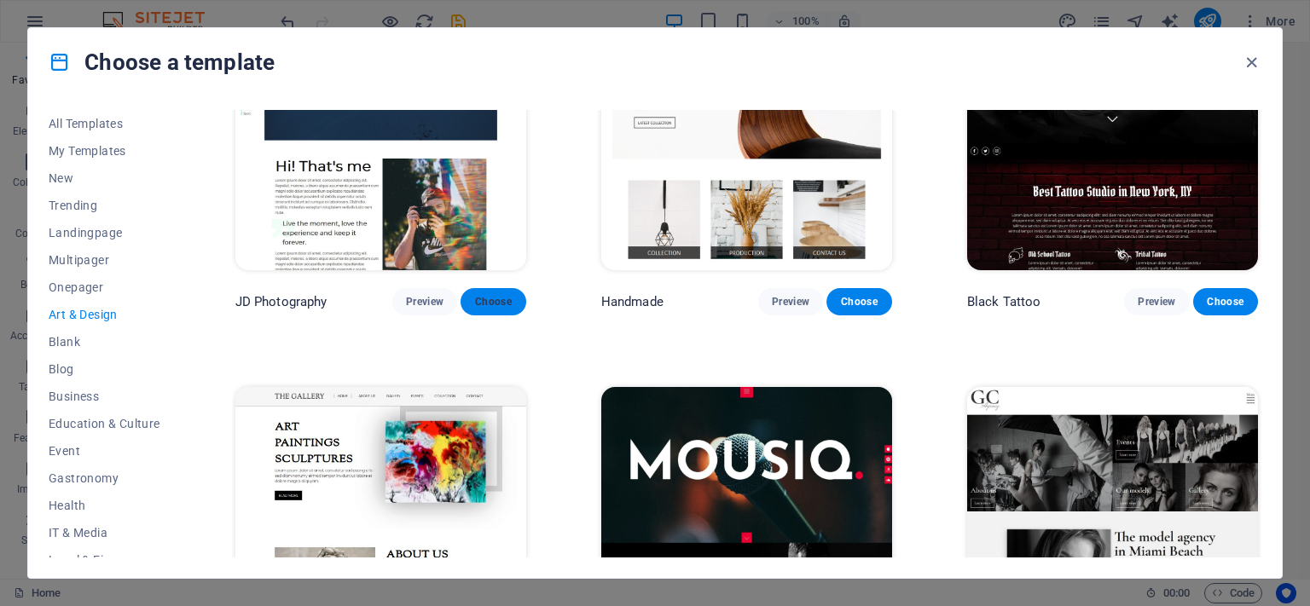
click at [500, 295] on span "Choose" at bounding box center [493, 302] width 38 height 14
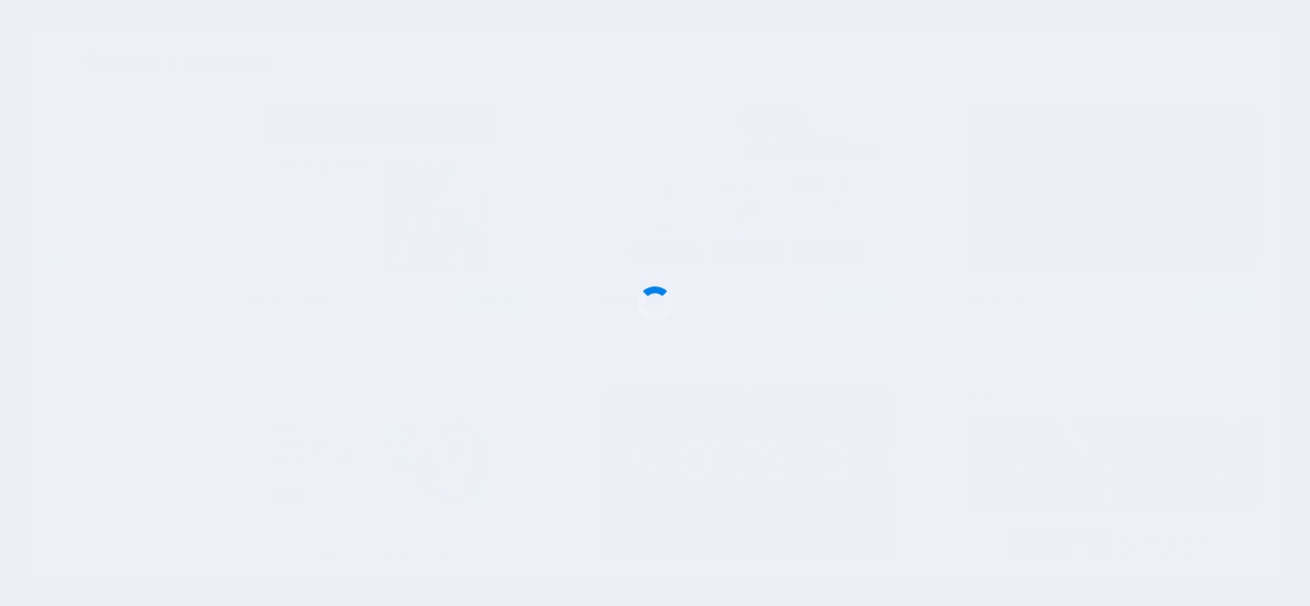
checkbox input "false"
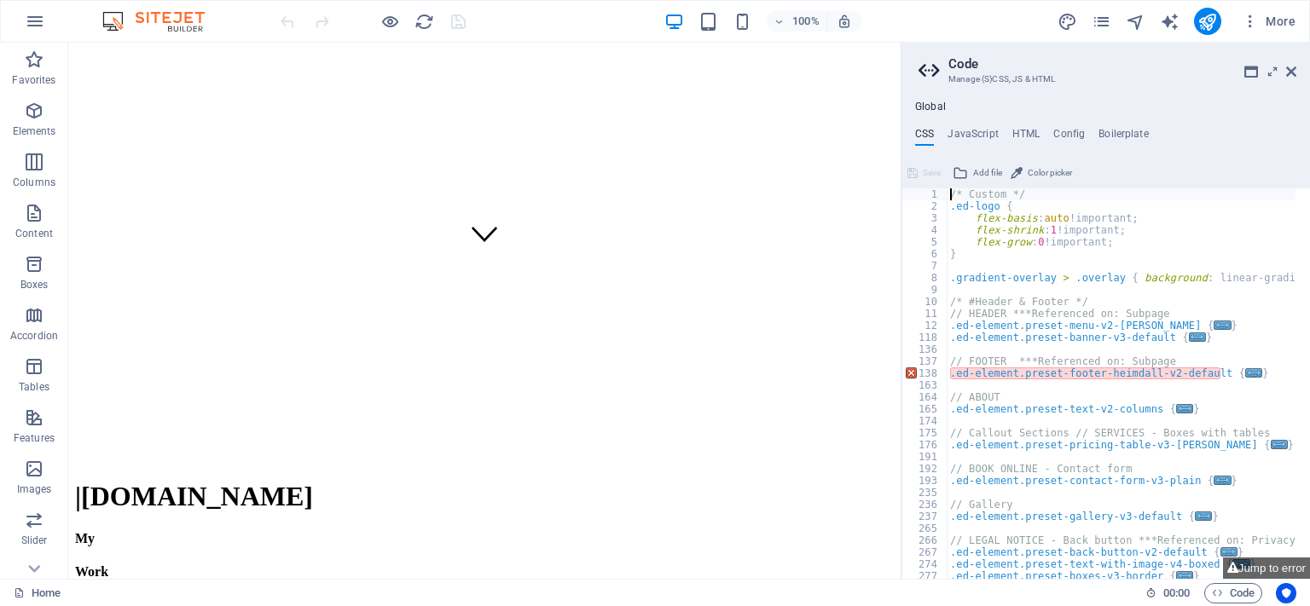
scroll to position [289, 0]
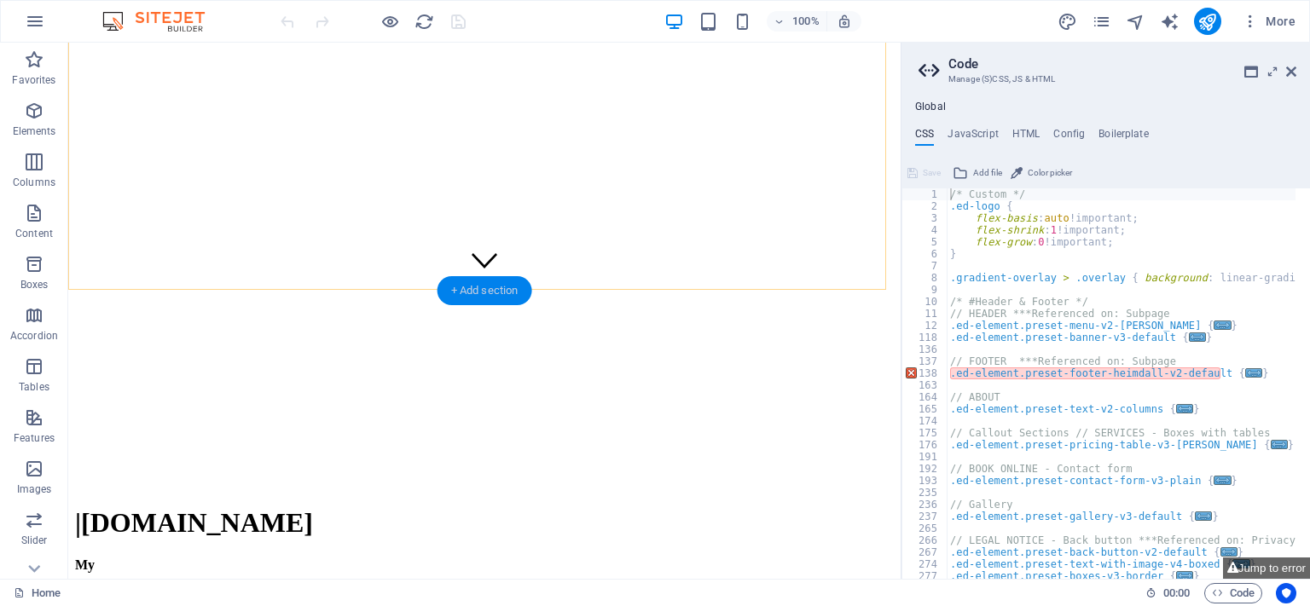
click at [497, 289] on div "+ Add section" at bounding box center [484, 290] width 95 height 29
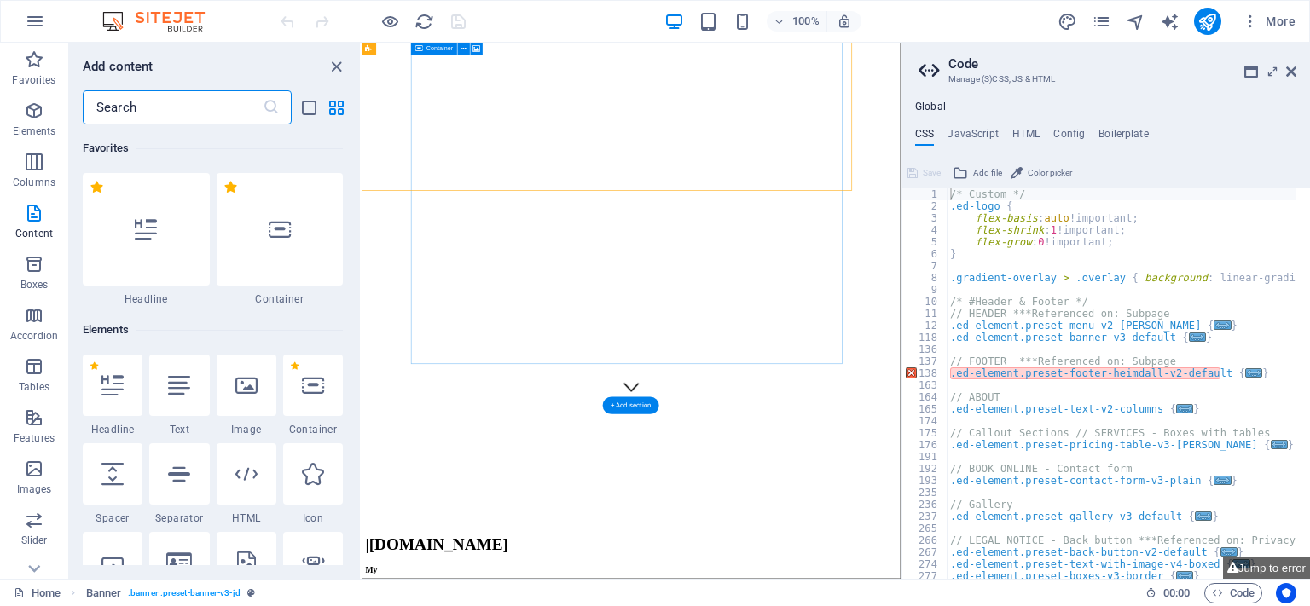
scroll to position [2984, 0]
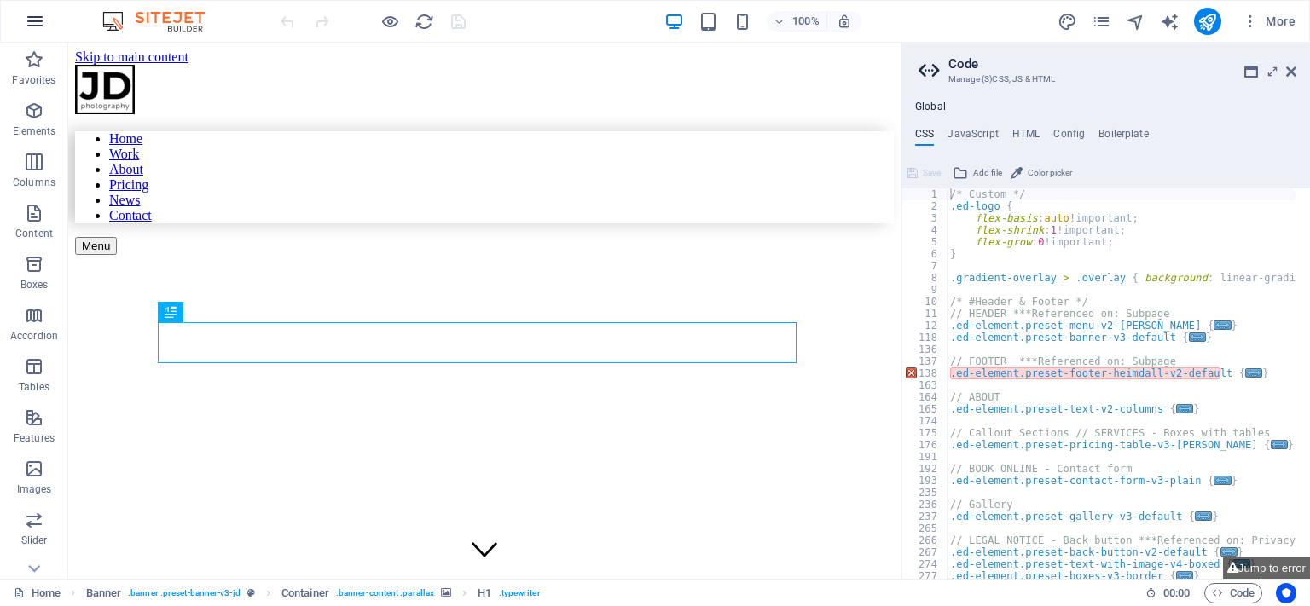
click at [22, 22] on button "button" at bounding box center [34, 21] width 41 height 41
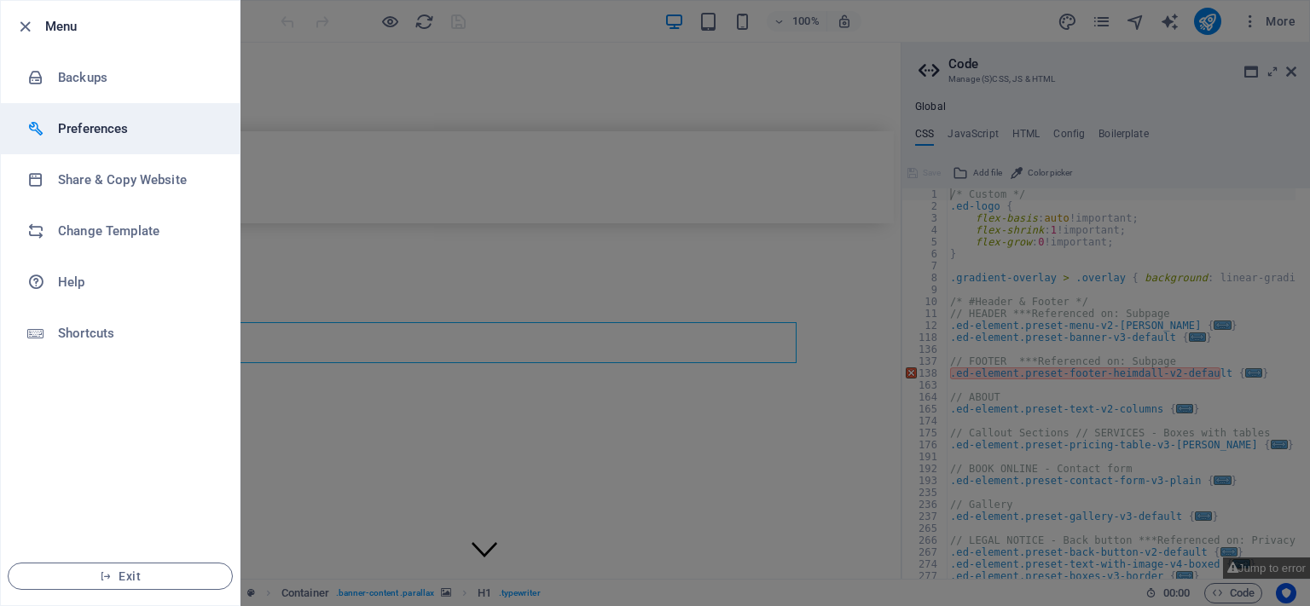
click at [101, 124] on h6 "Preferences" at bounding box center [137, 129] width 158 height 20
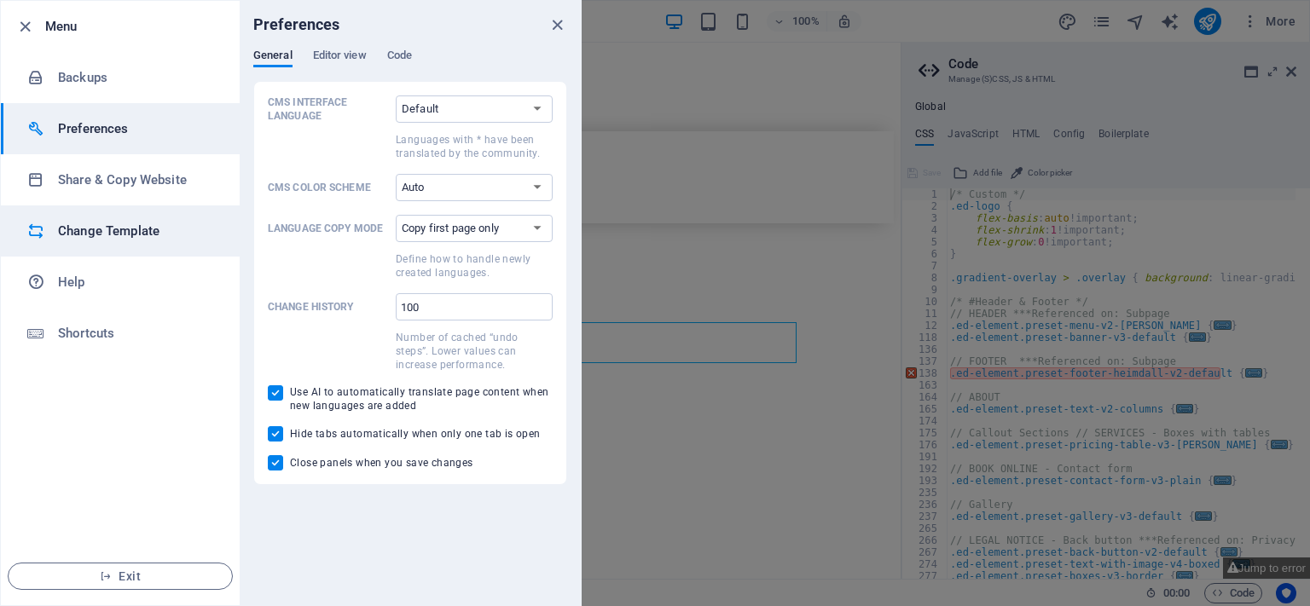
click at [90, 229] on h6 "Change Template" at bounding box center [137, 231] width 158 height 20
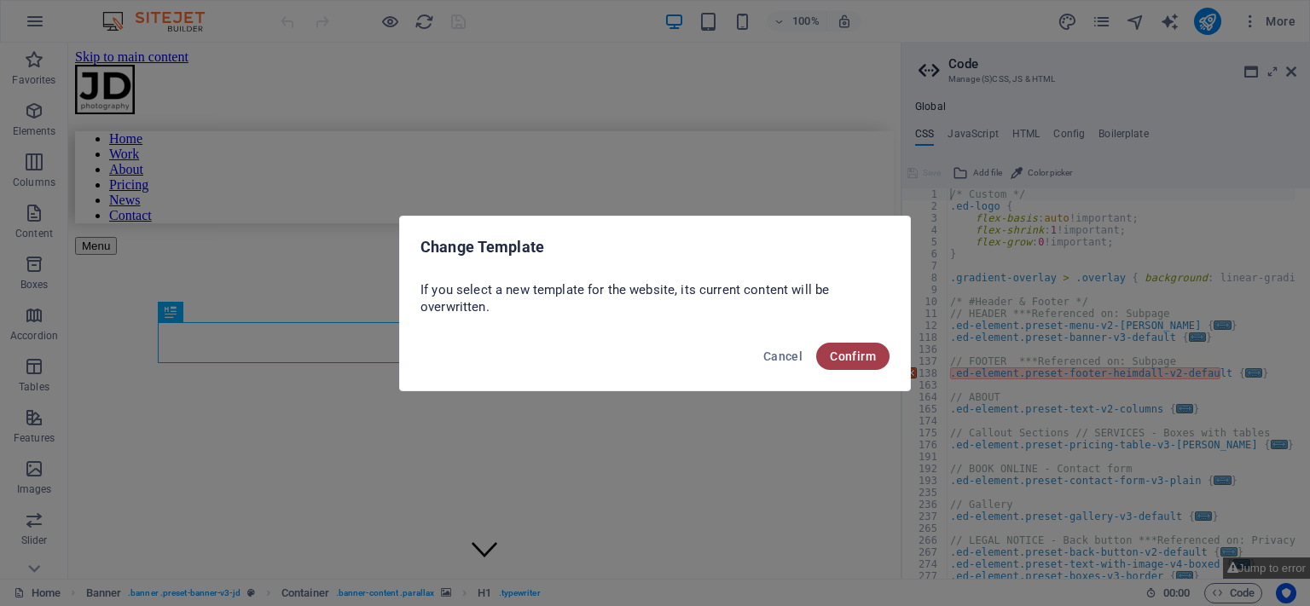
click at [835, 361] on span "Confirm" at bounding box center [853, 357] width 46 height 14
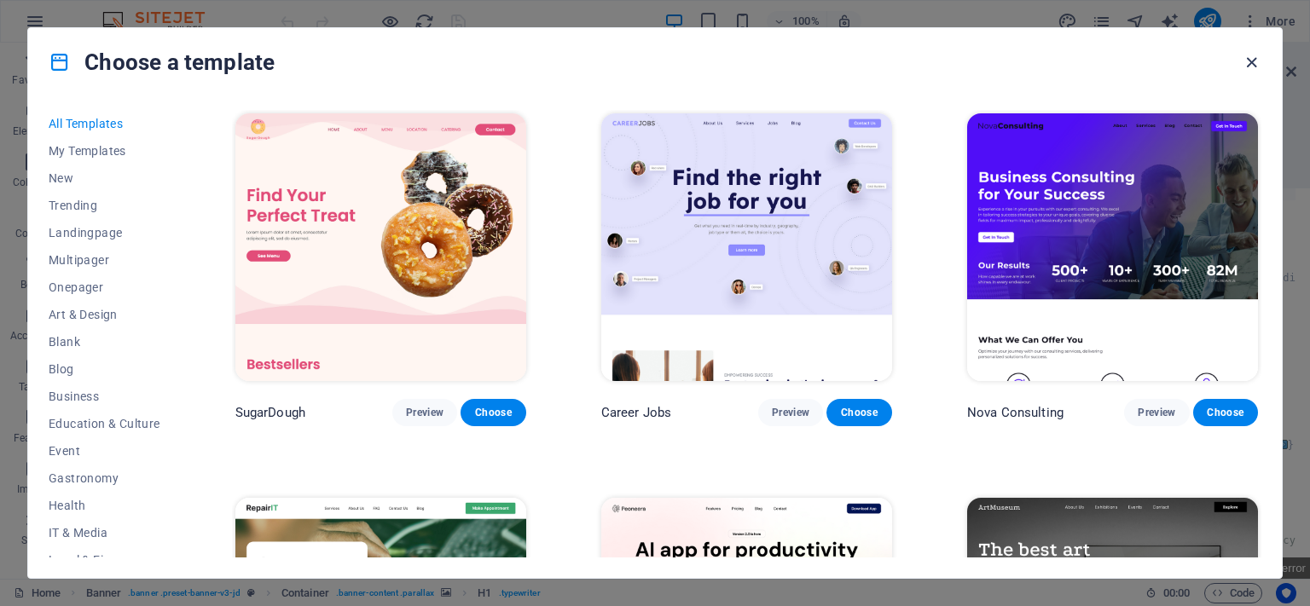
click at [1251, 60] on icon "button" at bounding box center [1252, 63] width 20 height 20
